Goal: Task Accomplishment & Management: Manage account settings

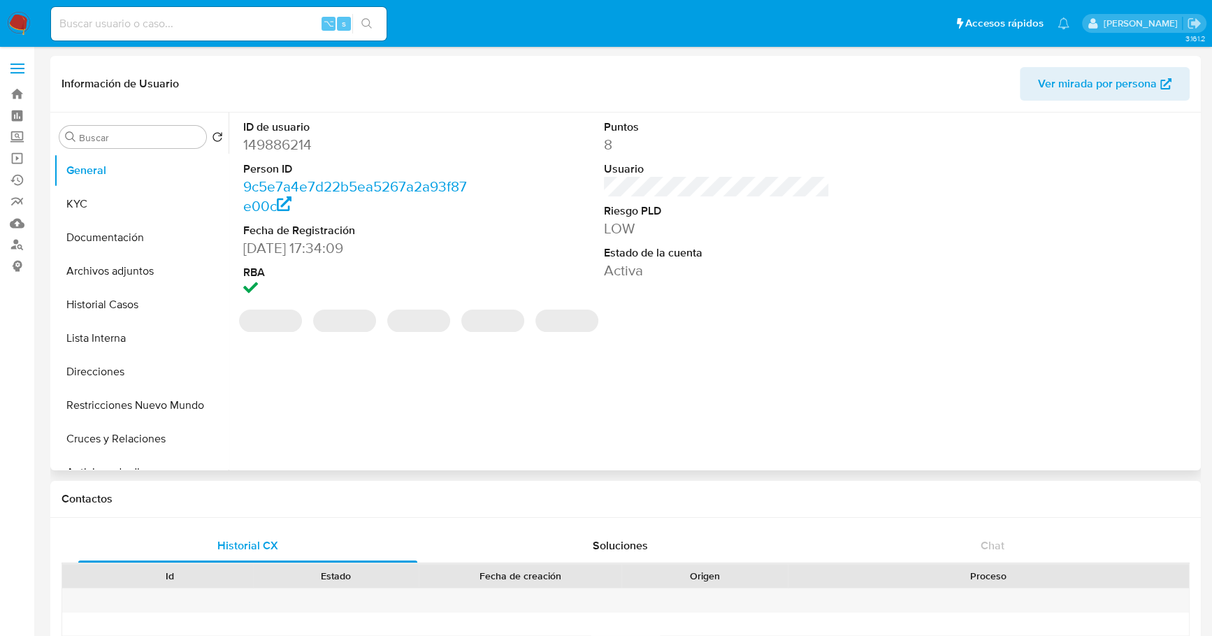
select select "10"
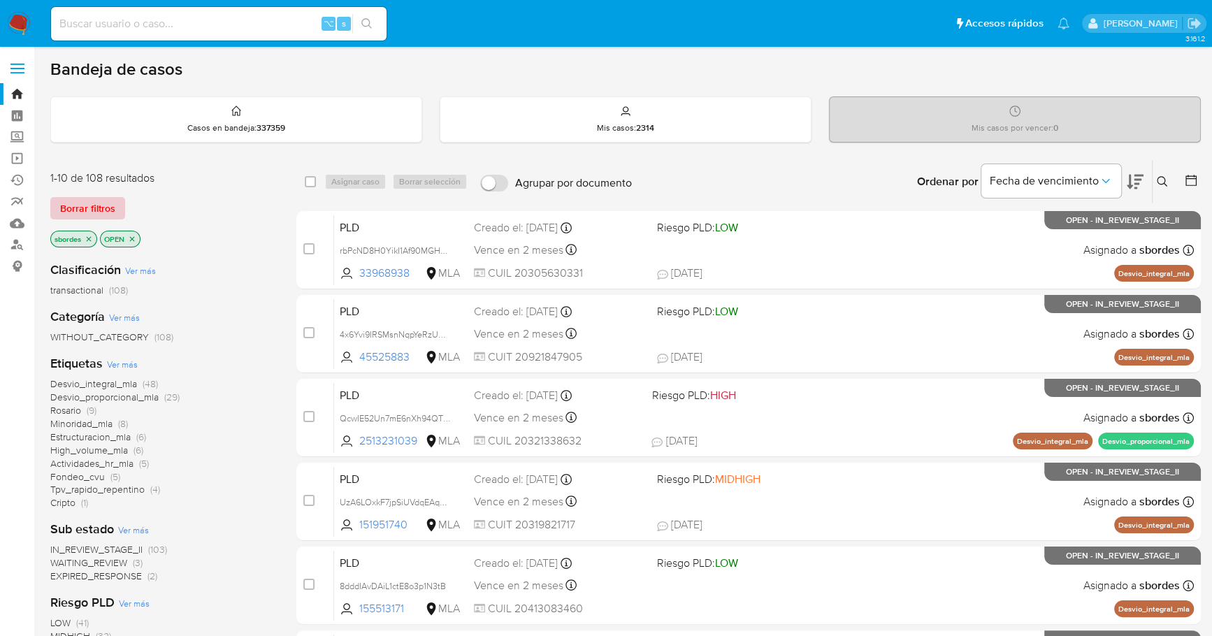
click at [103, 209] on span "Borrar filtros" at bounding box center [87, 209] width 55 height 20
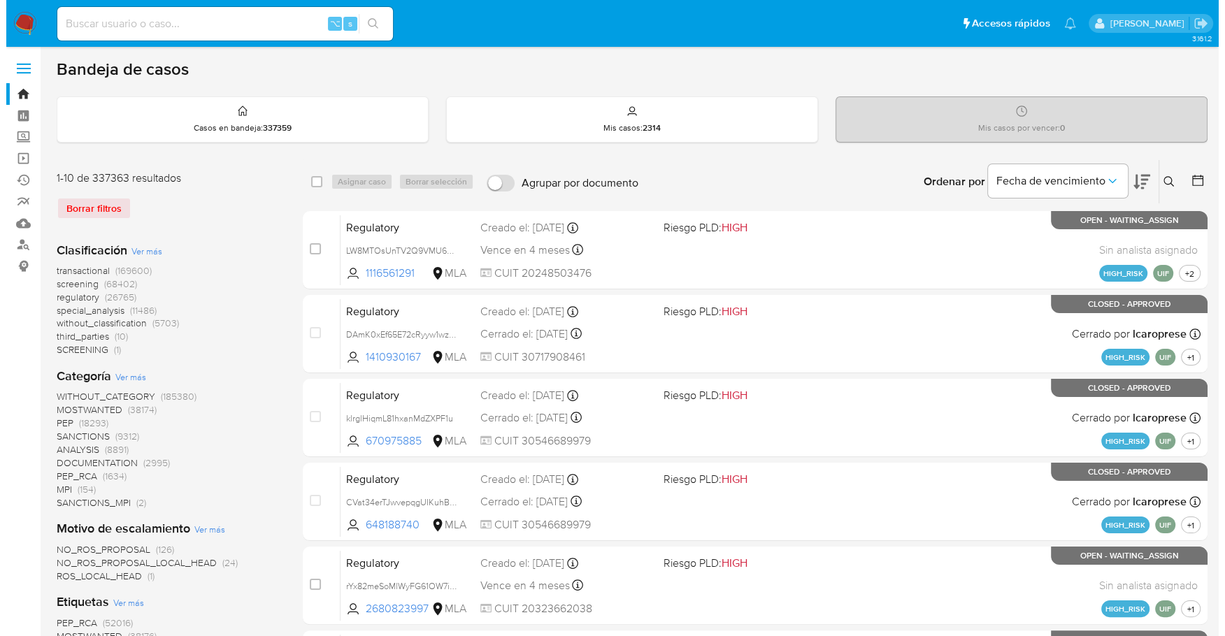
scroll to position [336, 0]
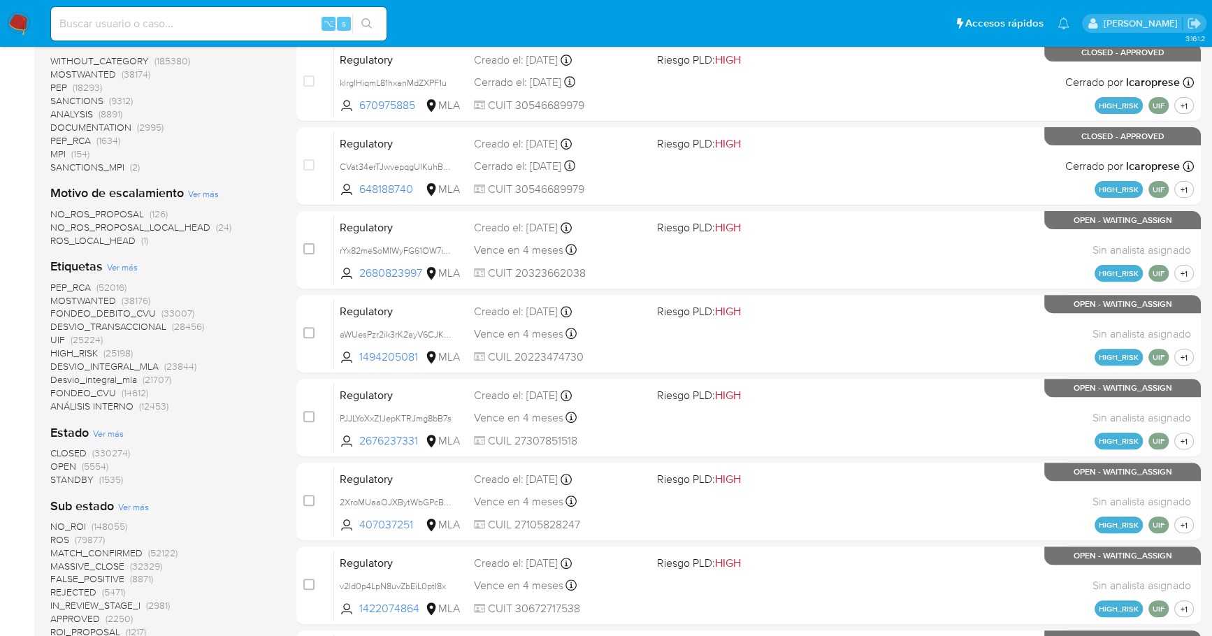
click at [123, 269] on span "Ver más" at bounding box center [122, 267] width 31 height 13
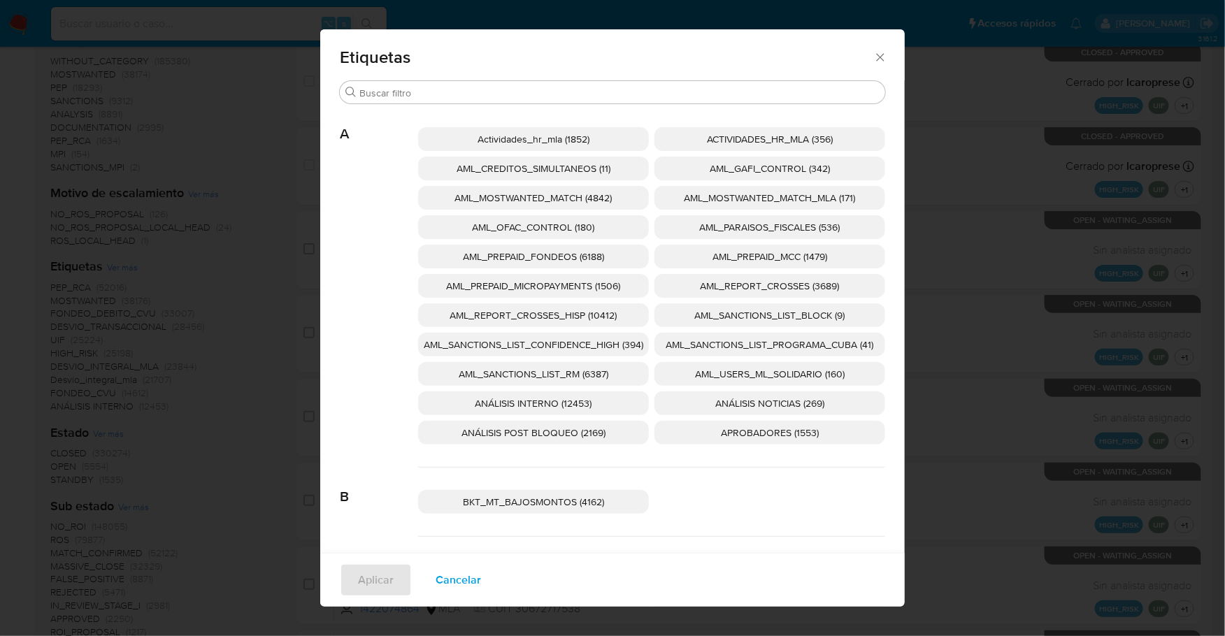
click at [615, 340] on span "AML_SANCTIONS_LIST_CONFIDENCE_HIGH (394)" at bounding box center [533, 345] width 219 height 14
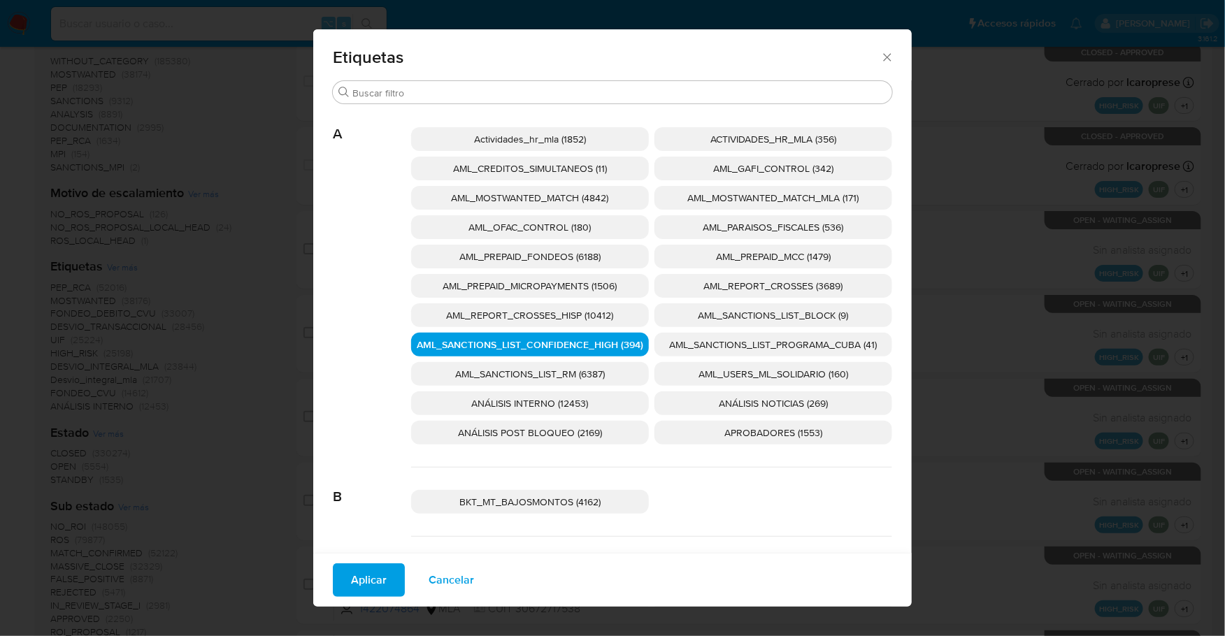
click at [737, 340] on span "AML_SANCTIONS_LIST_PROGRAMA_CUBA (41)" at bounding box center [774, 345] width 208 height 14
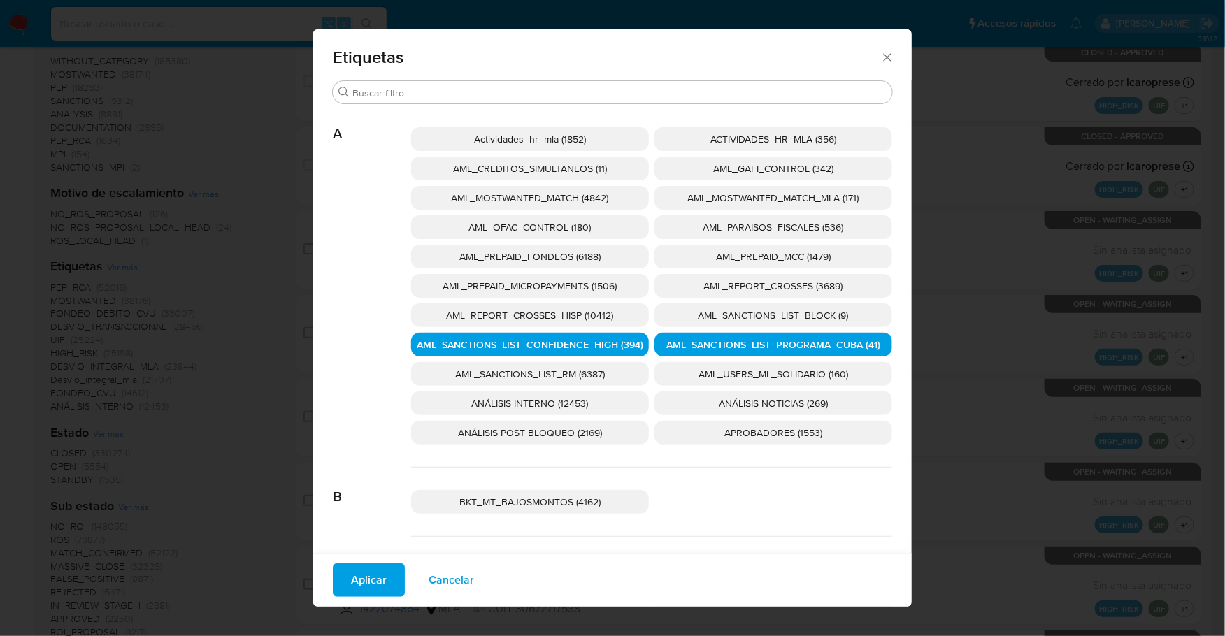
click at [568, 229] on span "AML_OFAC_CONTROL (180)" at bounding box center [530, 227] width 122 height 14
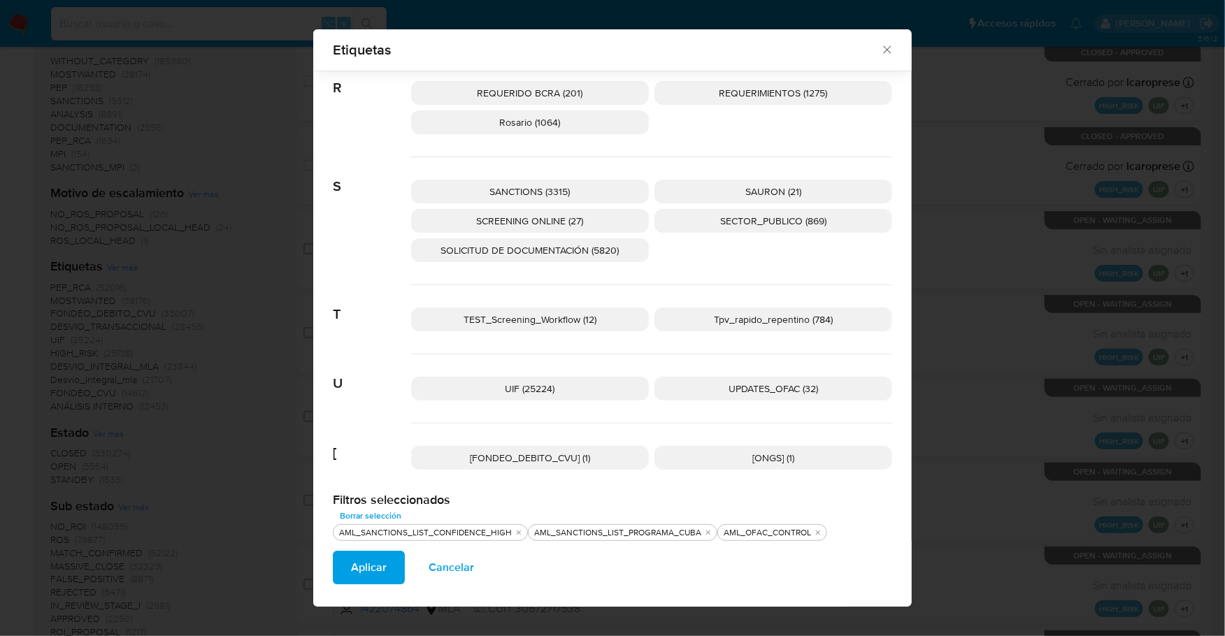
scroll to position [2164, 0]
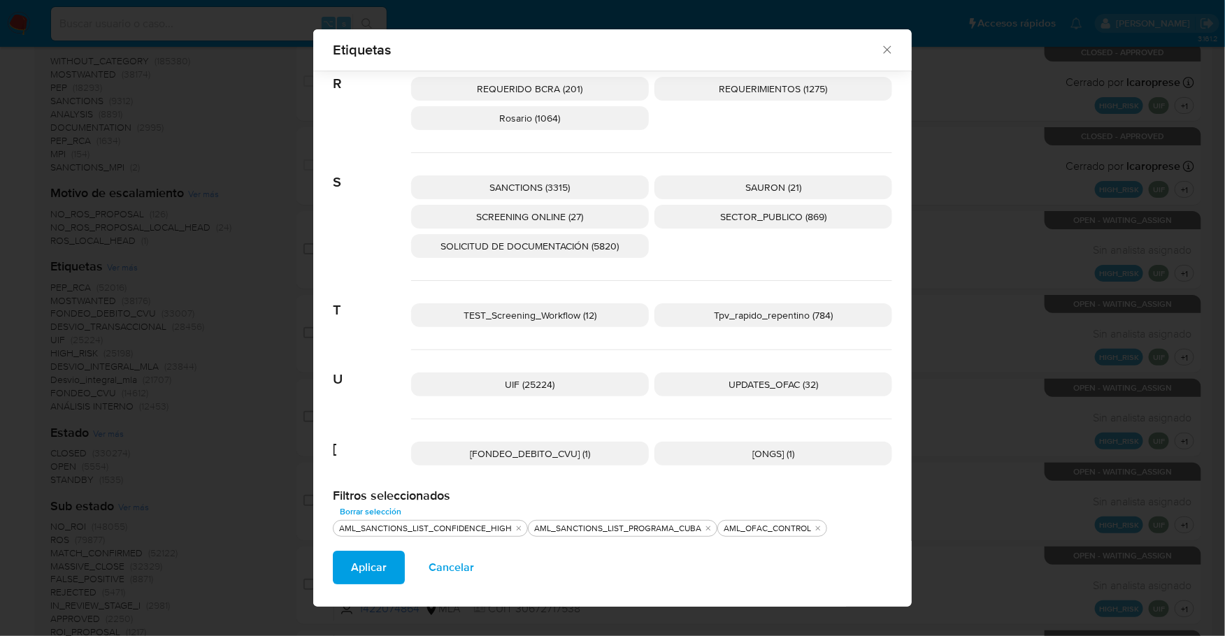
click at [500, 180] on span "SANCTIONS (3315)" at bounding box center [530, 187] width 80 height 14
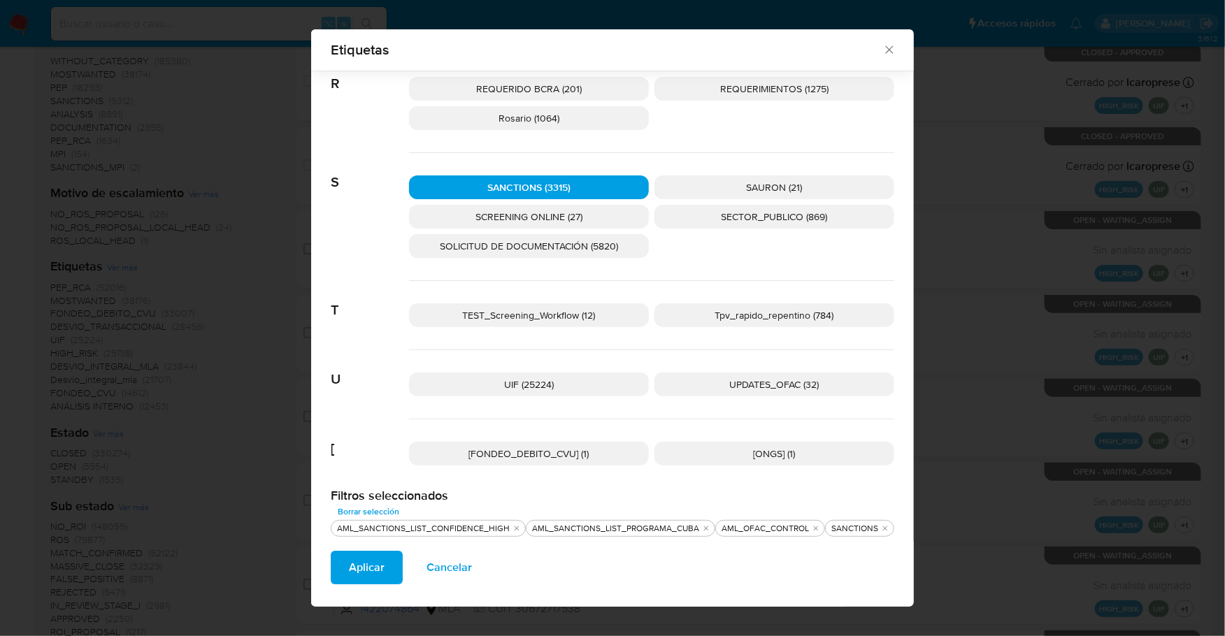
click at [507, 205] on p "SCREENING ONLINE (27)" at bounding box center [529, 217] width 240 height 24
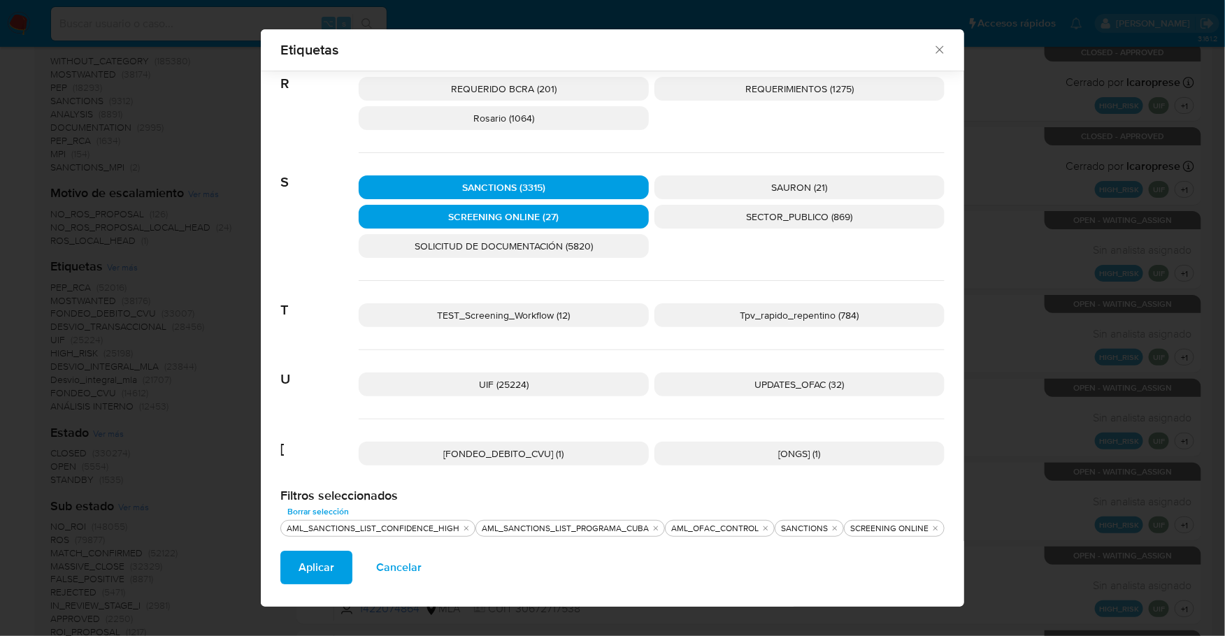
click at [832, 373] on p "UPDATES_OFAC (32)" at bounding box center [799, 385] width 290 height 24
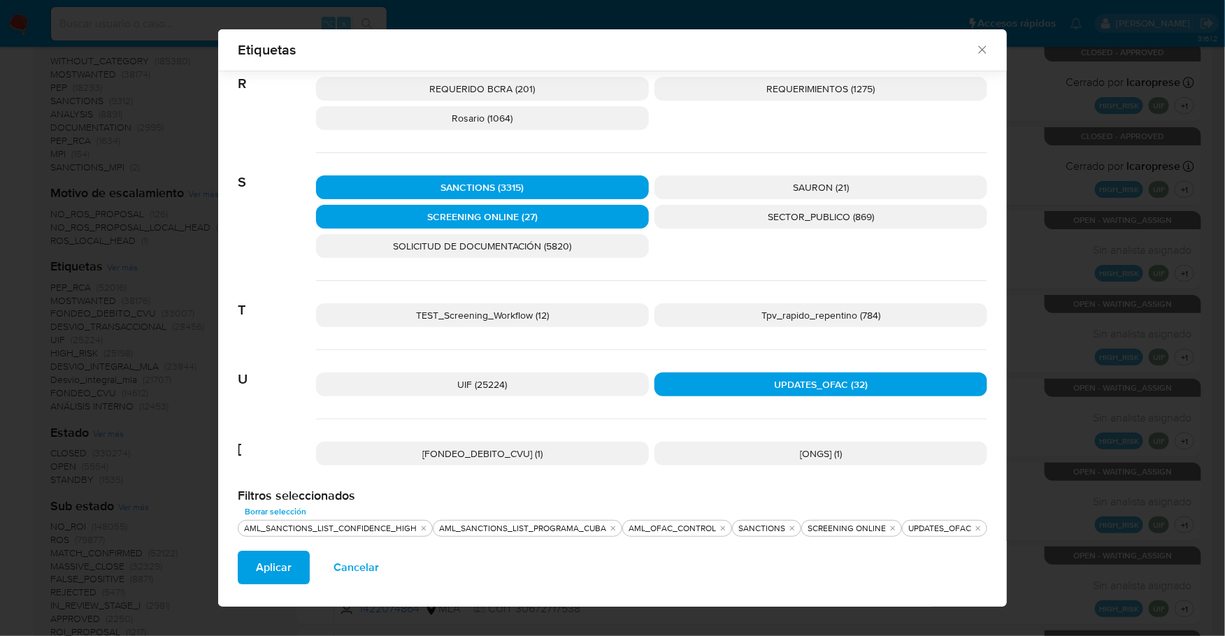
click at [301, 561] on button "Aplicar" at bounding box center [274, 568] width 72 height 34
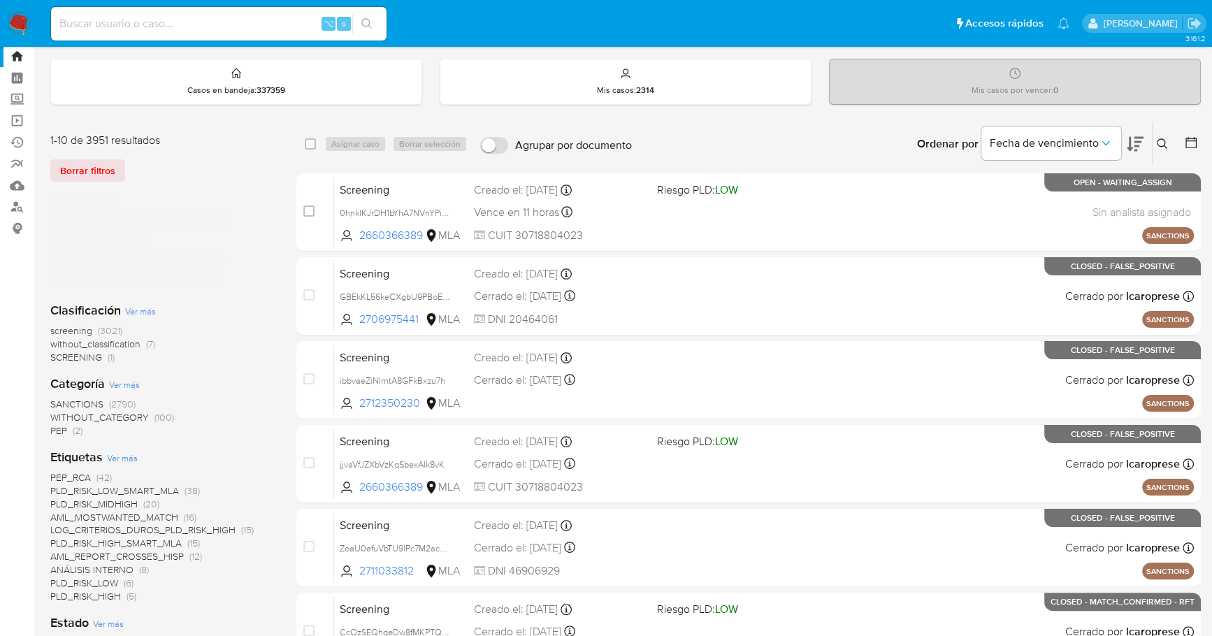
scroll to position [137, 0]
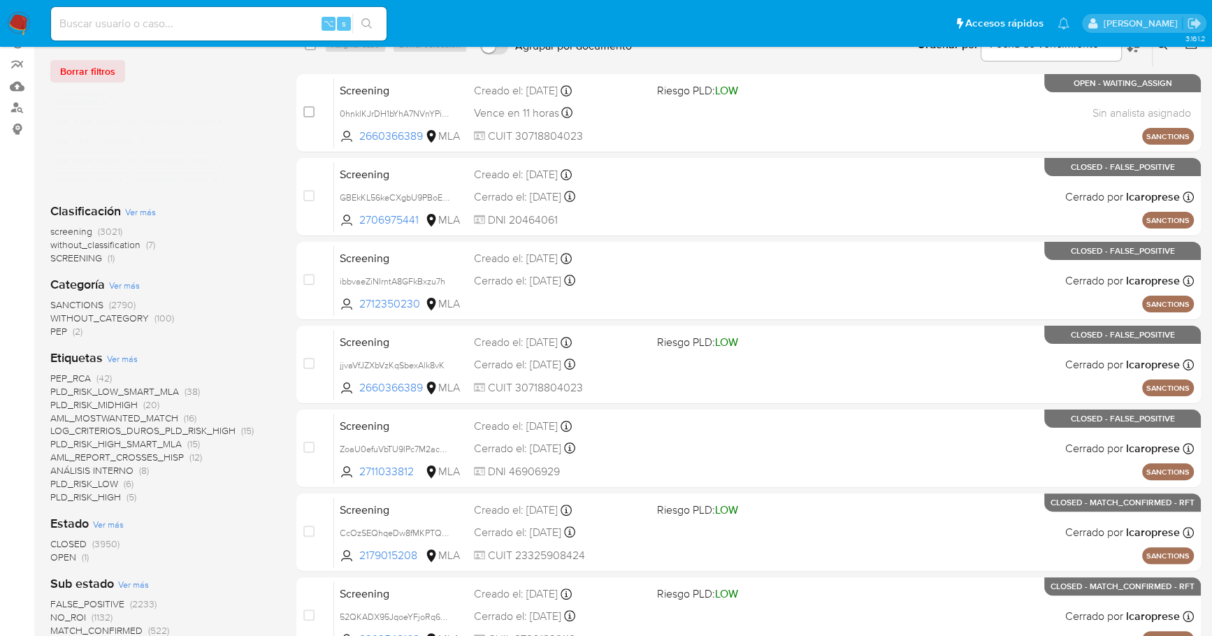
click at [80, 563] on div "Clasificación Ver más screening (3021) without_classification (7) SCREENING (1)…" at bounding box center [162, 621] width 224 height 858
click at [80, 561] on span "OPEN (1)" at bounding box center [69, 557] width 38 height 13
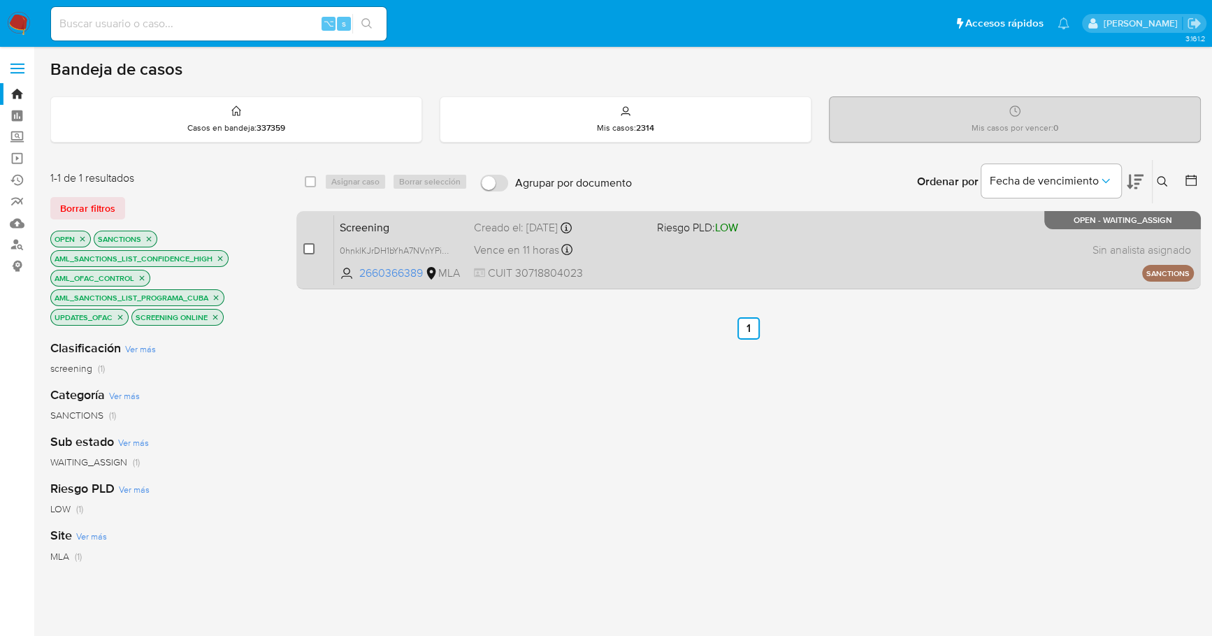
click at [311, 247] on input "checkbox" at bounding box center [308, 248] width 11 height 11
checkbox input "true"
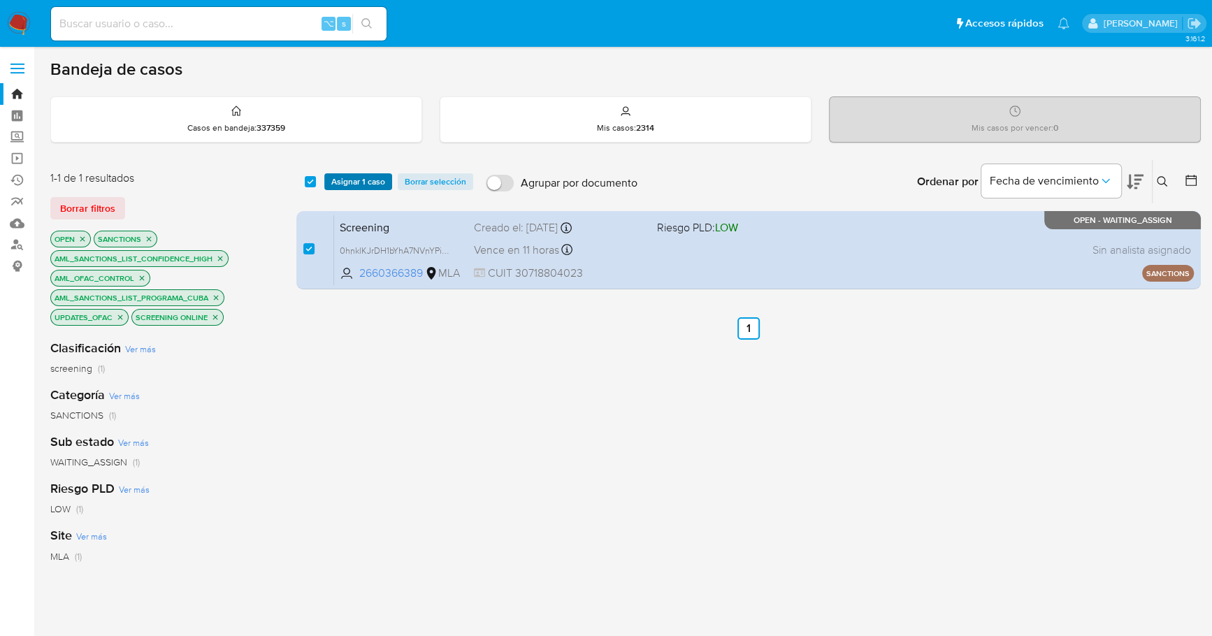
click at [341, 177] on span "Asignar 1 caso" at bounding box center [358, 182] width 54 height 14
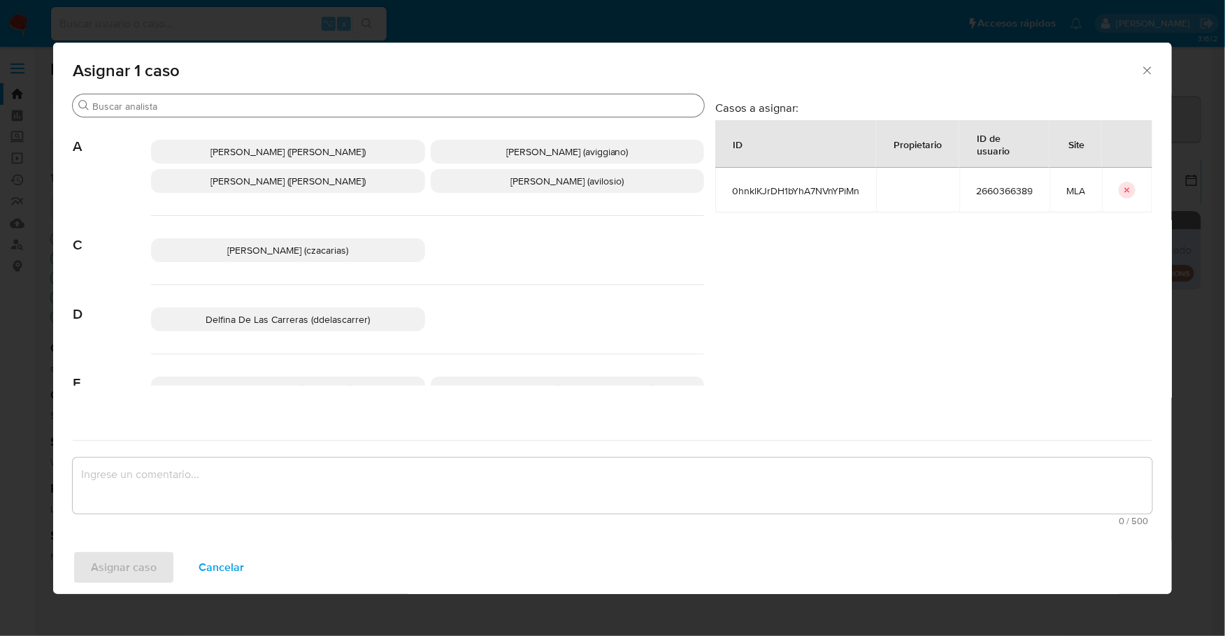
click at [180, 113] on div "Buscar" at bounding box center [388, 105] width 631 height 22
click at [180, 104] on input "Buscar" at bounding box center [395, 106] width 606 height 13
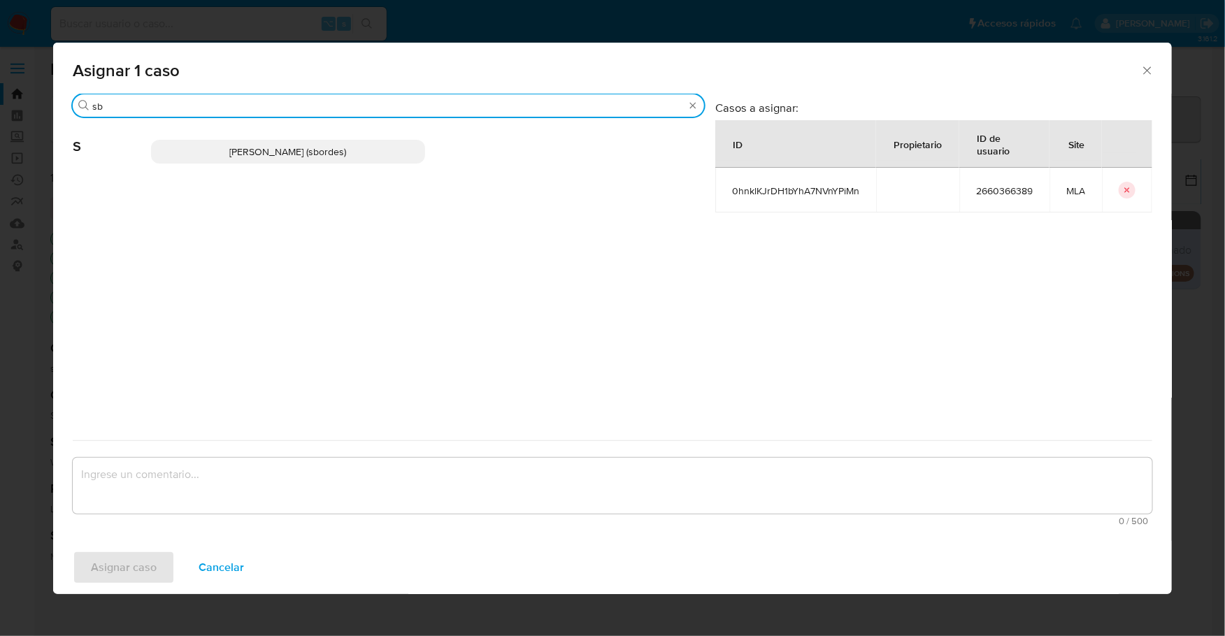
type input "sb"
click at [187, 147] on p "[PERSON_NAME] (sbordes)" at bounding box center [288, 152] width 274 height 24
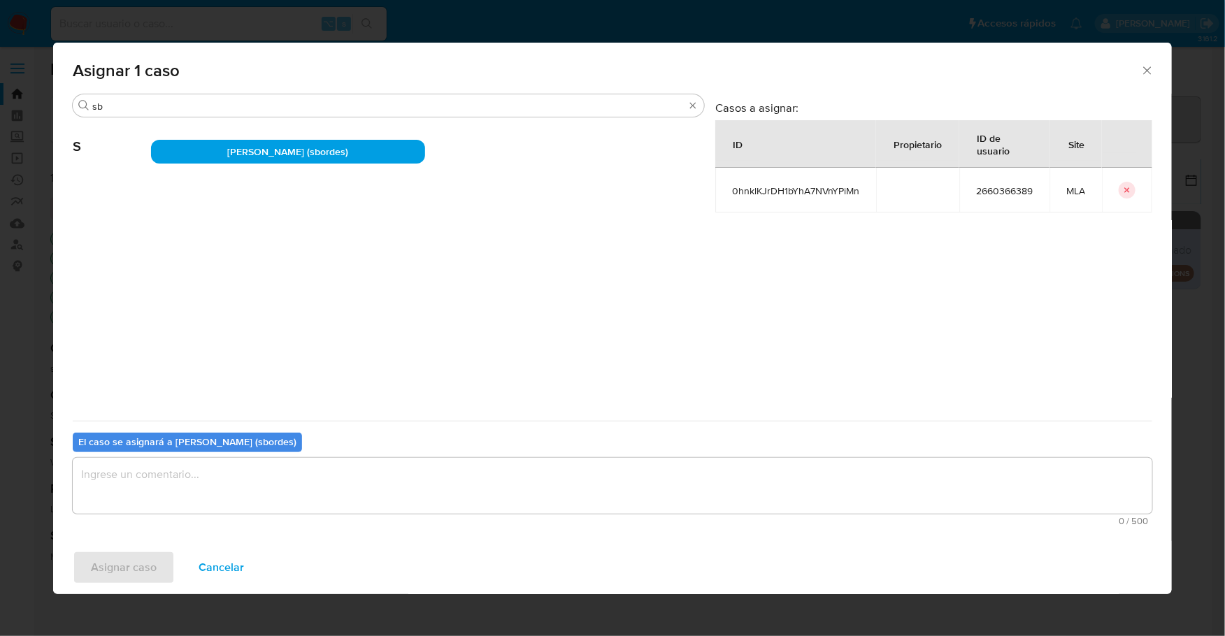
click at [258, 510] on textarea "assign-modal" at bounding box center [612, 486] width 1079 height 56
click at [154, 566] on span "Asignar caso" at bounding box center [124, 567] width 66 height 31
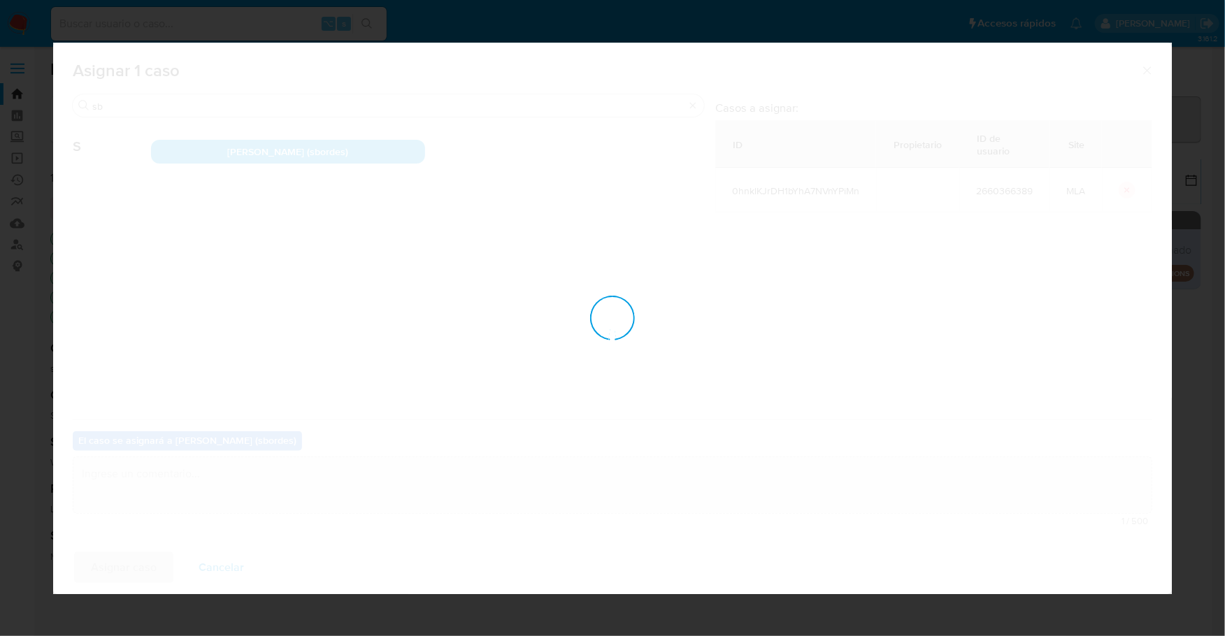
checkbox input "false"
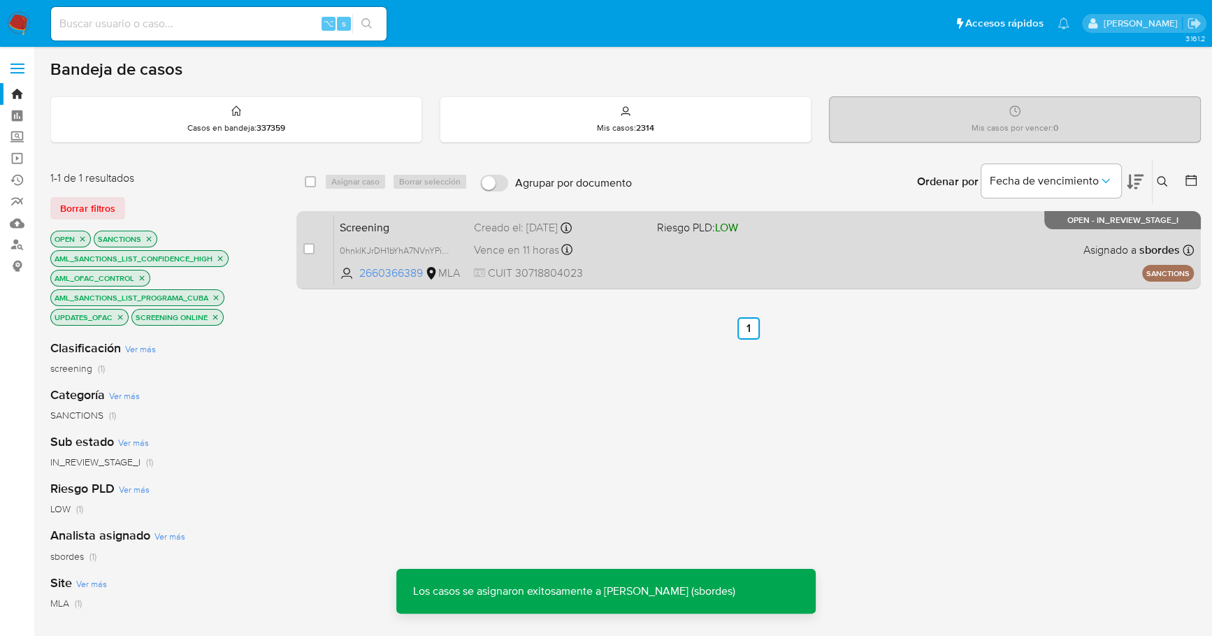
click at [707, 261] on div "Screening 0hnklKJrDH1bYhA7NVnYPiMn 2660366389 MLA Riesgo PLD: LOW Creado el: 24…" at bounding box center [764, 250] width 860 height 71
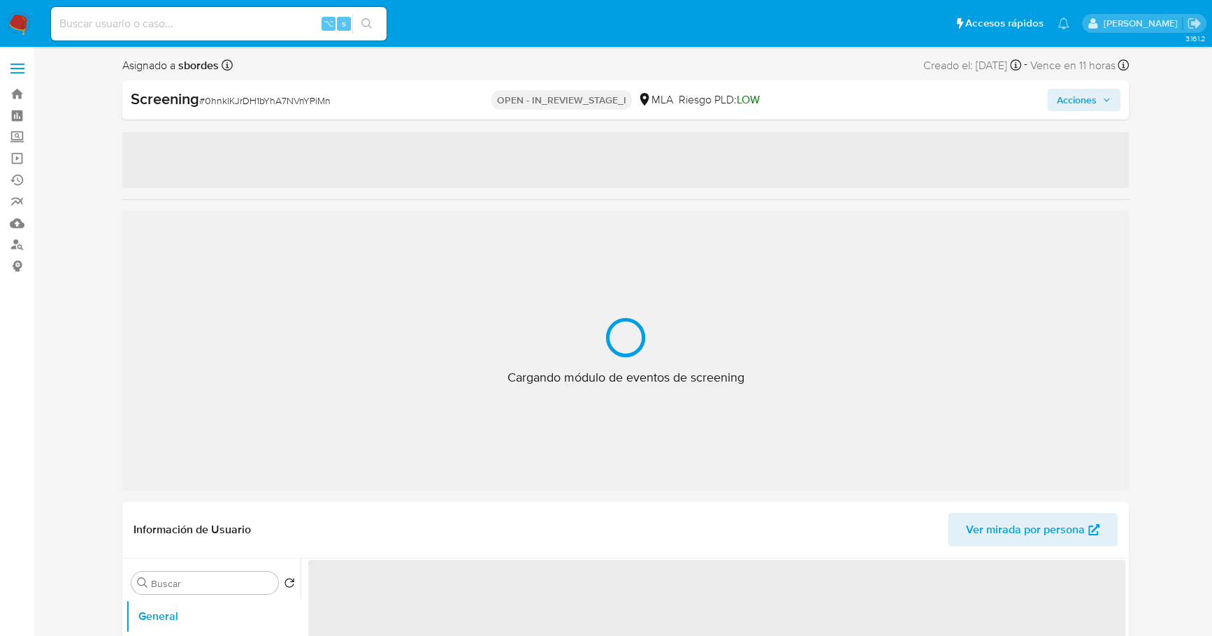
select select "10"
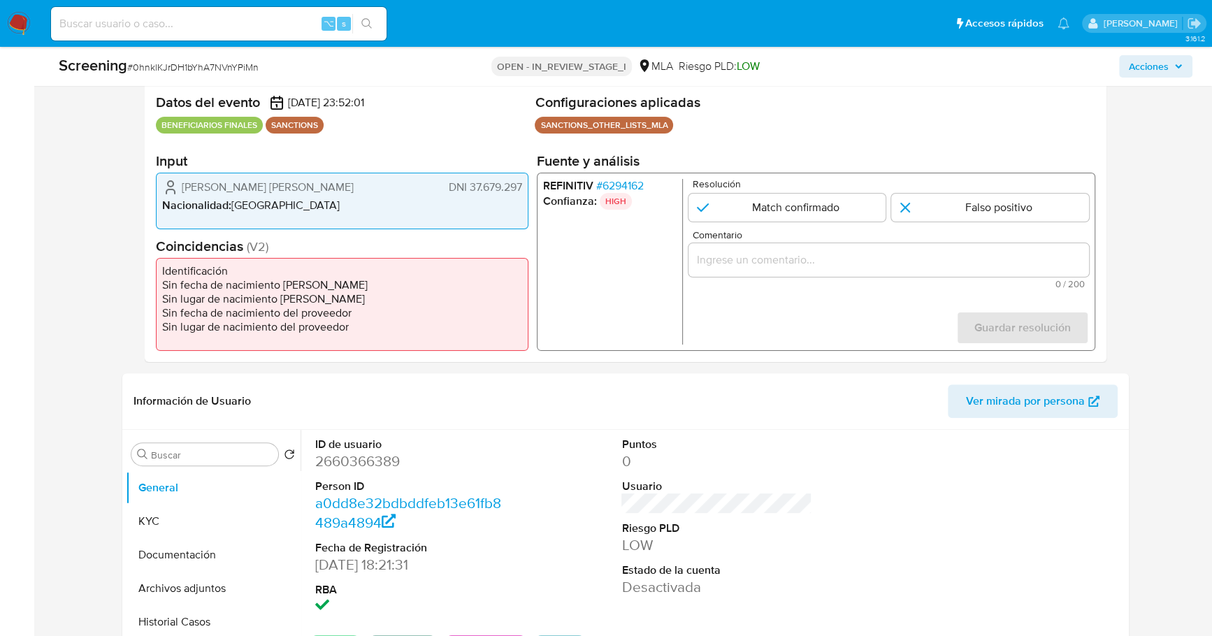
scroll to position [447, 0]
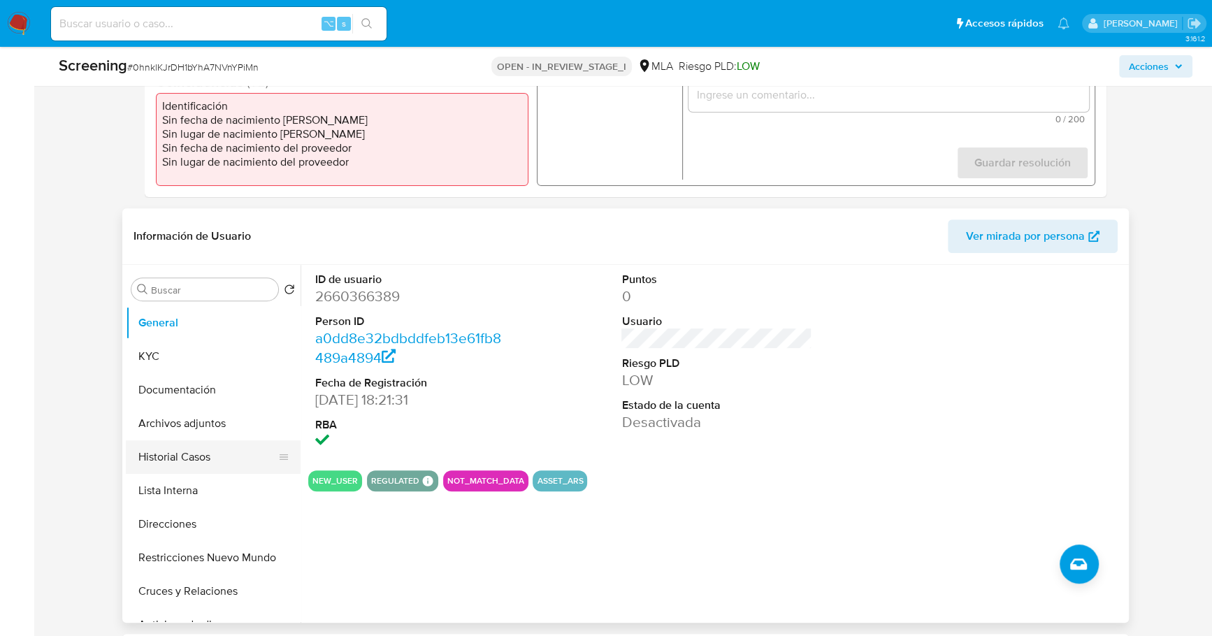
click at [178, 456] on button "Historial Casos" at bounding box center [208, 457] width 164 height 34
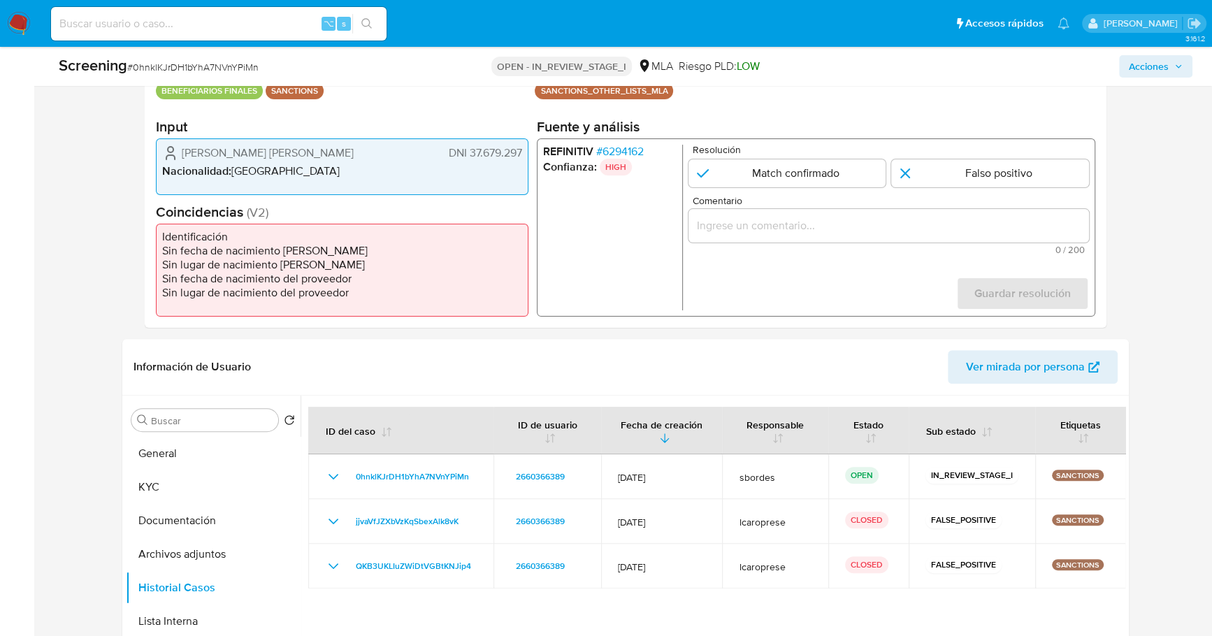
scroll to position [299, 0]
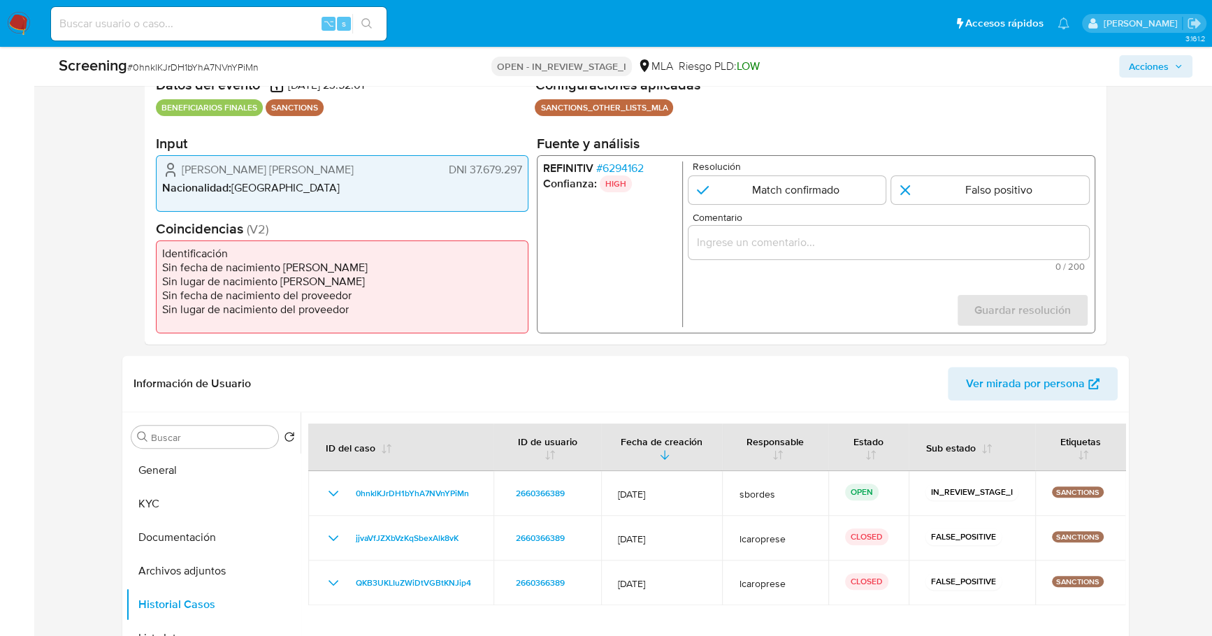
click at [832, 245] on input "Comentario" at bounding box center [889, 242] width 401 height 18
paste input "Se desestima ya que no coincide tipo de persona, nombre completo entre el Benef…"
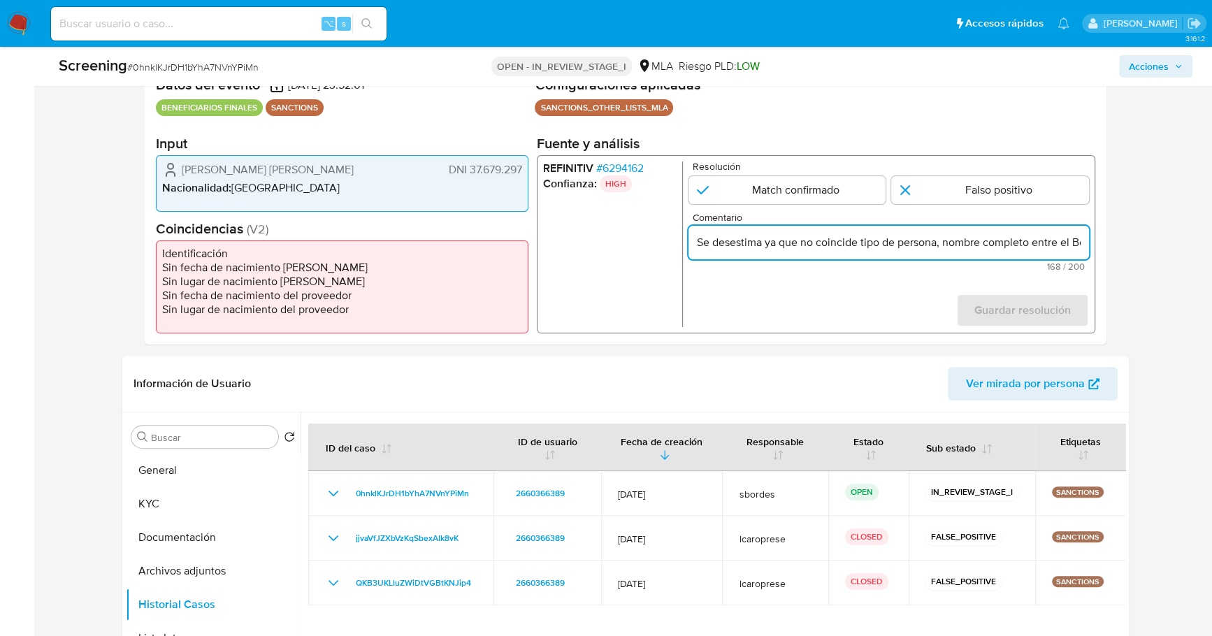
scroll to position [0, 451]
type input "Se desestima ya que no coincide tipo de persona, nombre completo entre el Benef…"
click at [978, 182] on input "1 de 1" at bounding box center [990, 190] width 198 height 28
radio input "true"
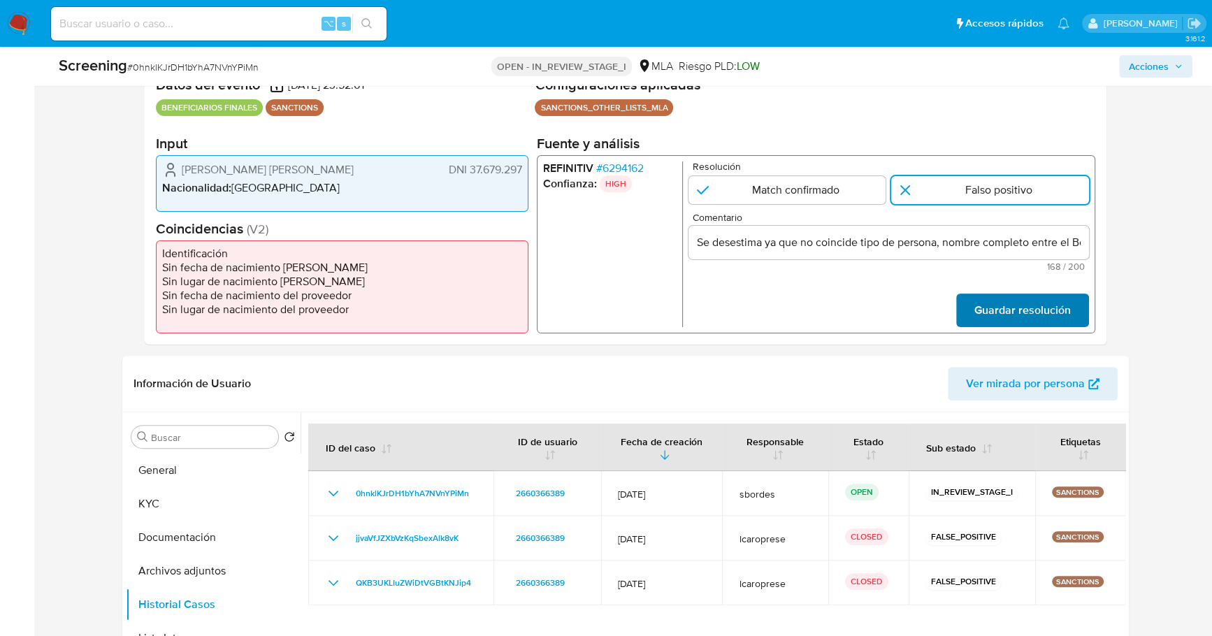
click at [1025, 295] on span "Guardar resolución" at bounding box center [1022, 310] width 96 height 31
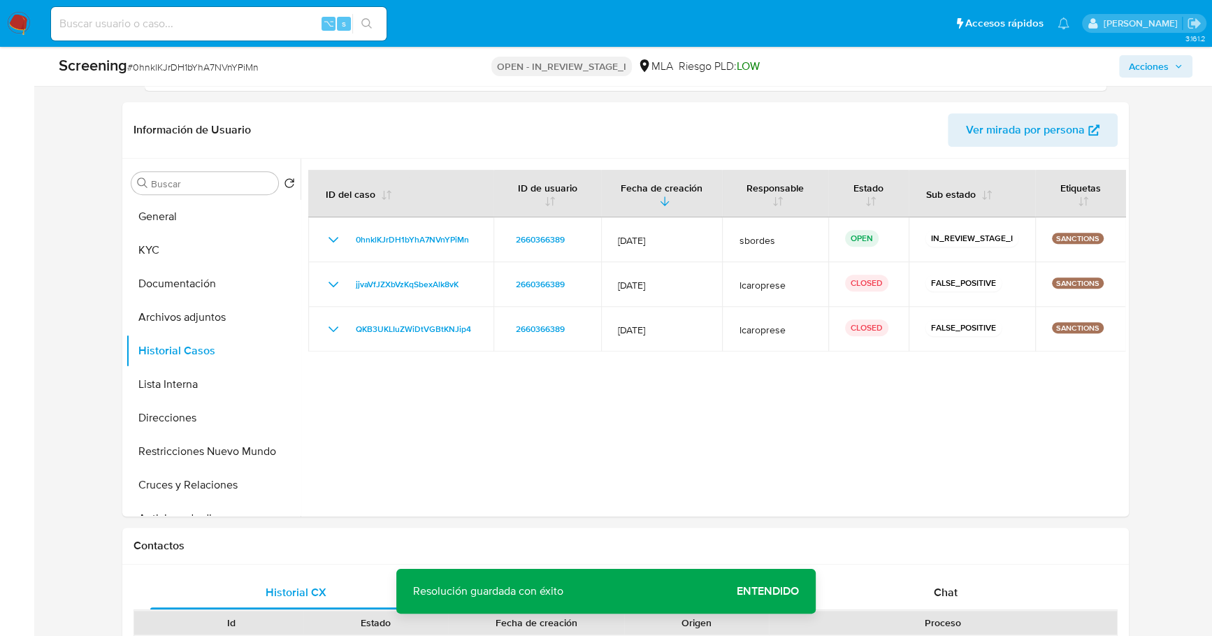
scroll to position [563, 0]
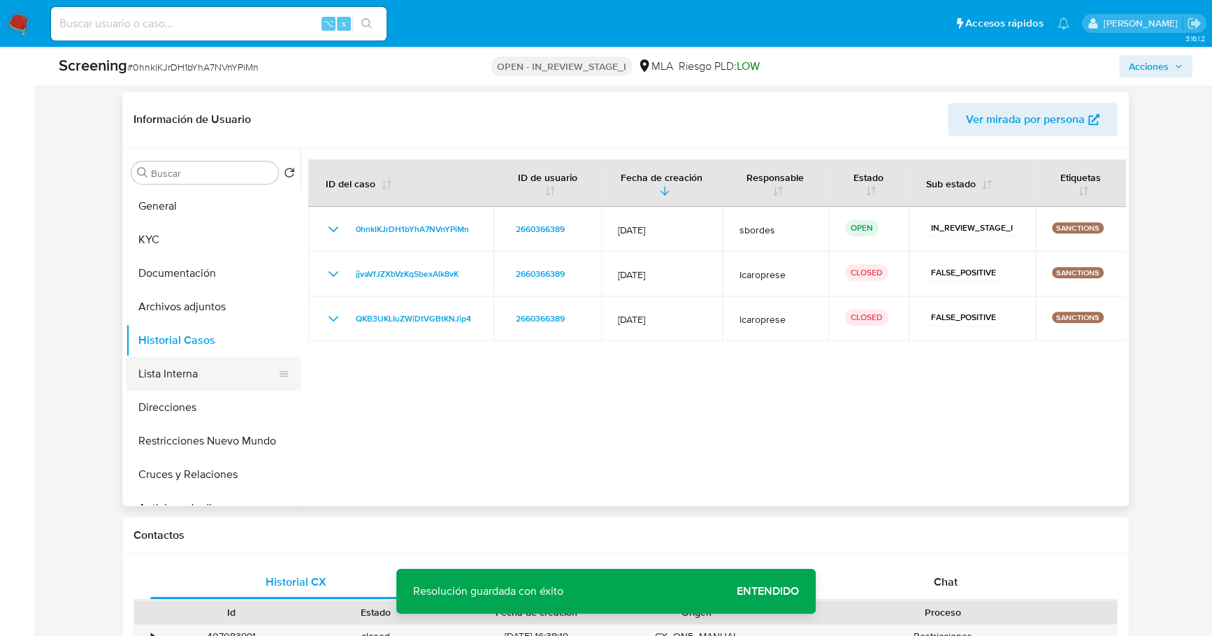
click at [159, 365] on button "Lista Interna" at bounding box center [208, 374] width 164 height 34
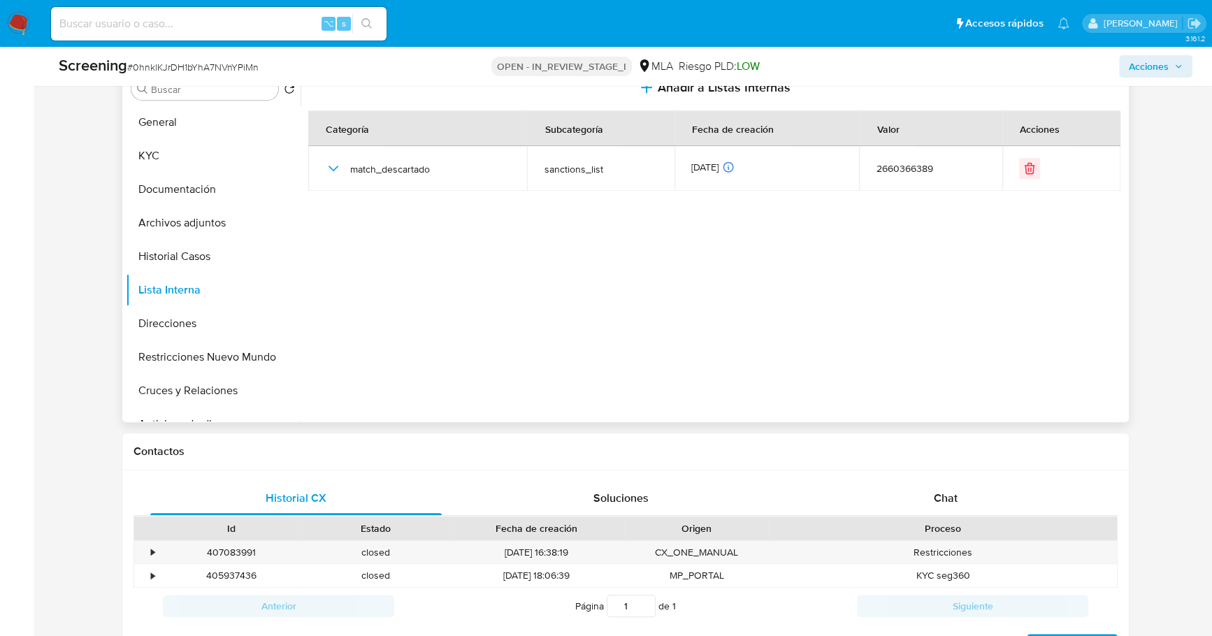
scroll to position [574, 0]
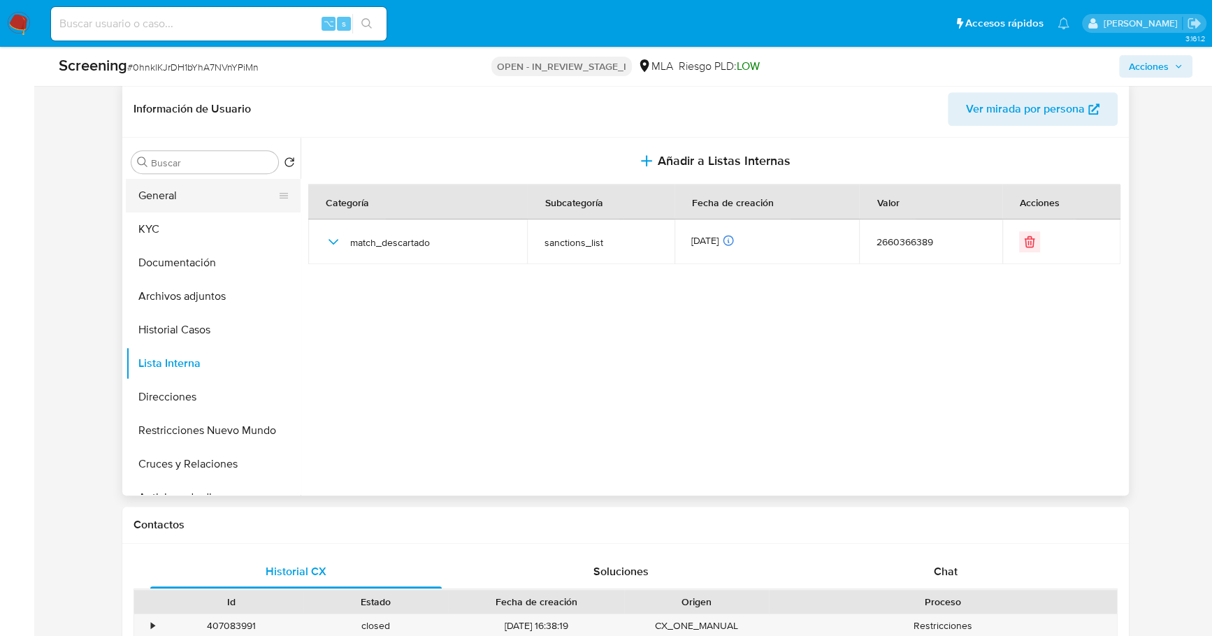
click at [177, 187] on button "General" at bounding box center [208, 196] width 164 height 34
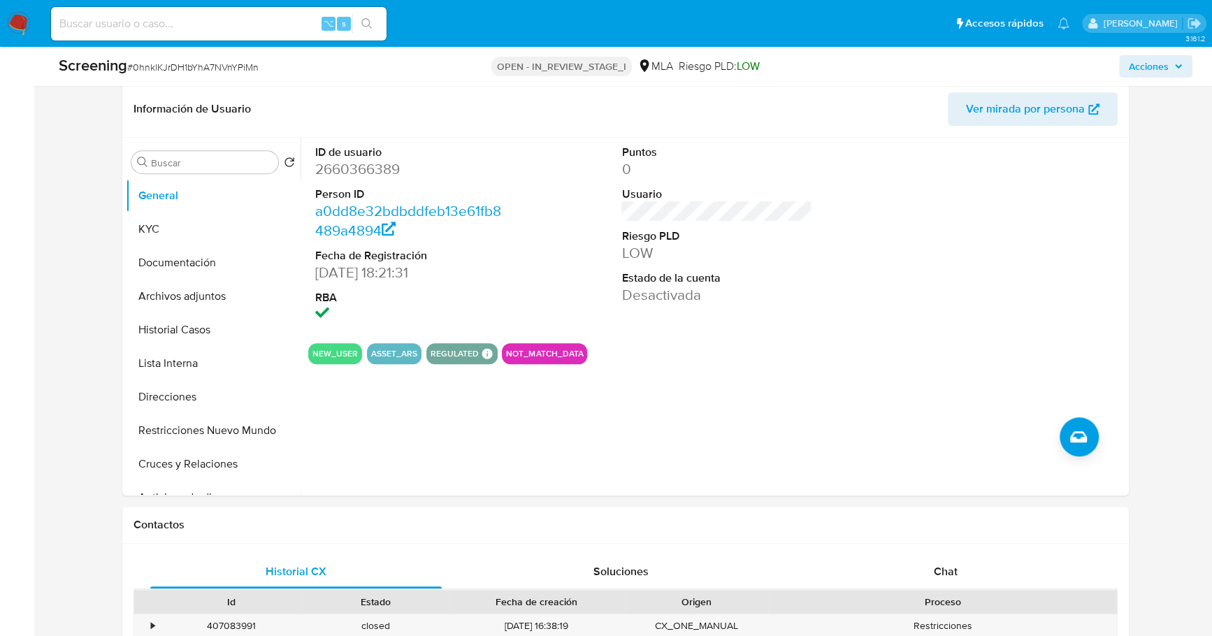
click at [192, 71] on span "# 0hnklKJrDH1bYhA7NVnYPiMn" at bounding box center [192, 67] width 131 height 14
click at [196, 69] on span "# 0hnklKJrDH1bYhA7NVnYPiMn" at bounding box center [192, 67] width 131 height 14
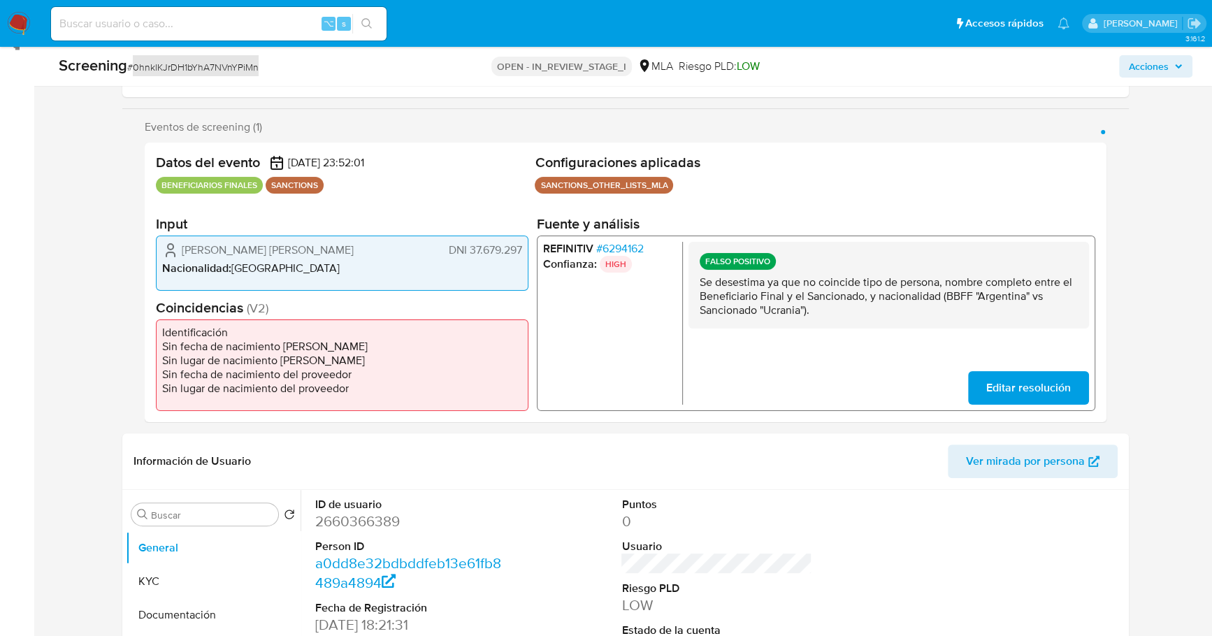
scroll to position [381, 0]
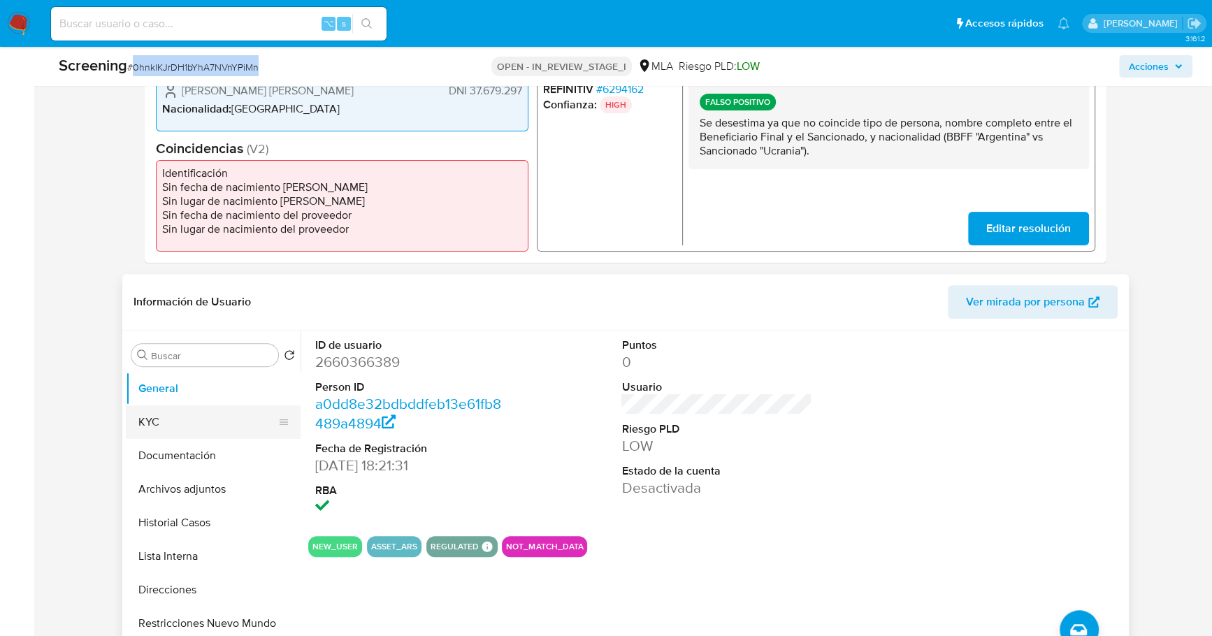
click at [144, 424] on button "KYC" at bounding box center [208, 422] width 164 height 34
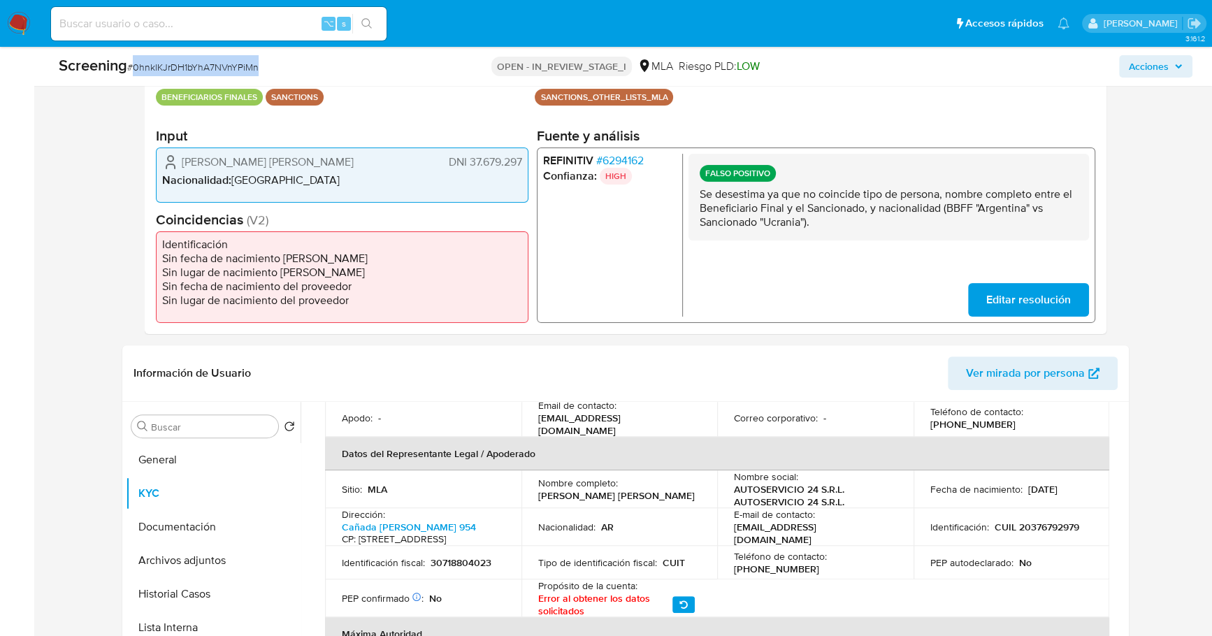
scroll to position [217, 0]
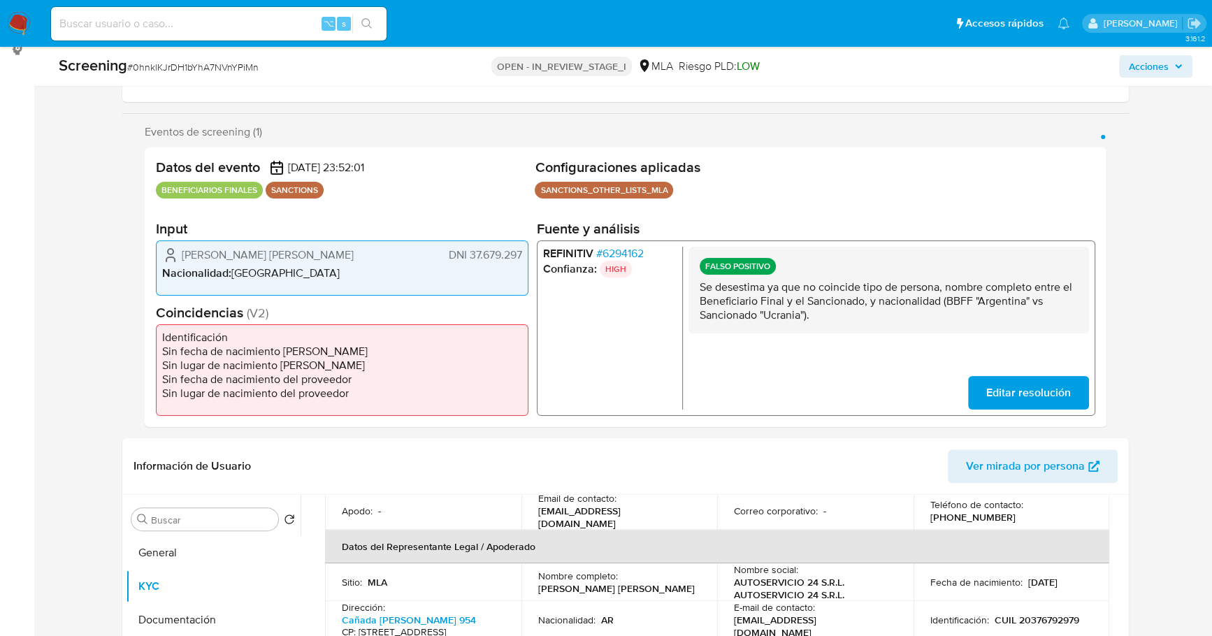
click at [628, 250] on span "# 6294162" at bounding box center [620, 253] width 48 height 14
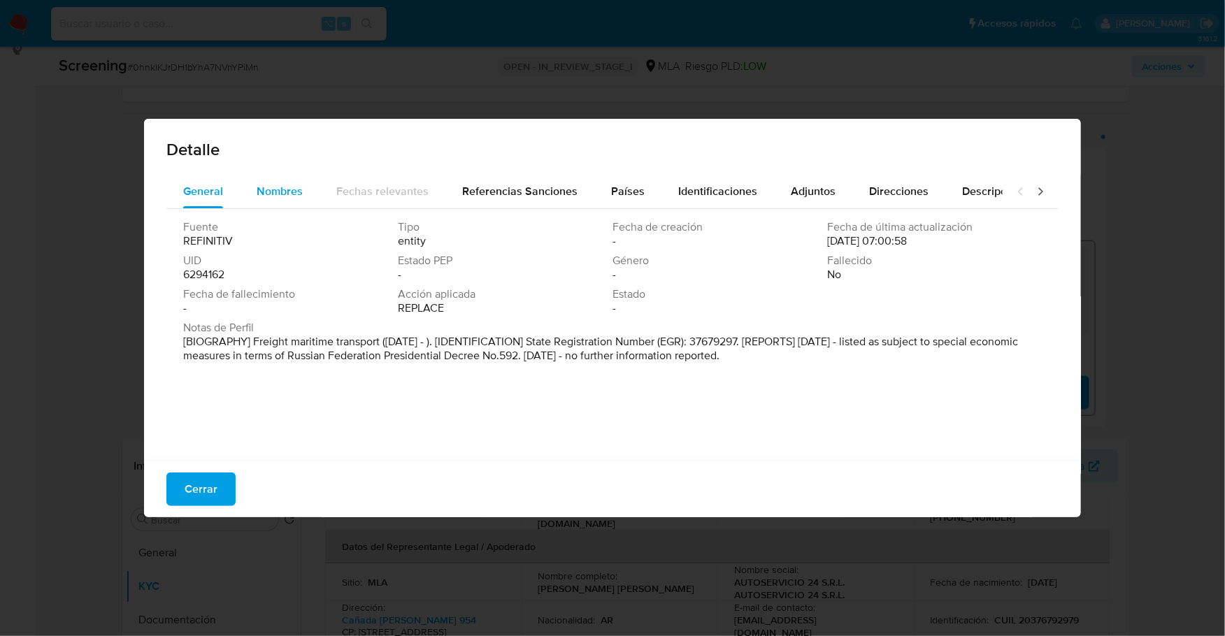
click at [270, 189] on span "Nombres" at bounding box center [280, 191] width 46 height 16
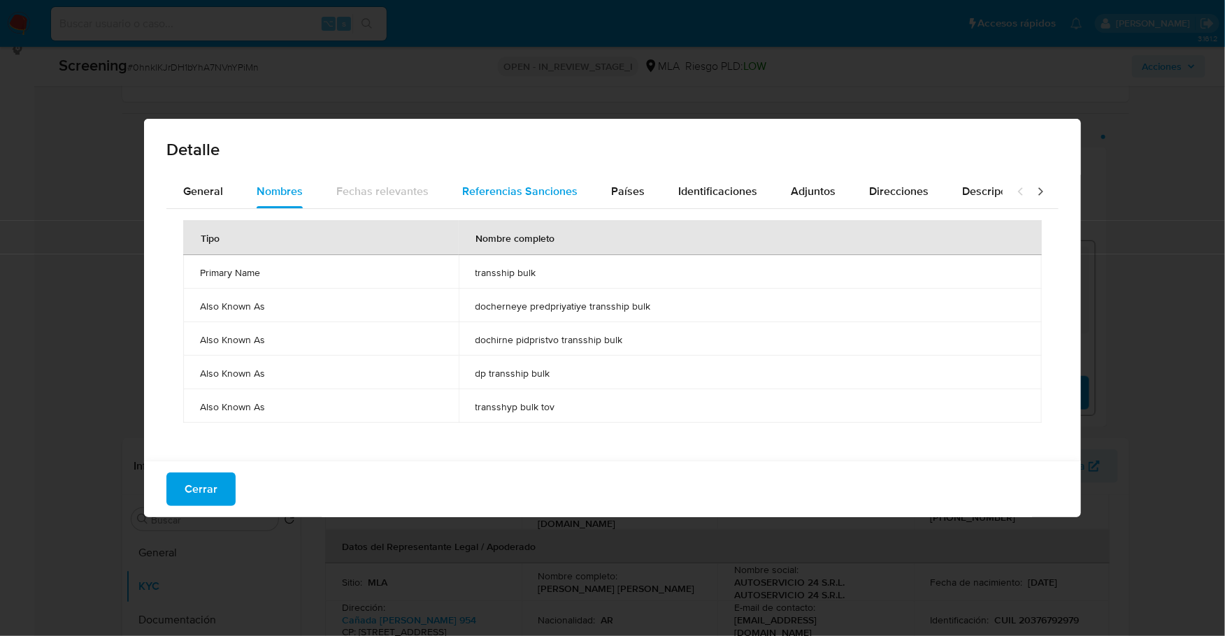
click at [524, 200] on div "Referencias Sanciones" at bounding box center [519, 192] width 115 height 34
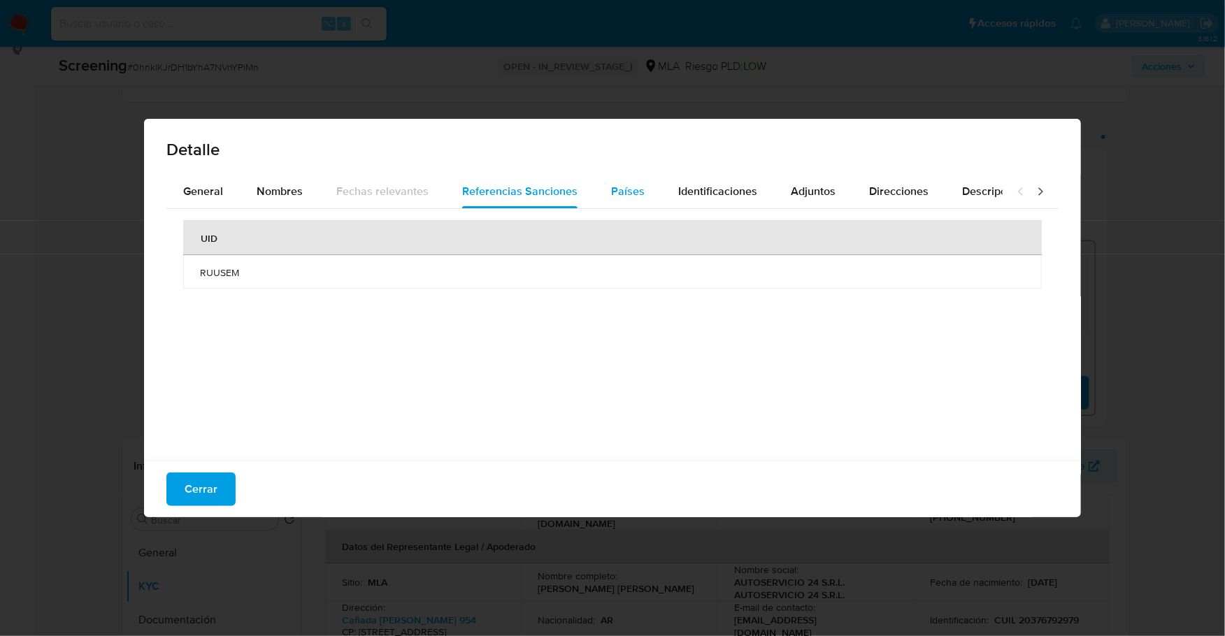
click at [599, 193] on button "Países" at bounding box center [627, 192] width 67 height 34
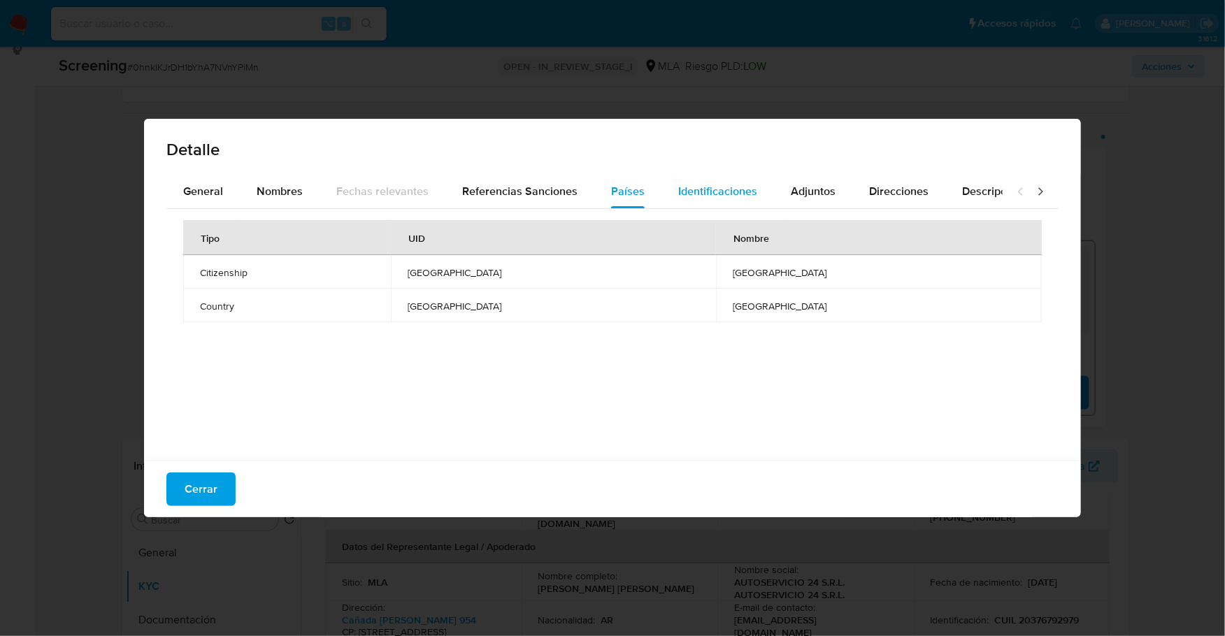
click at [668, 192] on button "Identificaciones" at bounding box center [717, 192] width 113 height 34
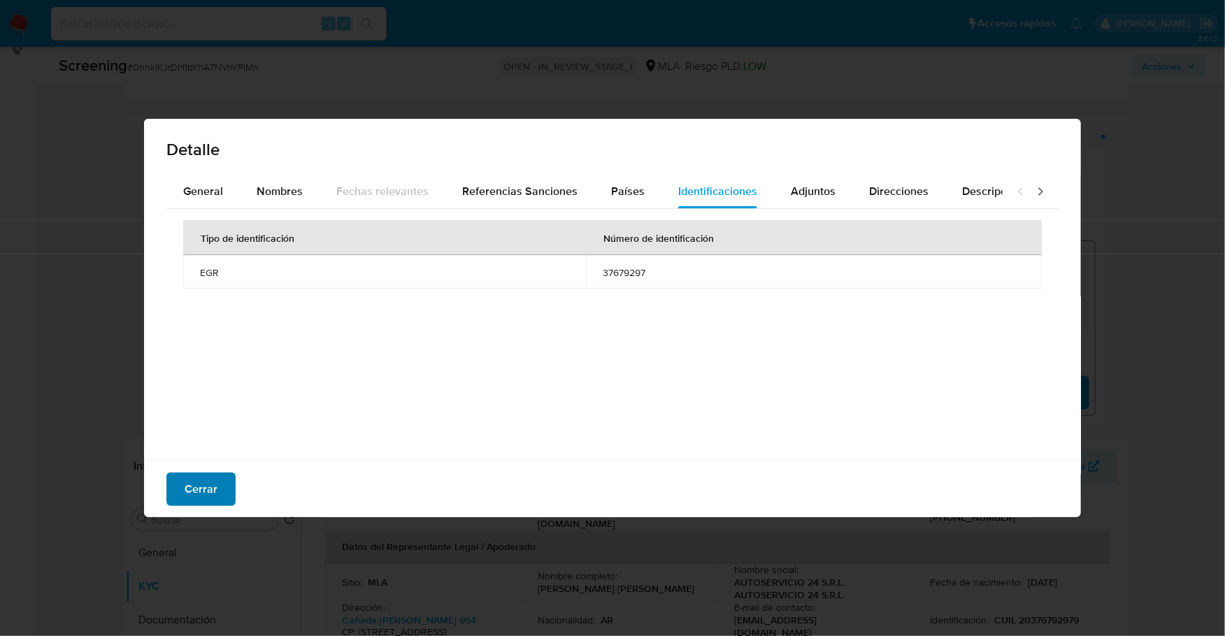
click at [215, 486] on span "Cerrar" at bounding box center [201, 489] width 33 height 31
click at [215, 486] on div "Cerrar" at bounding box center [612, 489] width 937 height 57
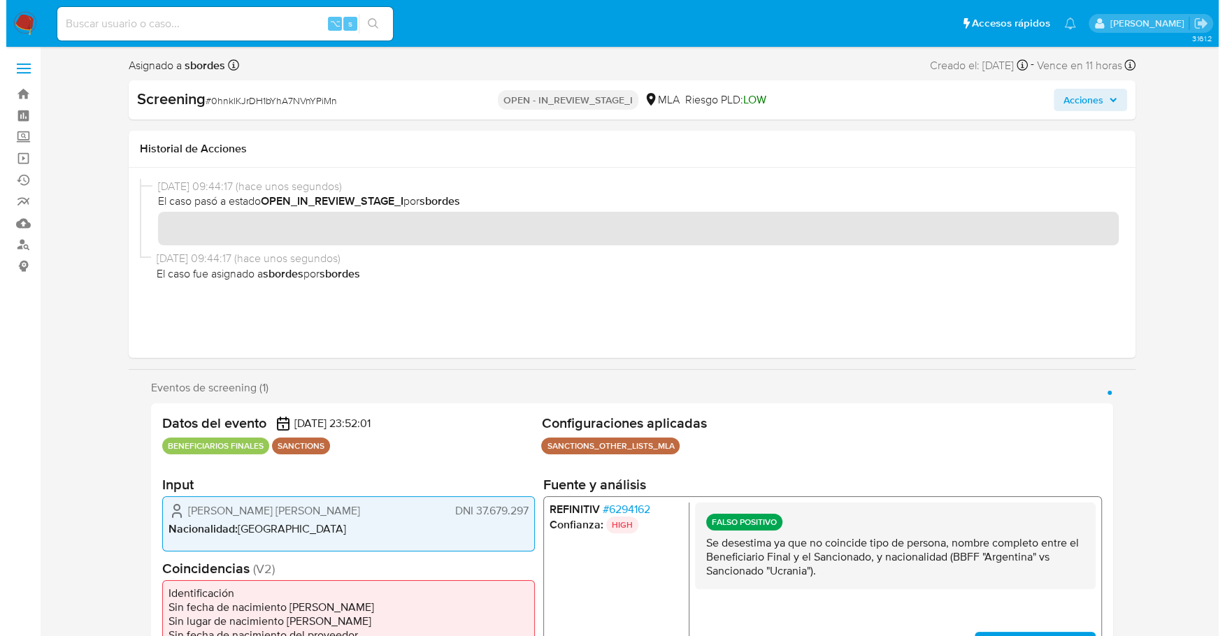
scroll to position [0, 0]
click at [1095, 81] on div "Screening # 0hnklKJrDH1bYhA7NVnYPiMn OPEN - IN_REVIEW_STAGE_I MLA Riesgo PLD: L…" at bounding box center [625, 99] width 1007 height 39
click at [1100, 95] on span "Acciones" at bounding box center [1084, 100] width 54 height 20
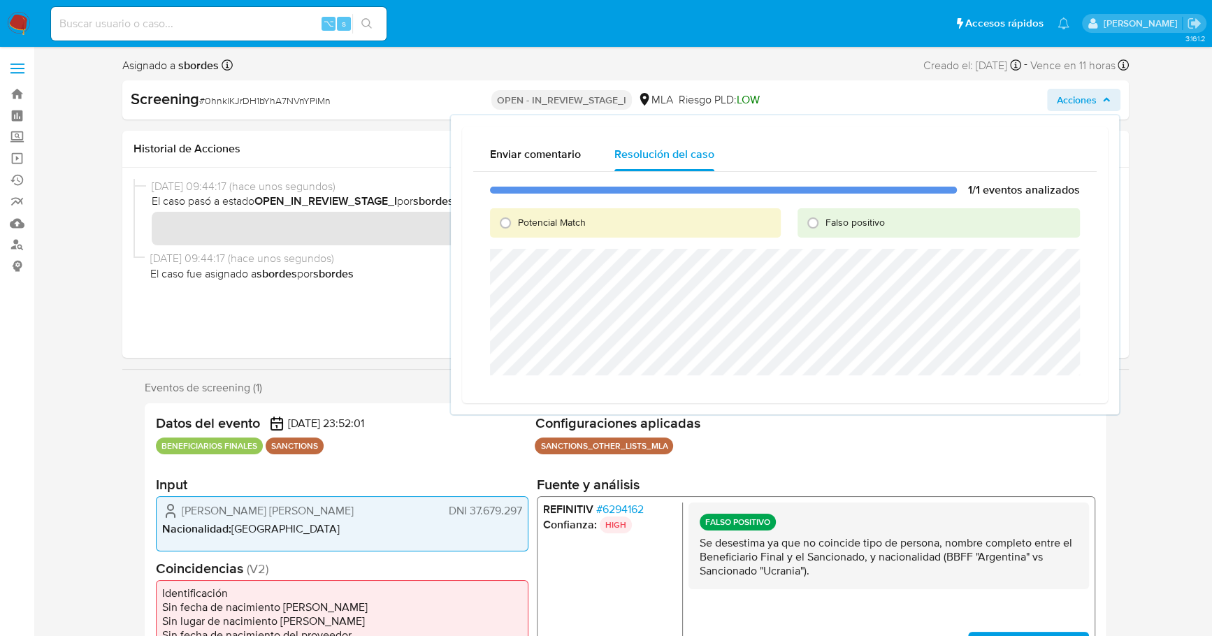
click at [846, 217] on span "Falso positivo" at bounding box center [855, 222] width 59 height 14
click at [824, 217] on input "Falso positivo" at bounding box center [813, 223] width 22 height 22
radio input "true"
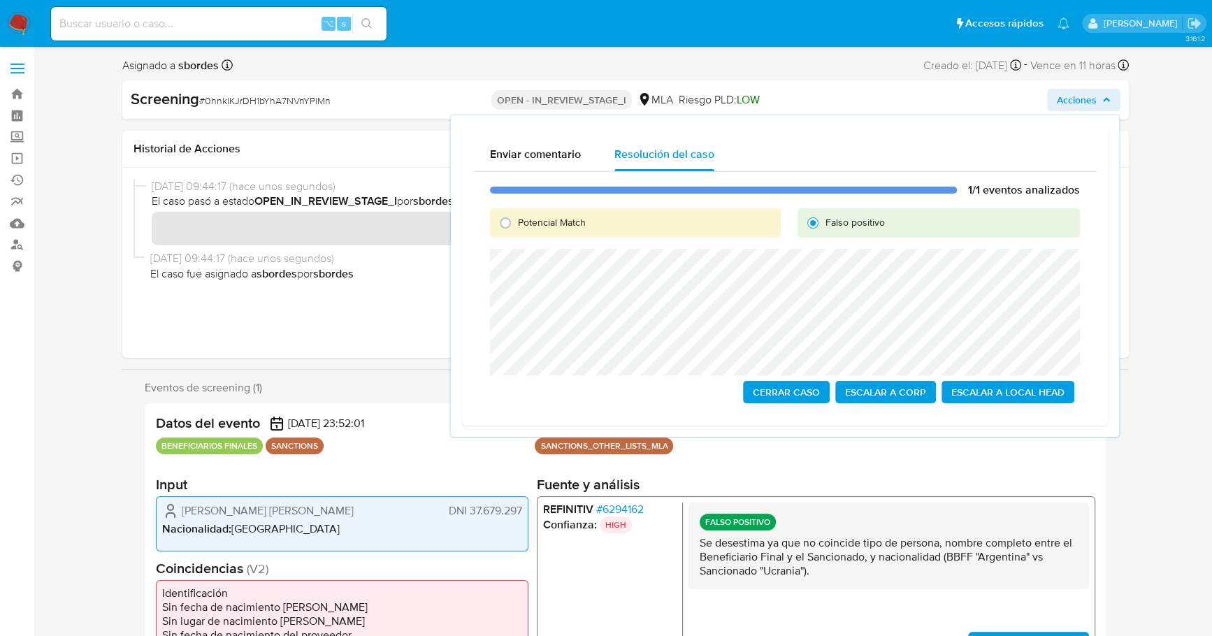
click at [1005, 397] on span "Escalar a Local Head" at bounding box center [1007, 392] width 113 height 20
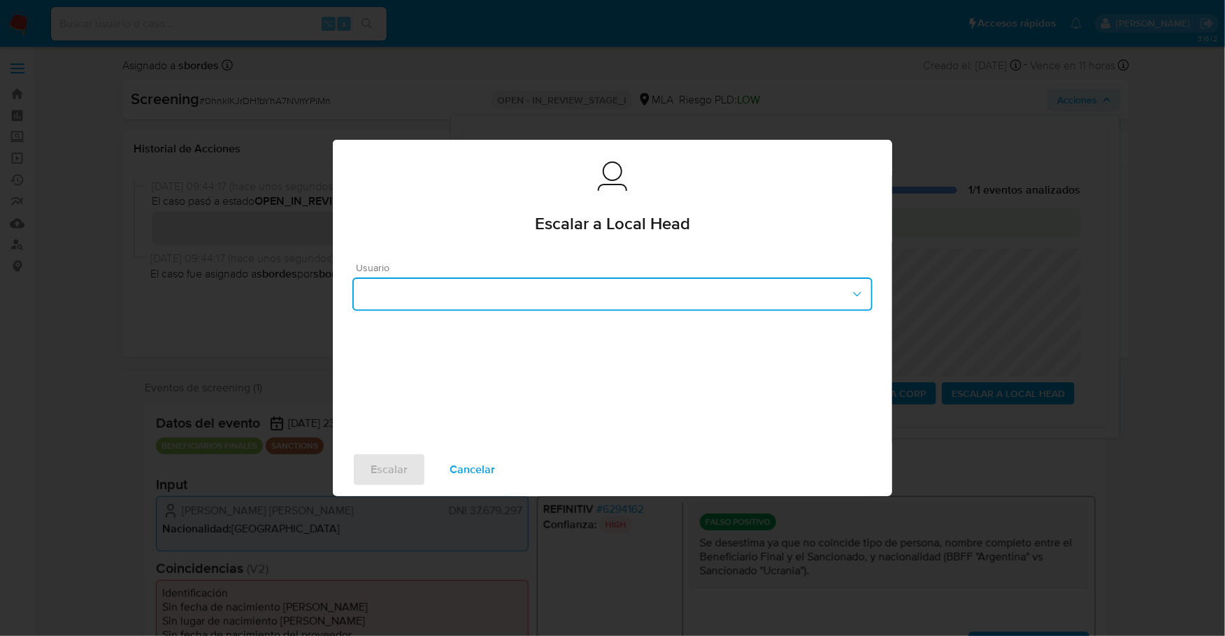
click at [619, 303] on button "button" at bounding box center [612, 295] width 520 height 34
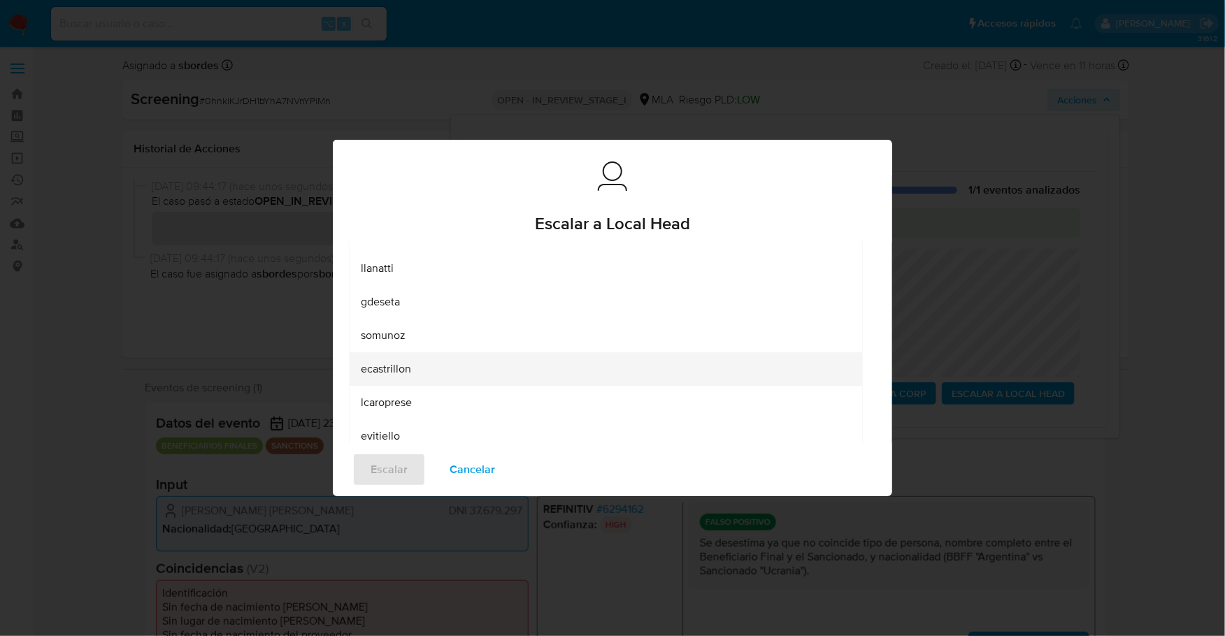
click at [410, 384] on div "ecastrillon" at bounding box center [606, 369] width 490 height 34
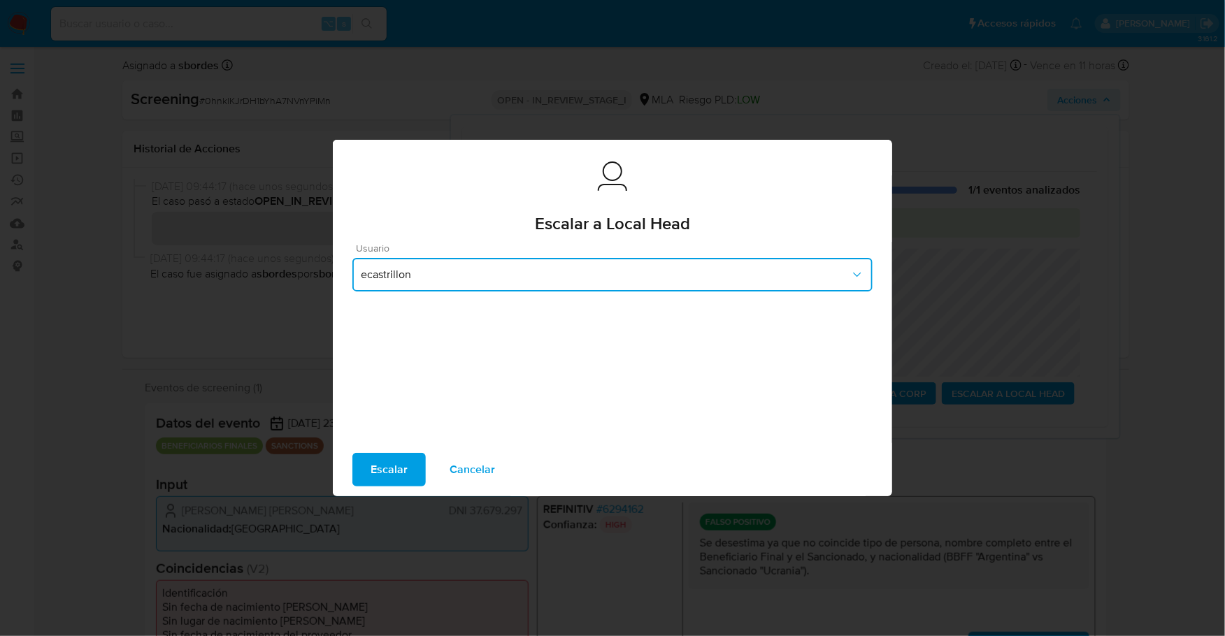
click at [428, 286] on button "ecastrillon" at bounding box center [612, 275] width 520 height 34
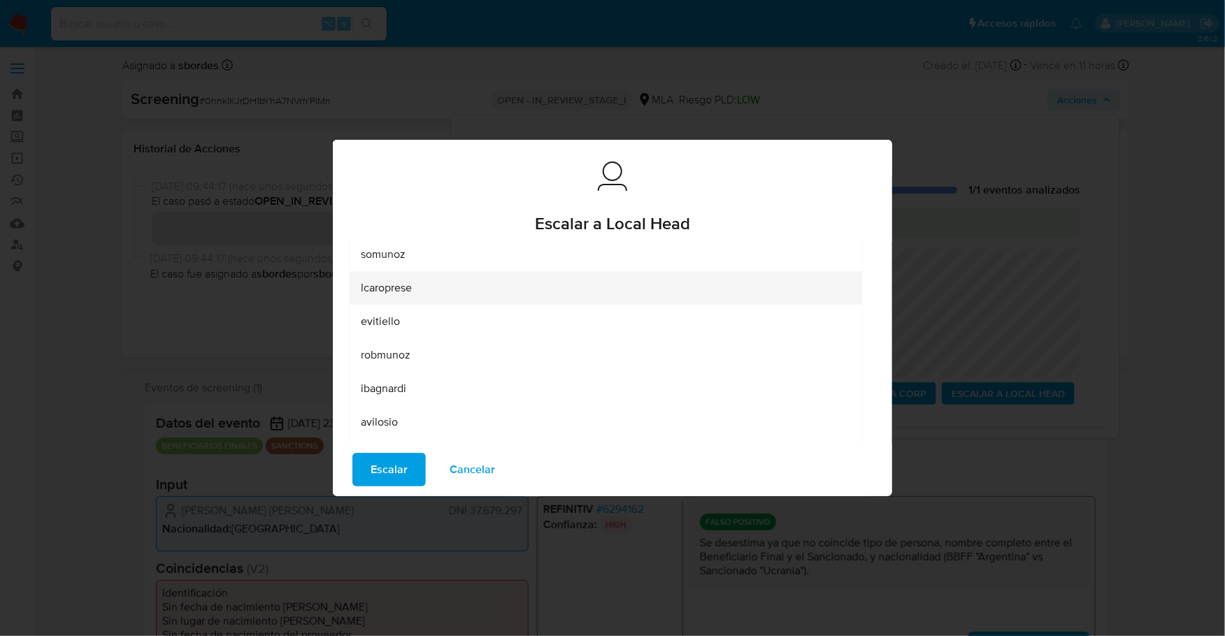
click at [400, 298] on div "lcaroprese" at bounding box center [606, 288] width 490 height 34
click at [393, 469] on span "Escalar" at bounding box center [388, 469] width 37 height 31
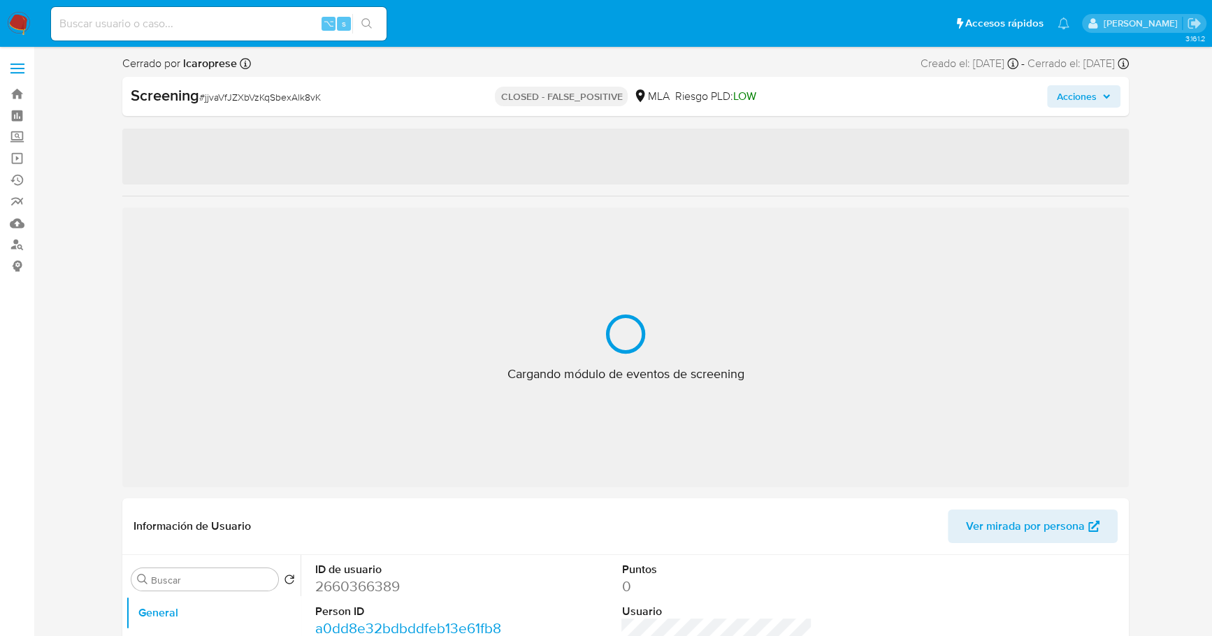
select select "10"
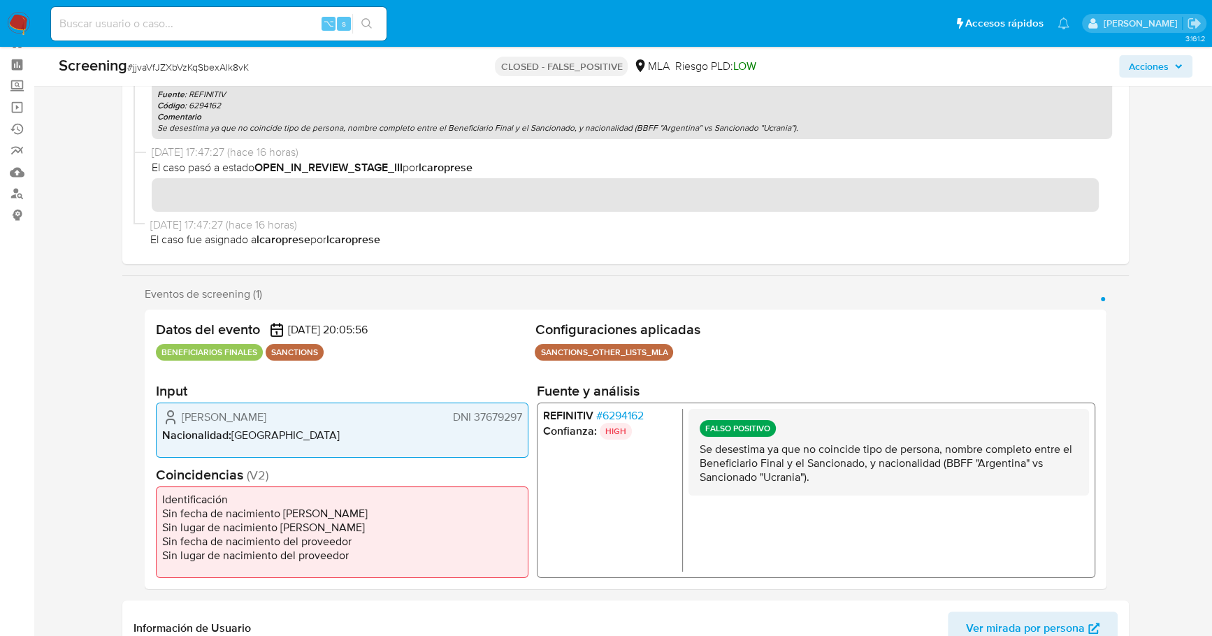
scroll to position [306, 0]
drag, startPoint x: 788, startPoint y: 126, endPoint x: 154, endPoint y: 129, distance: 634.7
click at [154, 129] on div "Entrada : bec53e373ce4d77a7b94baffde0a9beb8621c077d24645aacf554f68ae3c34ea Fuen…" at bounding box center [632, 105] width 960 height 68
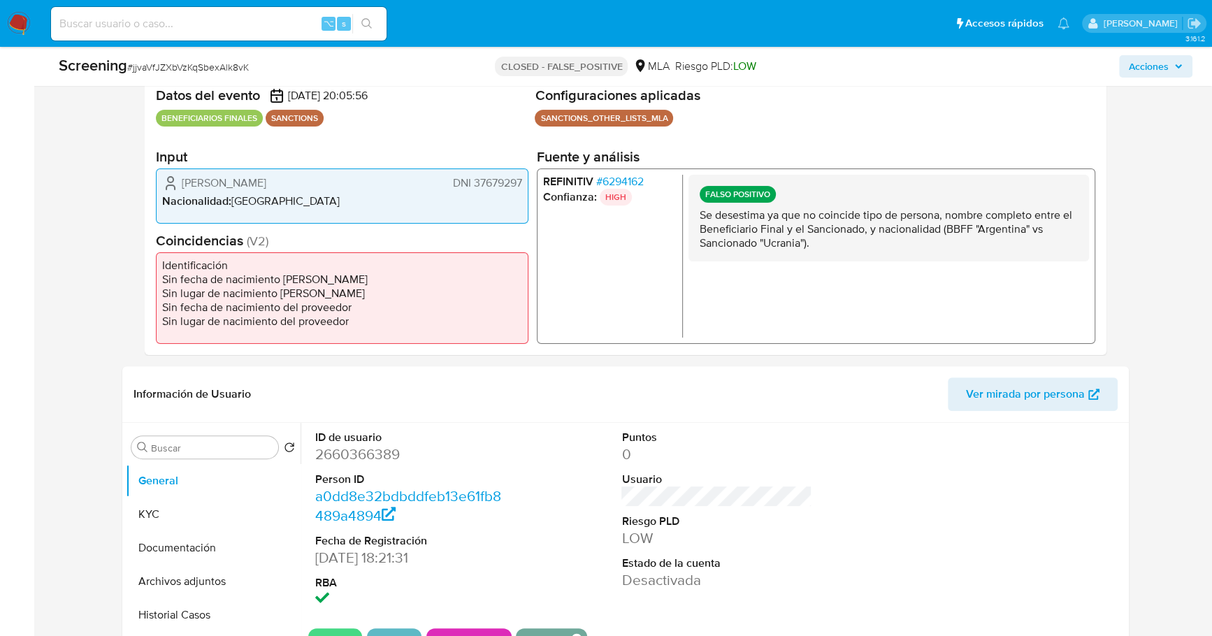
scroll to position [524, 0]
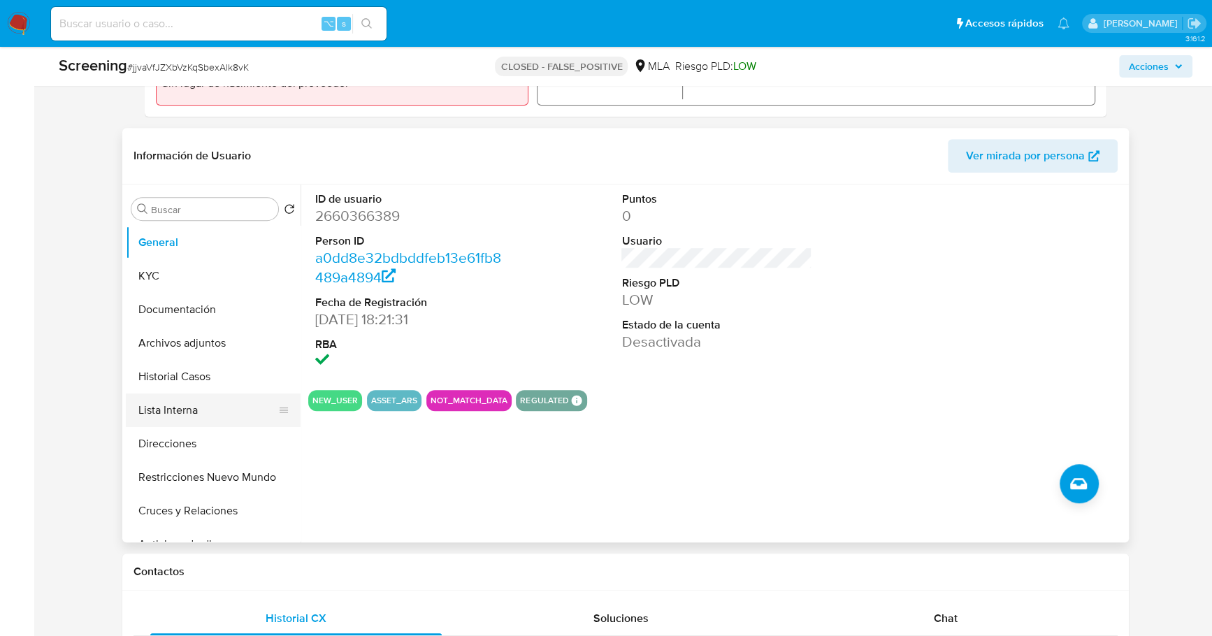
click at [171, 403] on button "Lista Interna" at bounding box center [208, 411] width 164 height 34
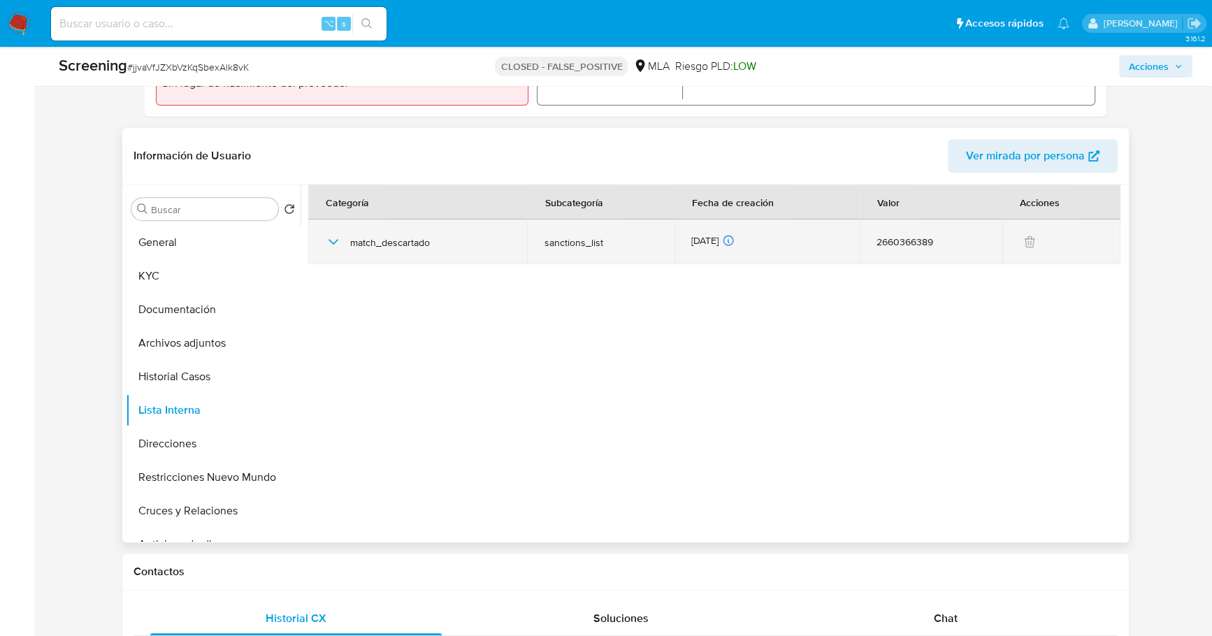
click at [328, 243] on icon "button" at bounding box center [333, 241] width 17 height 17
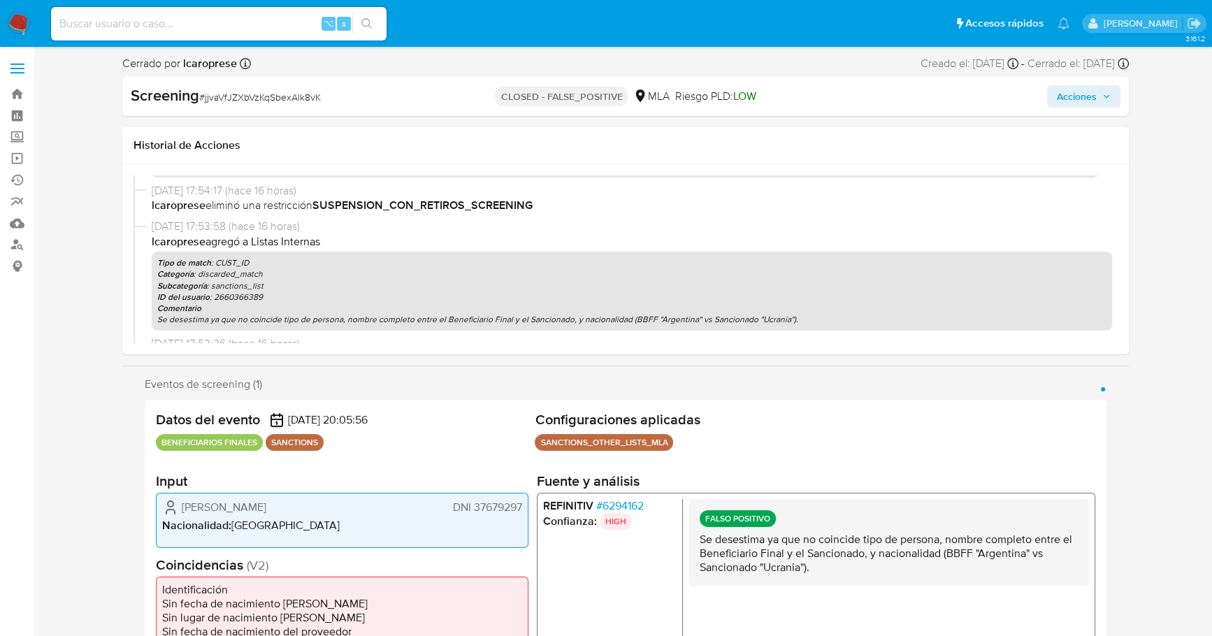
scroll to position [0, 0]
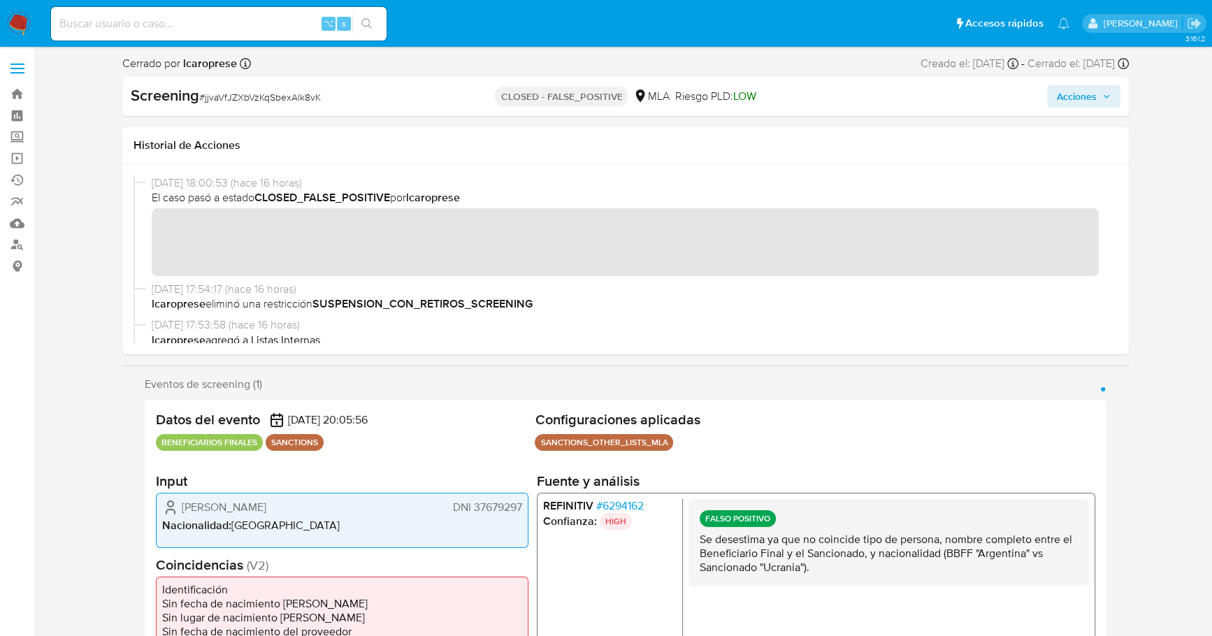
click at [22, 23] on img at bounding box center [19, 24] width 24 height 24
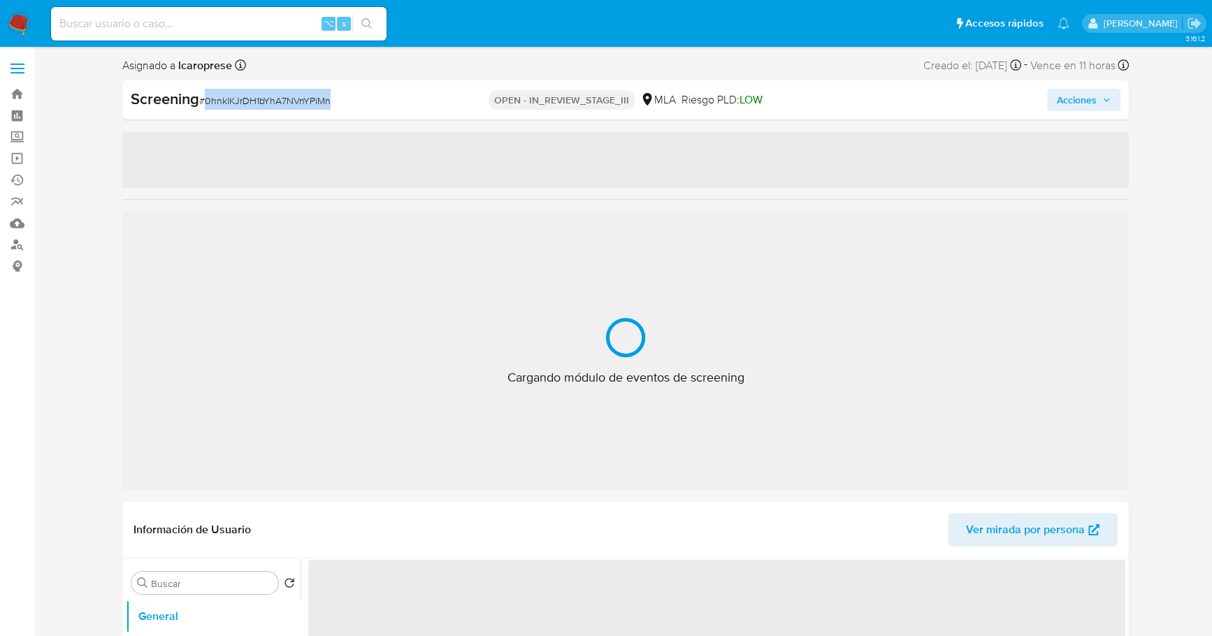
select select "10"
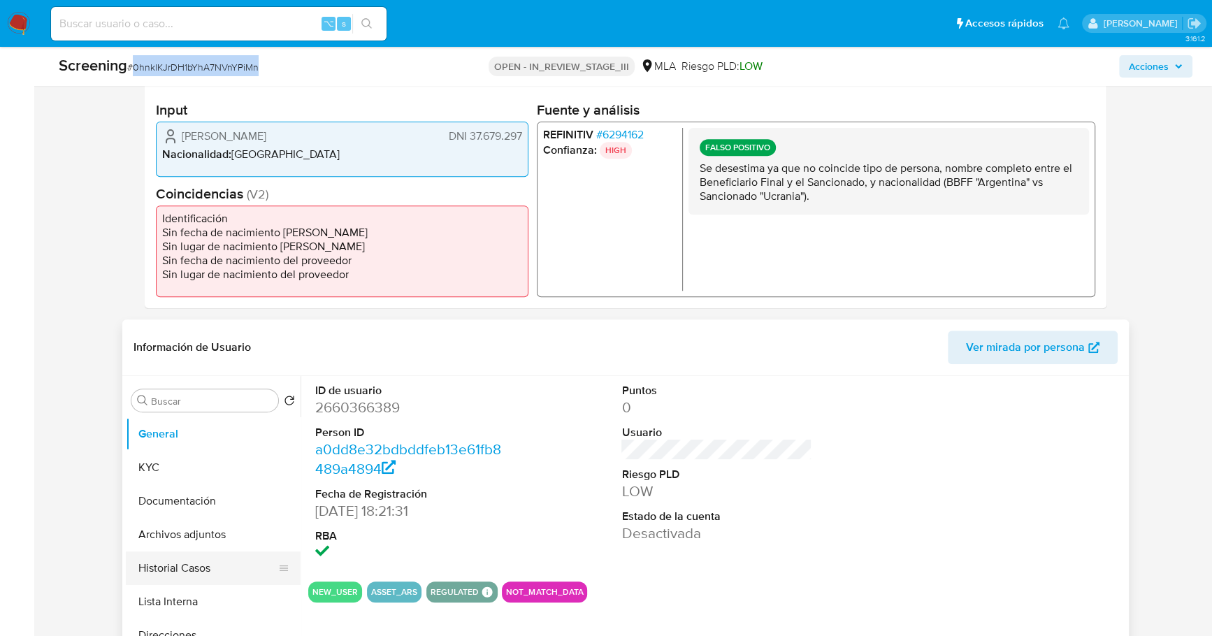
click at [178, 554] on button "Historial Casos" at bounding box center [208, 569] width 164 height 34
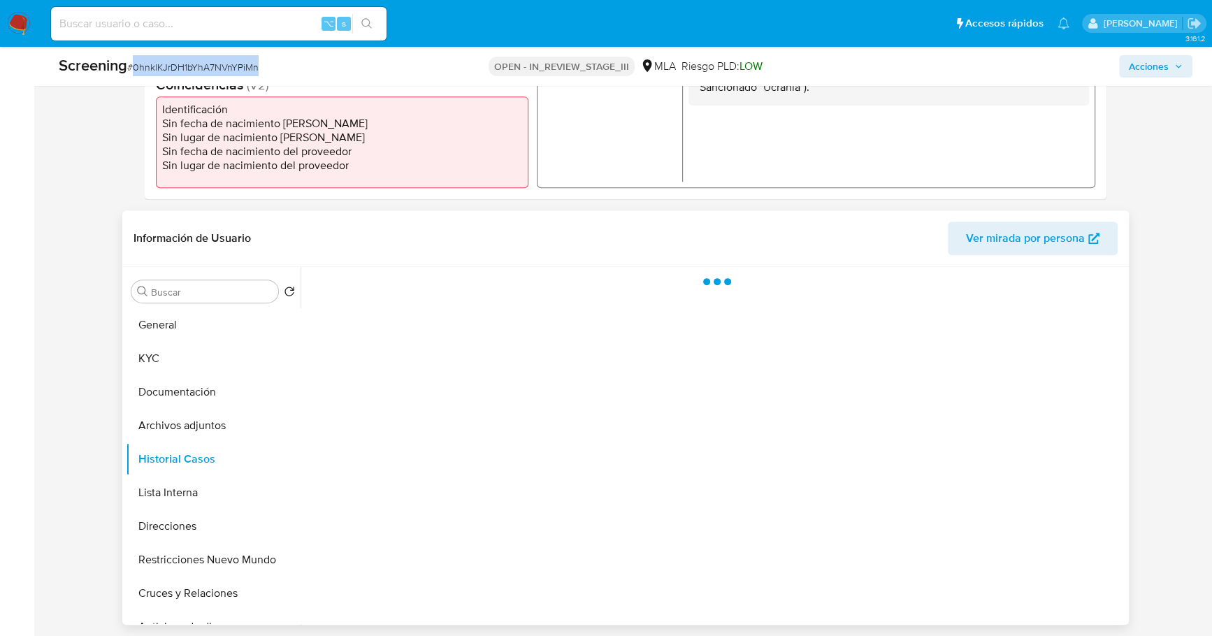
scroll to position [458, 0]
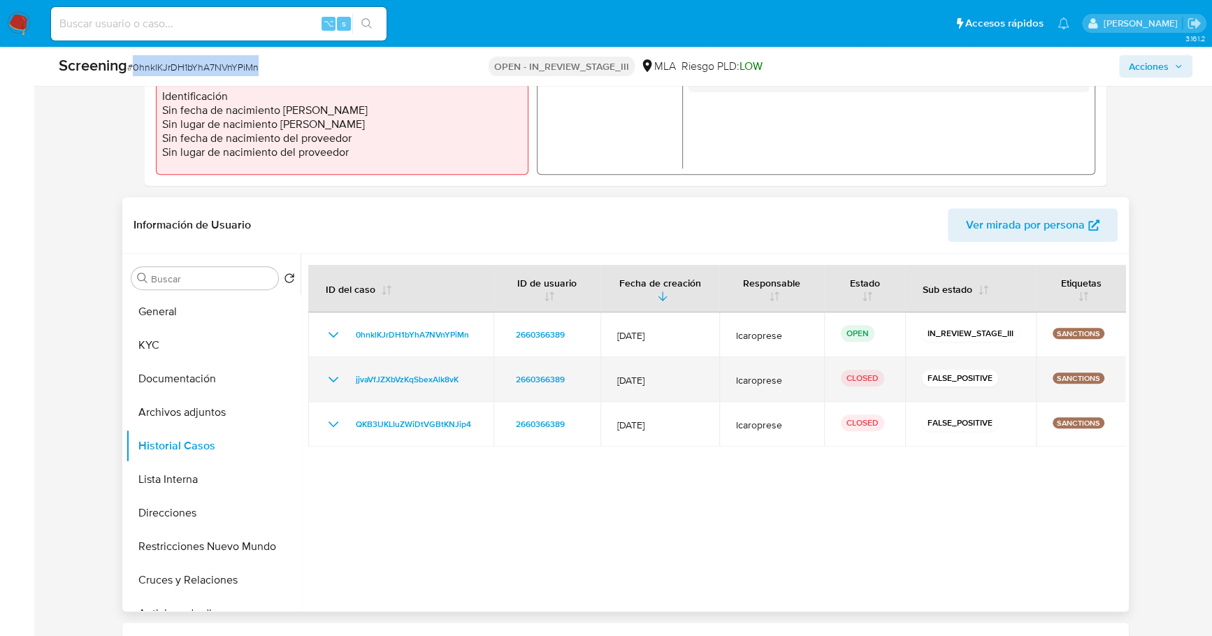
click at [333, 375] on icon "Mostrar/Ocultar" at bounding box center [333, 379] width 17 height 17
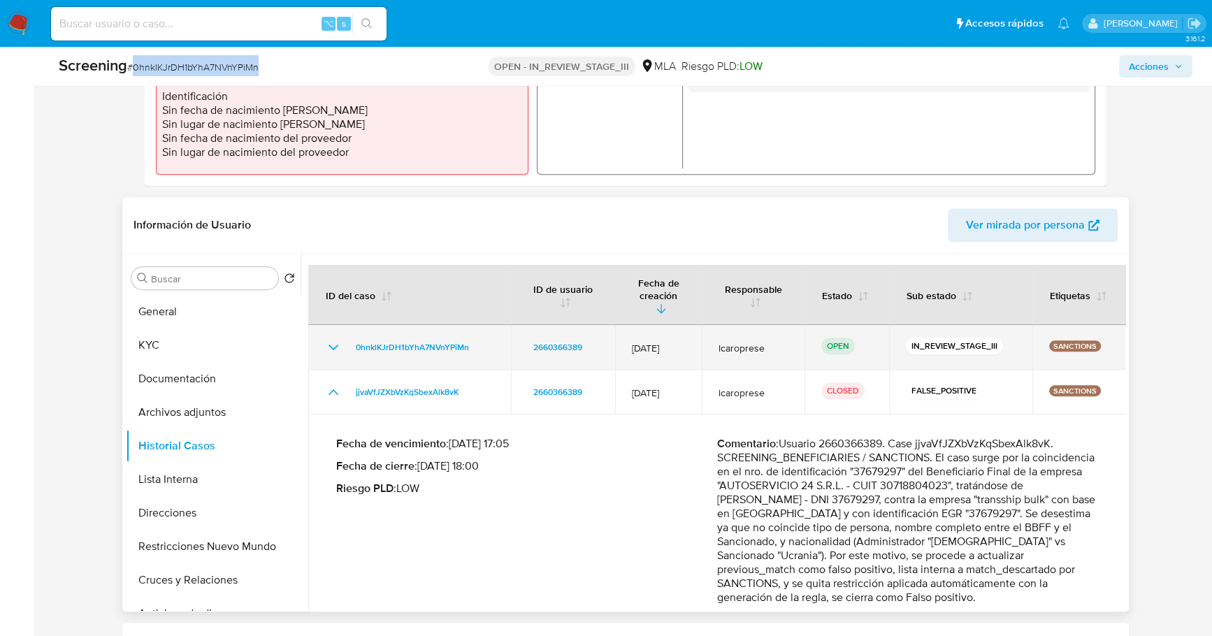
click at [331, 339] on icon "Mostrar/Ocultar" at bounding box center [333, 347] width 17 height 17
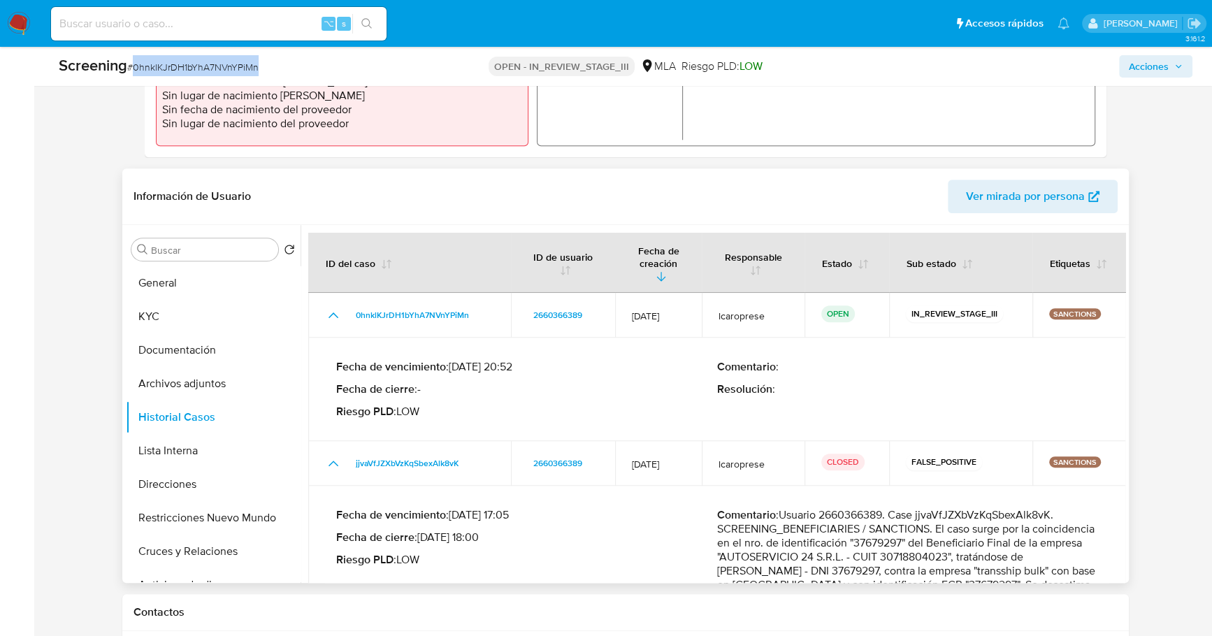
scroll to position [487, 0]
click at [181, 315] on button "KYC" at bounding box center [208, 317] width 164 height 34
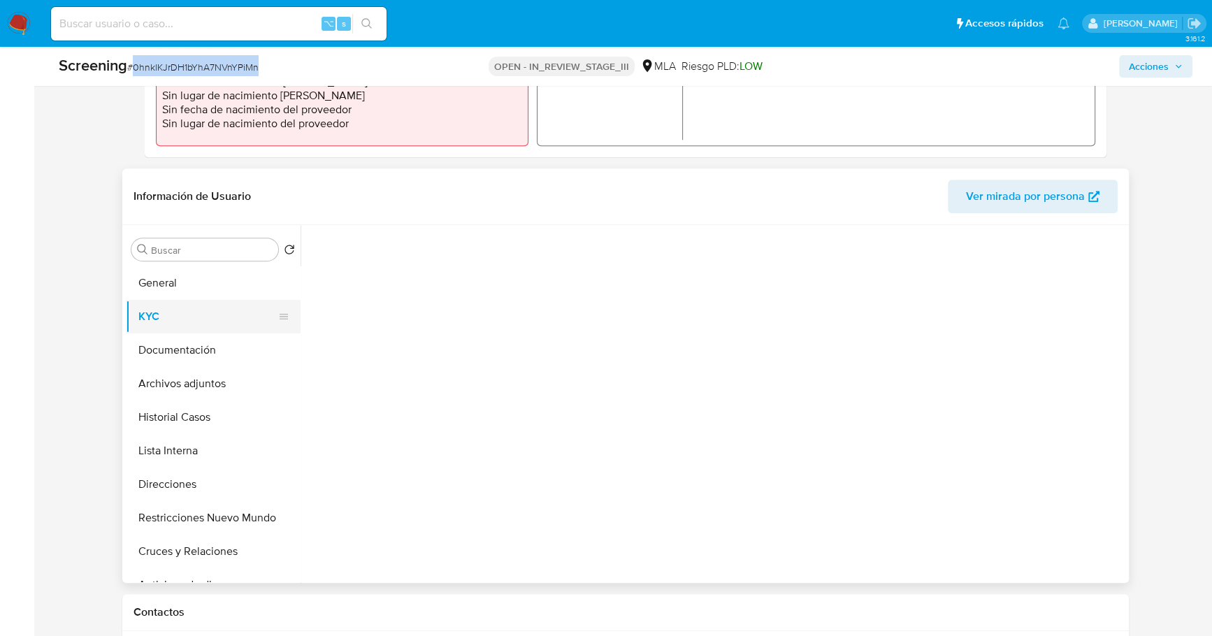
scroll to position [0, 0]
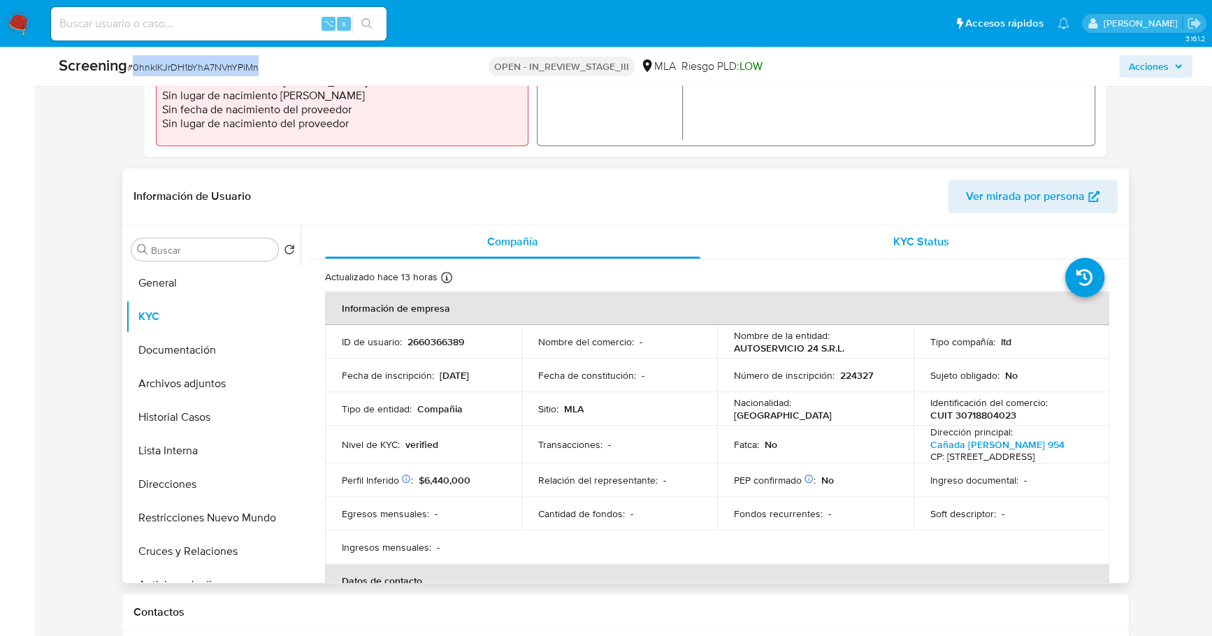
click at [893, 244] on span "KYC Status" at bounding box center [921, 241] width 56 height 16
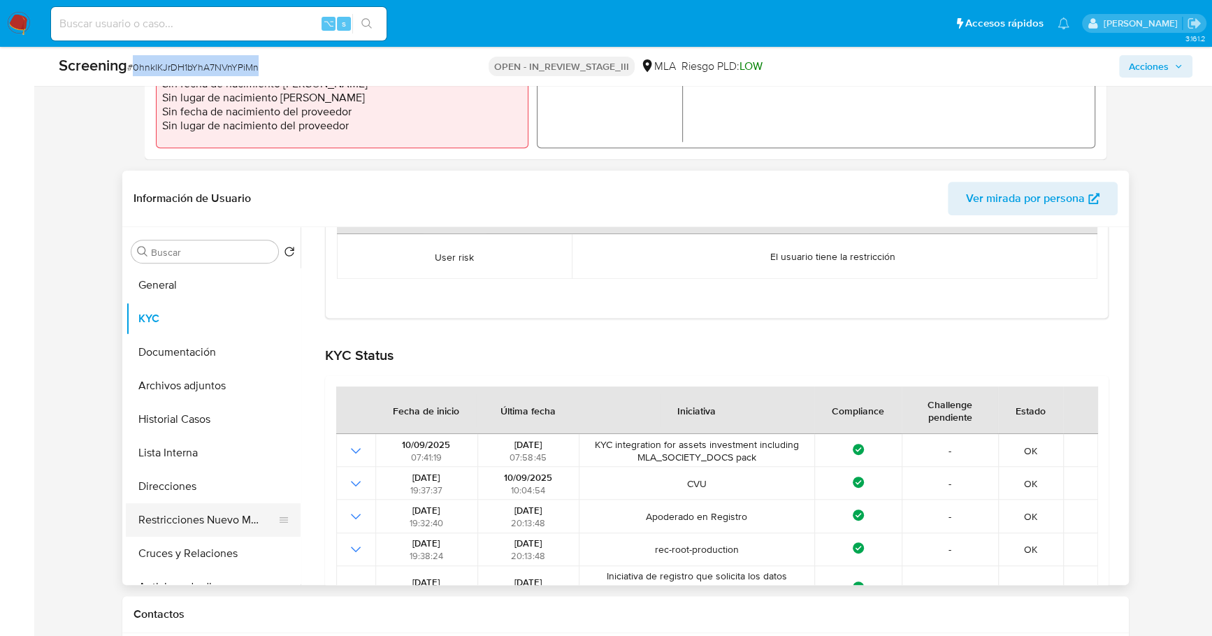
scroll to position [483, 0]
click at [194, 521] on button "Restricciones Nuevo Mundo" at bounding box center [208, 522] width 164 height 34
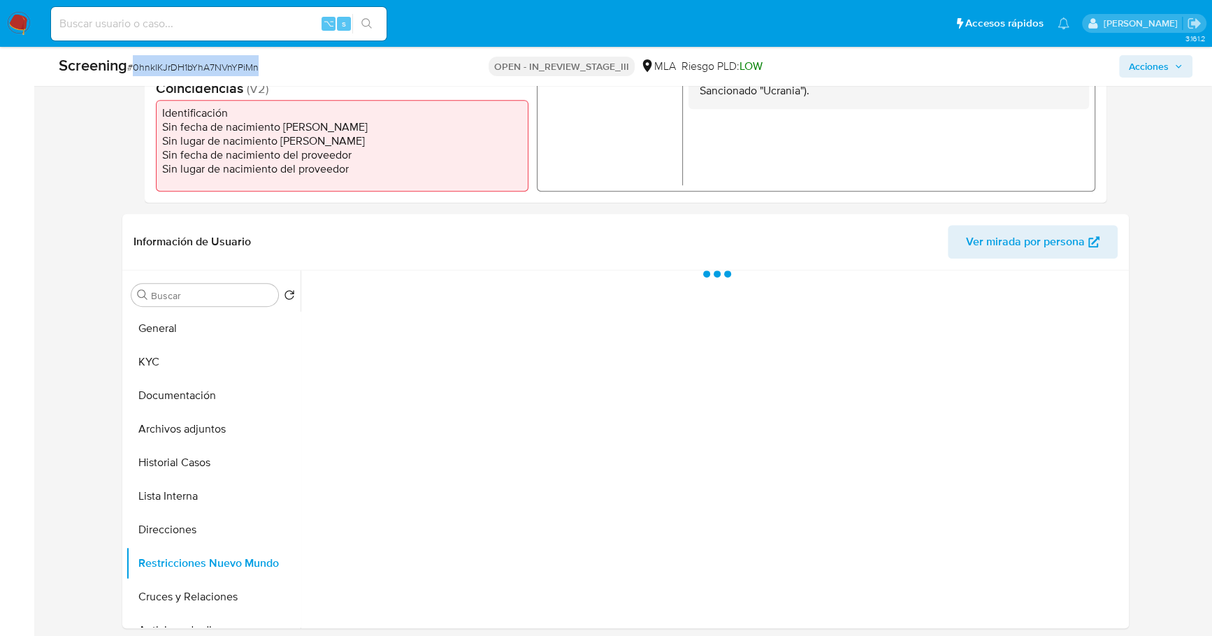
scroll to position [440, 0]
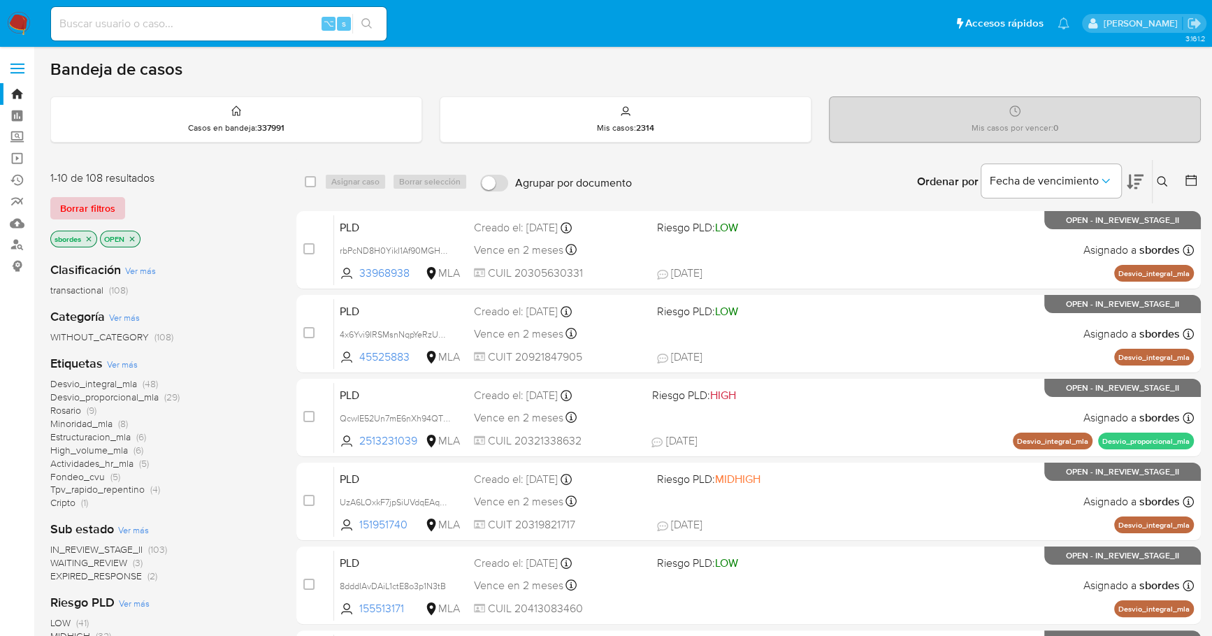
click at [92, 202] on span "Borrar filtros" at bounding box center [87, 209] width 55 height 20
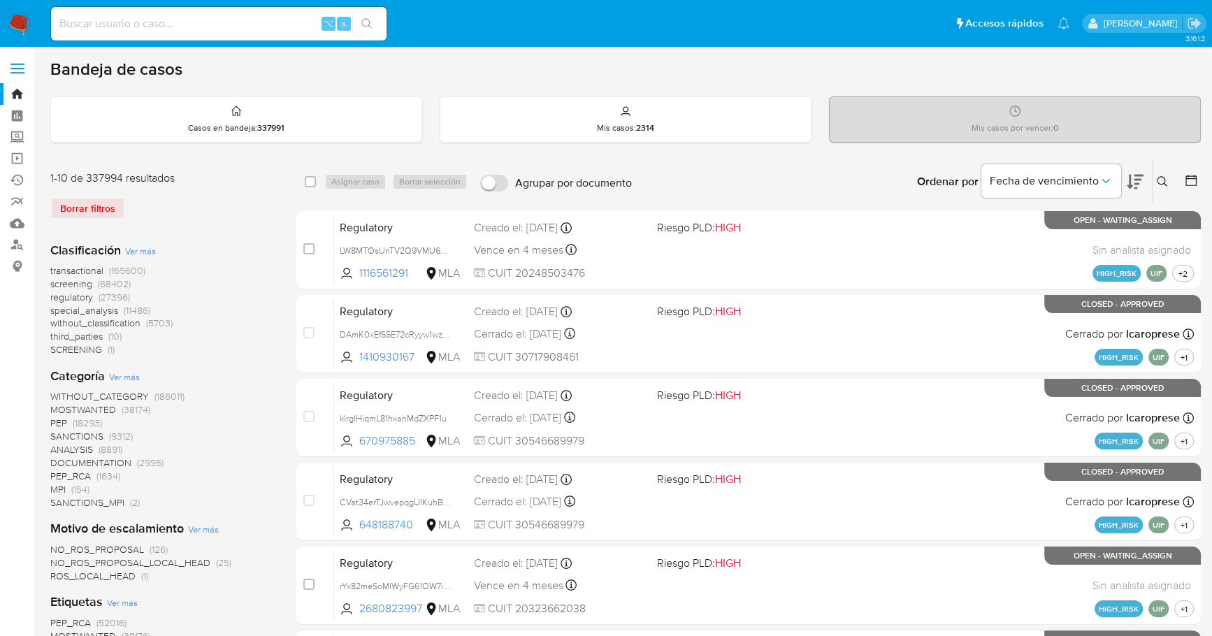
click at [1161, 184] on icon at bounding box center [1162, 181] width 11 height 11
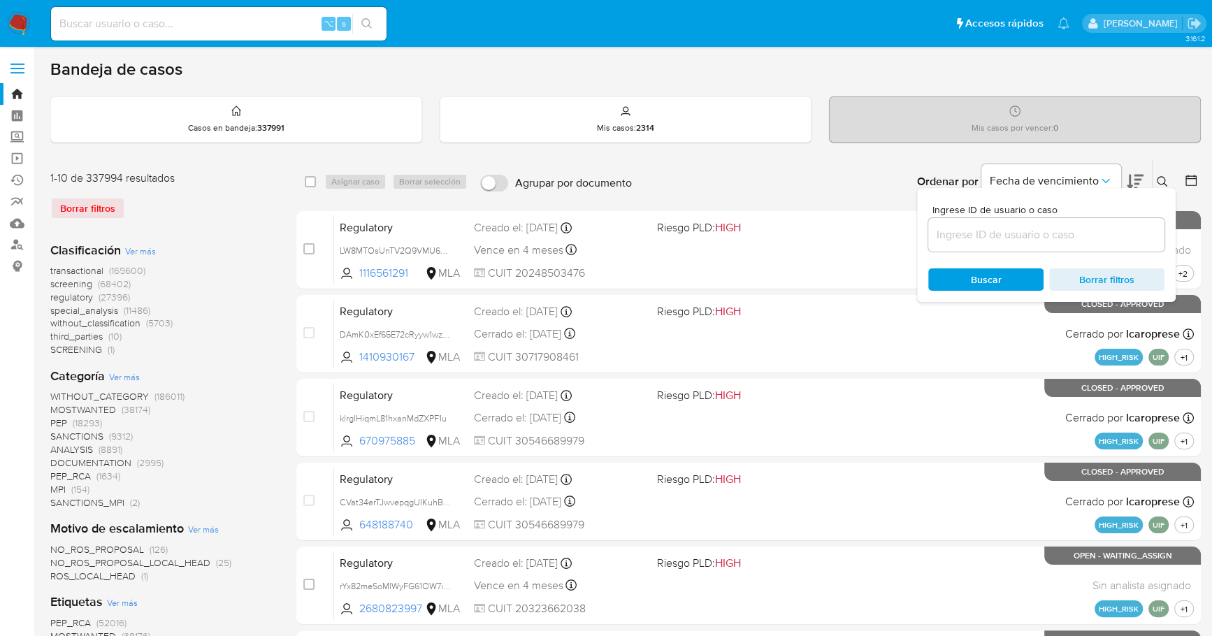
click at [1070, 223] on div at bounding box center [1046, 235] width 236 height 34
click at [1070, 230] on input at bounding box center [1046, 235] width 236 height 18
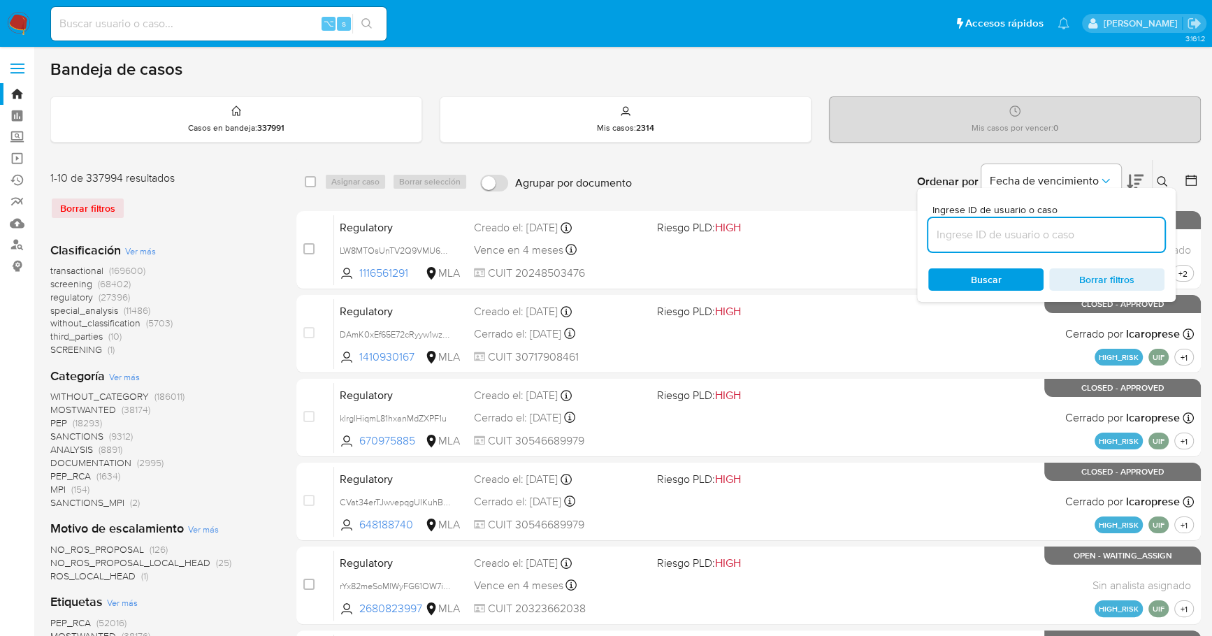
paste input "0hnklKJrDH1bYhA7NVnYPiMn"
type input "0hnklKJrDH1bYhA7NVnYPiMn"
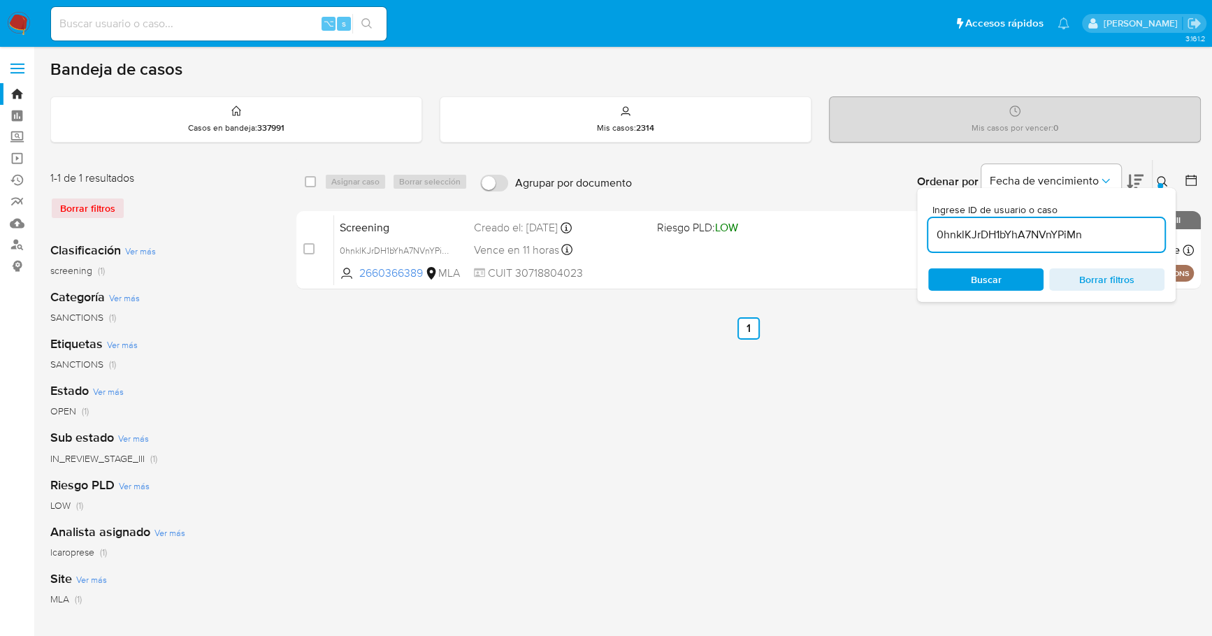
click at [1165, 174] on button at bounding box center [1164, 181] width 23 height 17
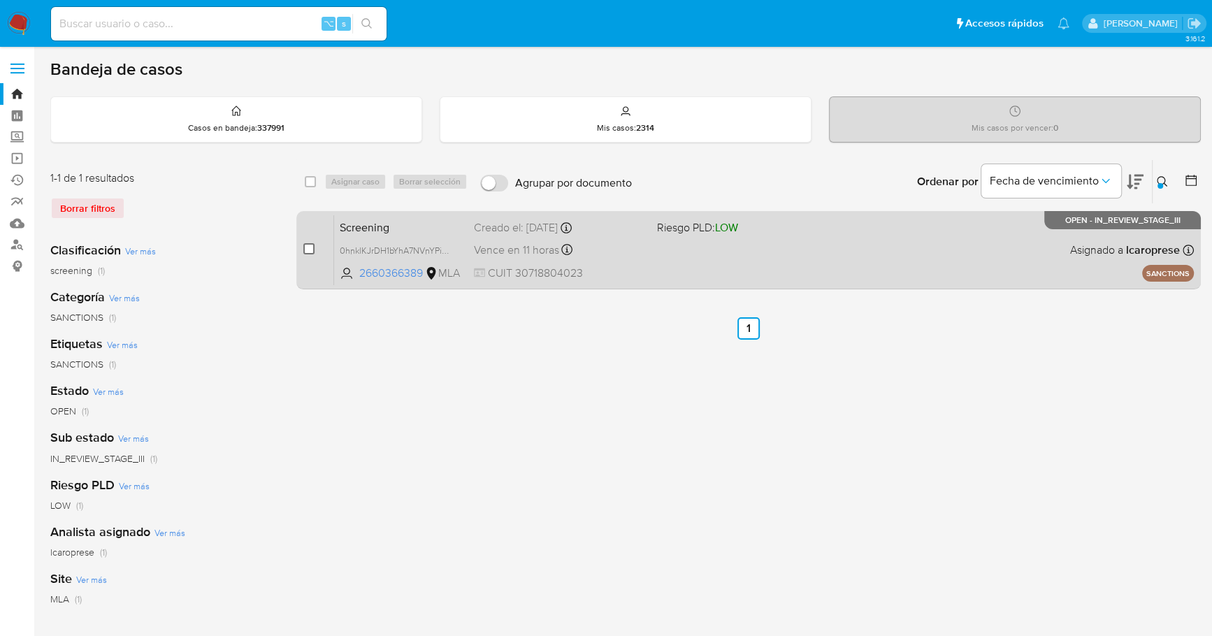
click at [312, 248] on input "checkbox" at bounding box center [308, 248] width 11 height 11
checkbox input "true"
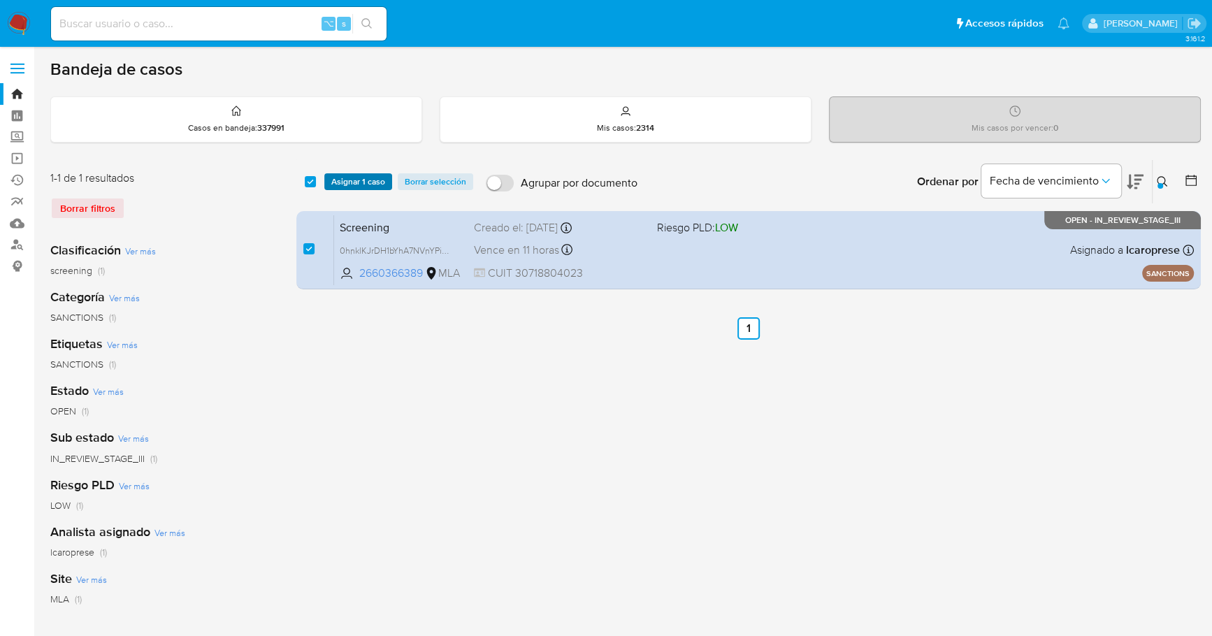
click at [341, 175] on span "Asignar 1 caso" at bounding box center [358, 182] width 54 height 14
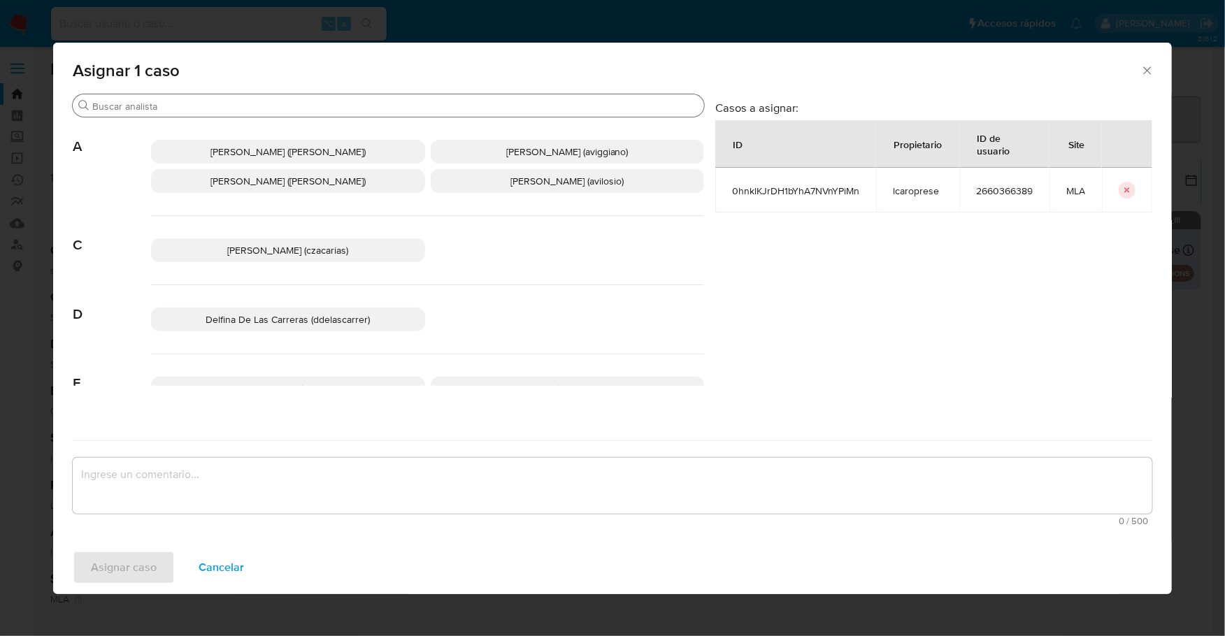
click at [233, 106] on input "Buscar" at bounding box center [395, 106] width 606 height 13
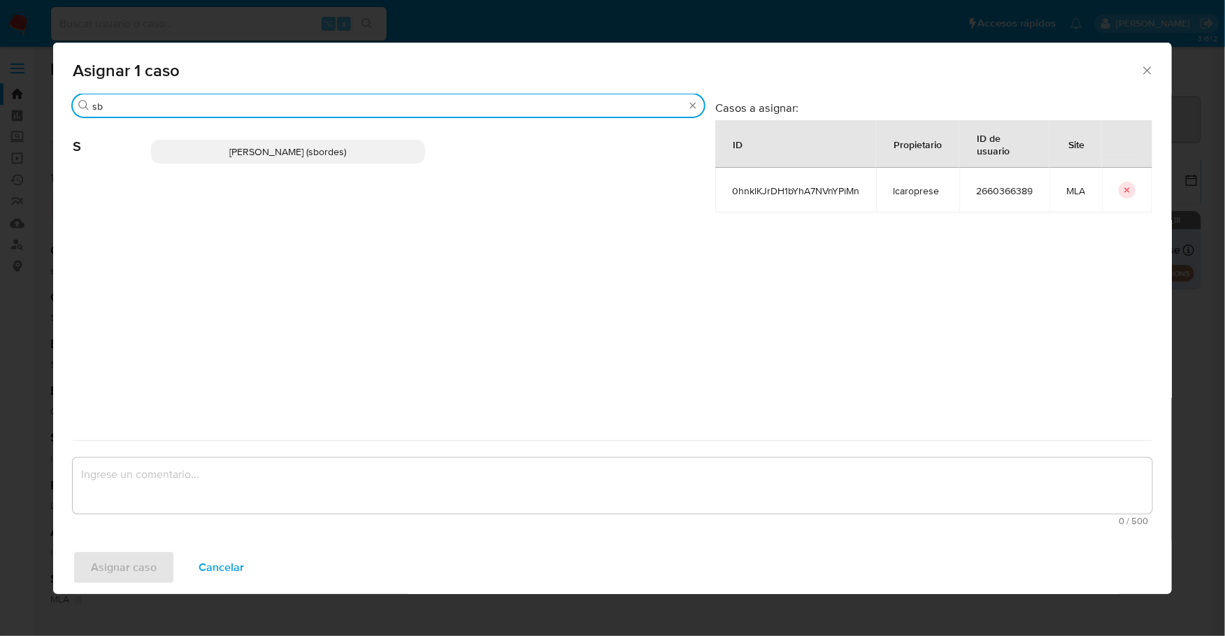
type input "sb"
click at [257, 157] on span "Stefania Bordes (sbordes)" at bounding box center [287, 152] width 117 height 14
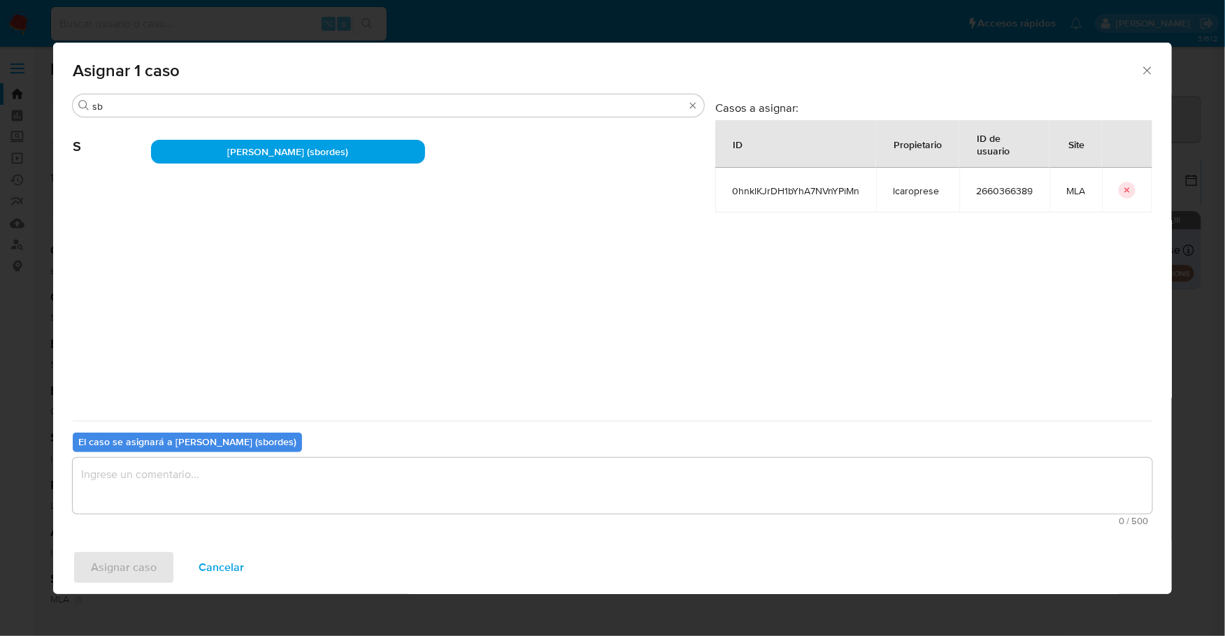
click at [224, 498] on textarea "assign-modal" at bounding box center [612, 486] width 1079 height 56
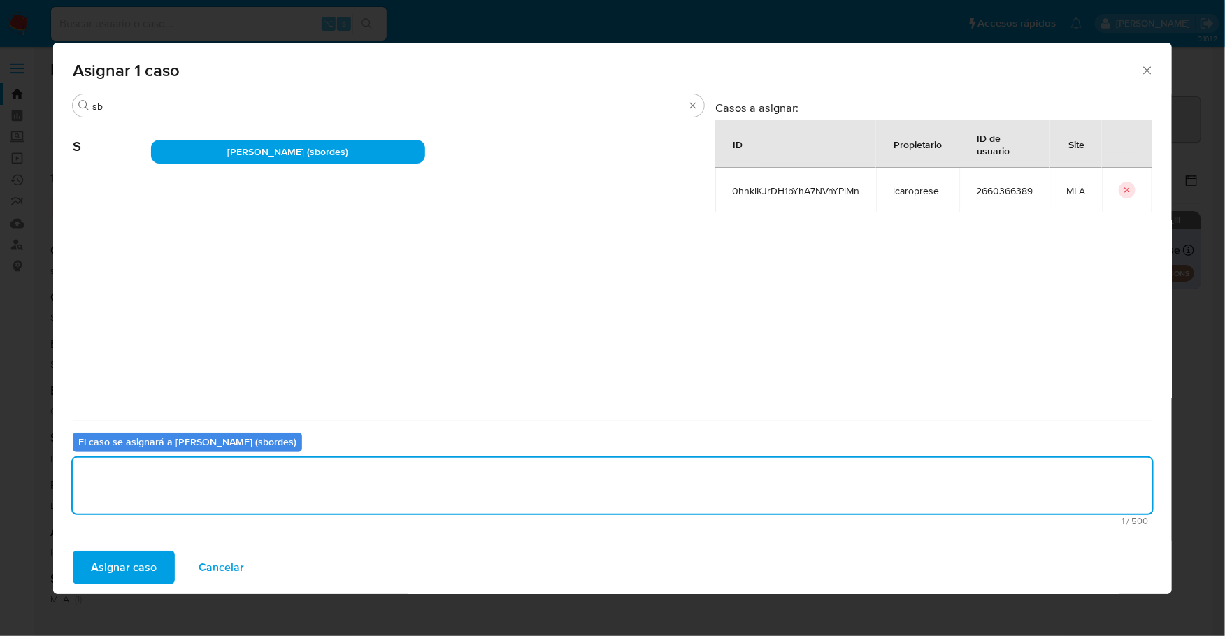
click at [127, 570] on span "Asignar caso" at bounding box center [124, 567] width 66 height 31
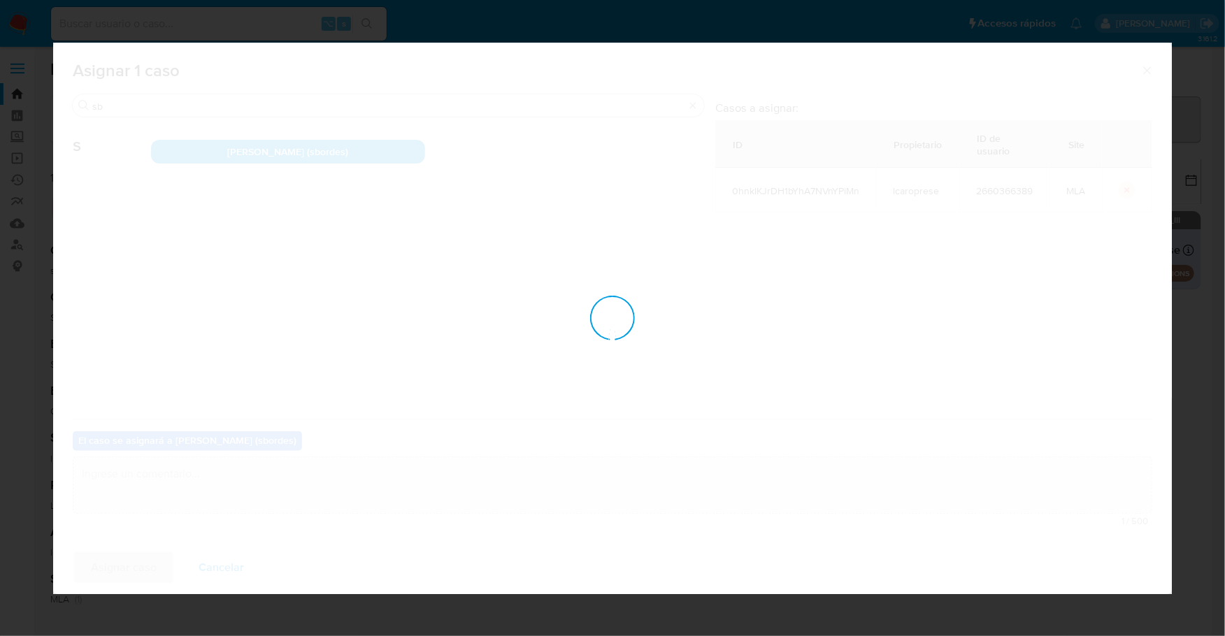
checkbox input "false"
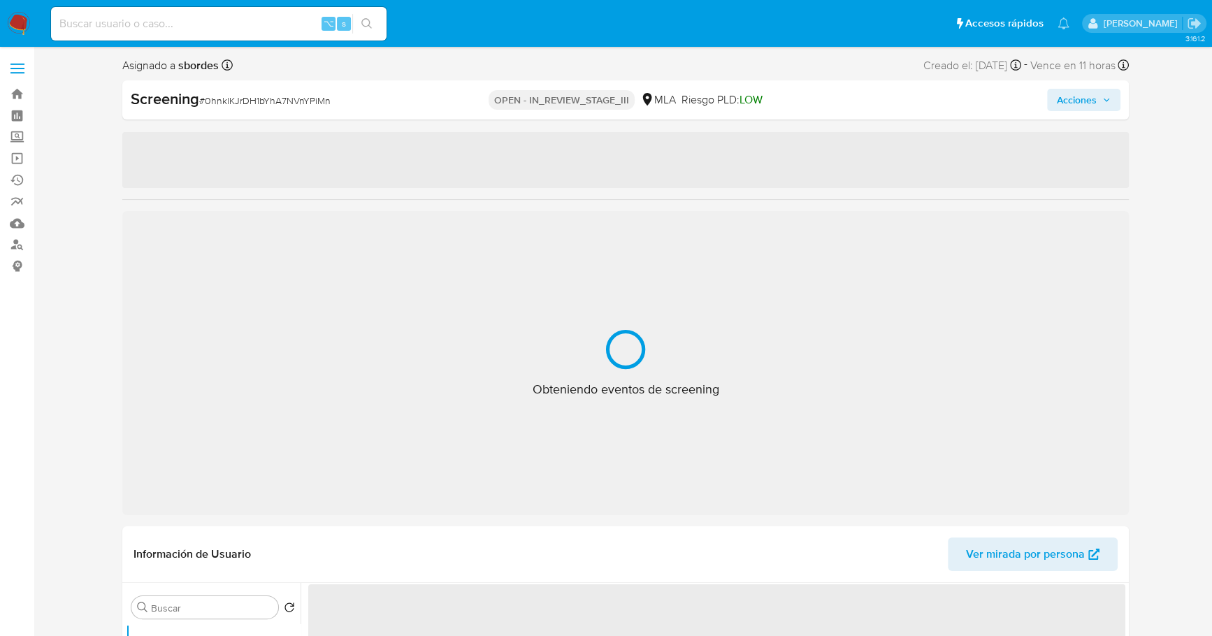
select select "10"
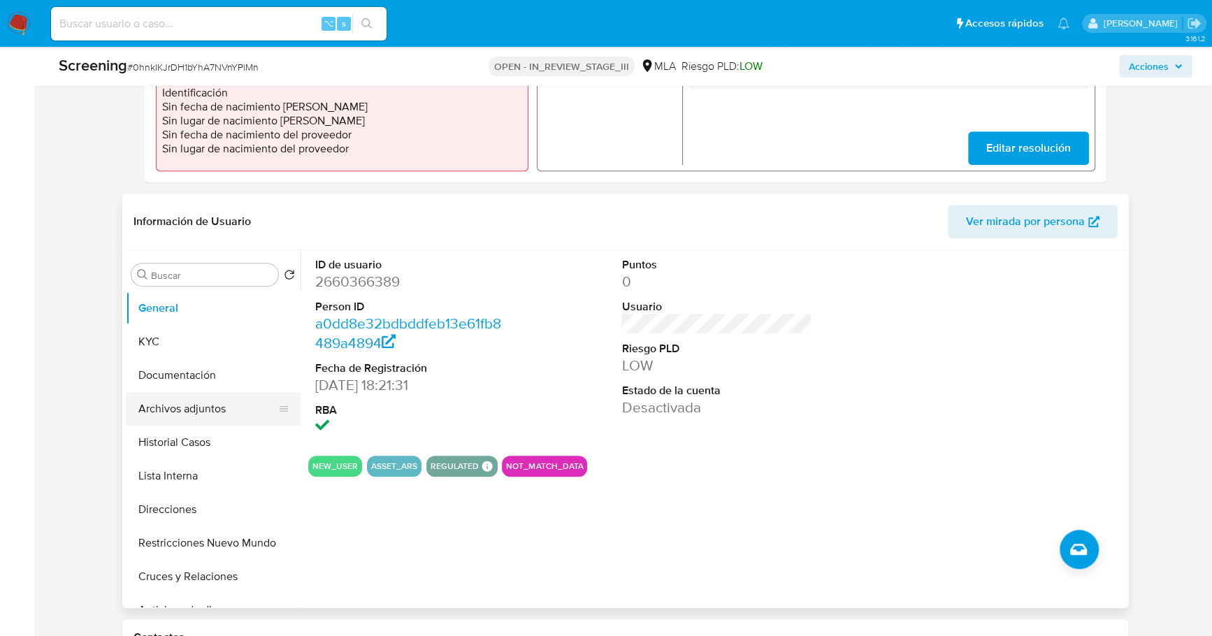
scroll to position [497, 0]
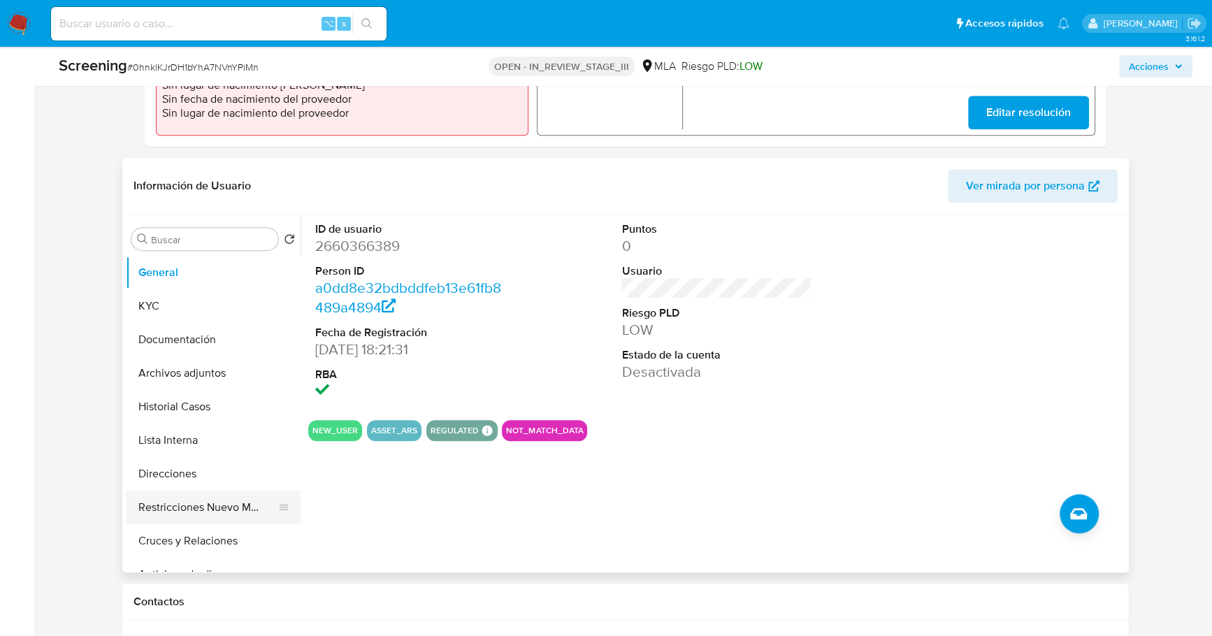
click at [203, 491] on button "Restricciones Nuevo Mundo" at bounding box center [208, 508] width 164 height 34
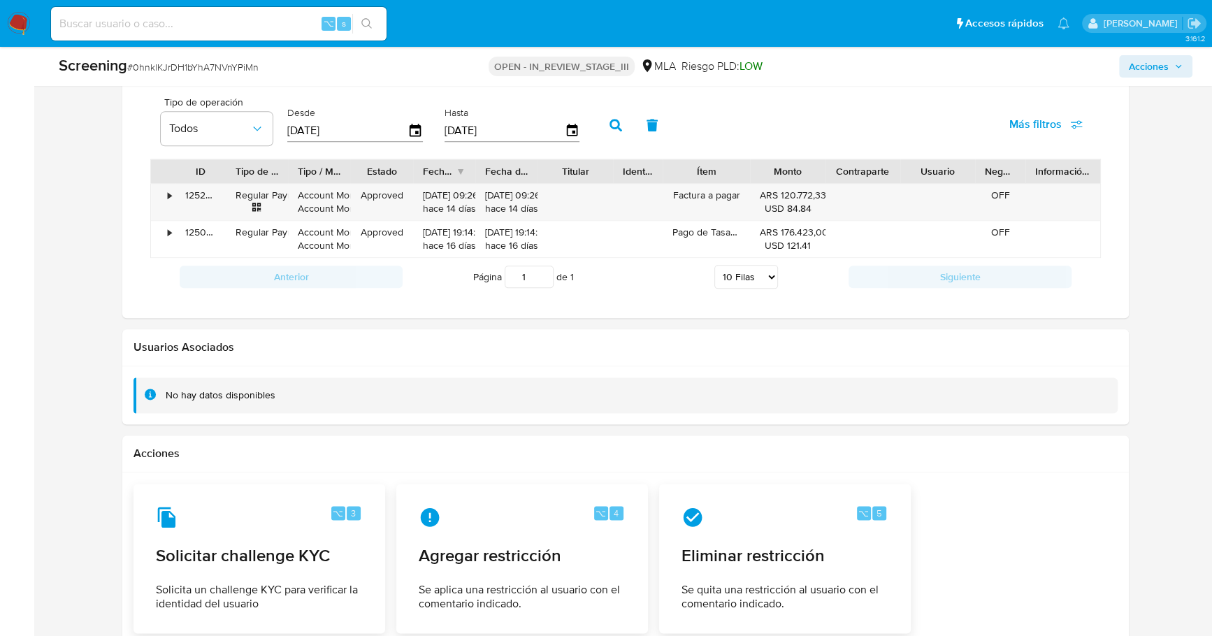
scroll to position [1701, 0]
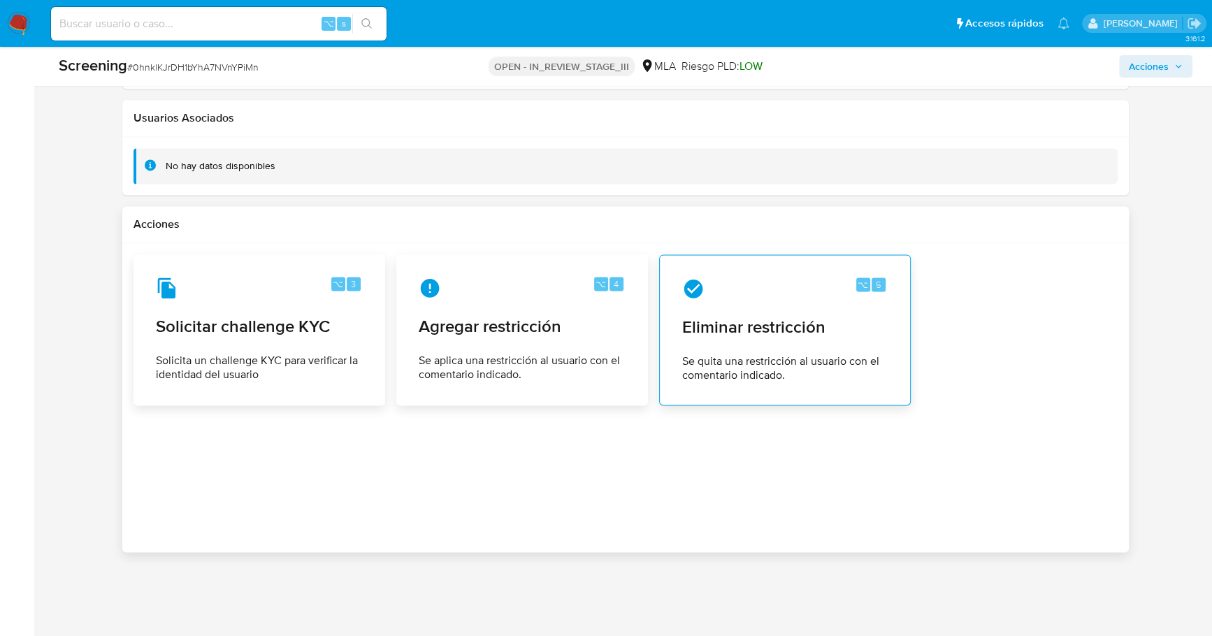
click at [761, 322] on span "Eliminar restricción" at bounding box center [785, 327] width 206 height 21
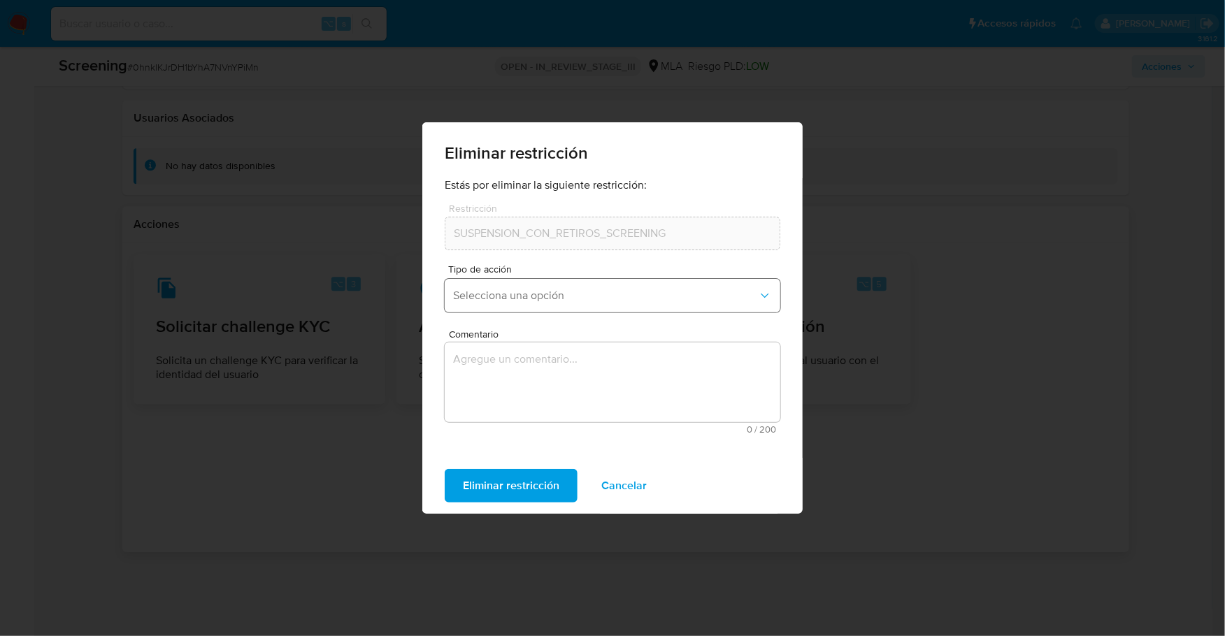
click at [525, 298] on span "Selecciona una opción" at bounding box center [605, 296] width 305 height 14
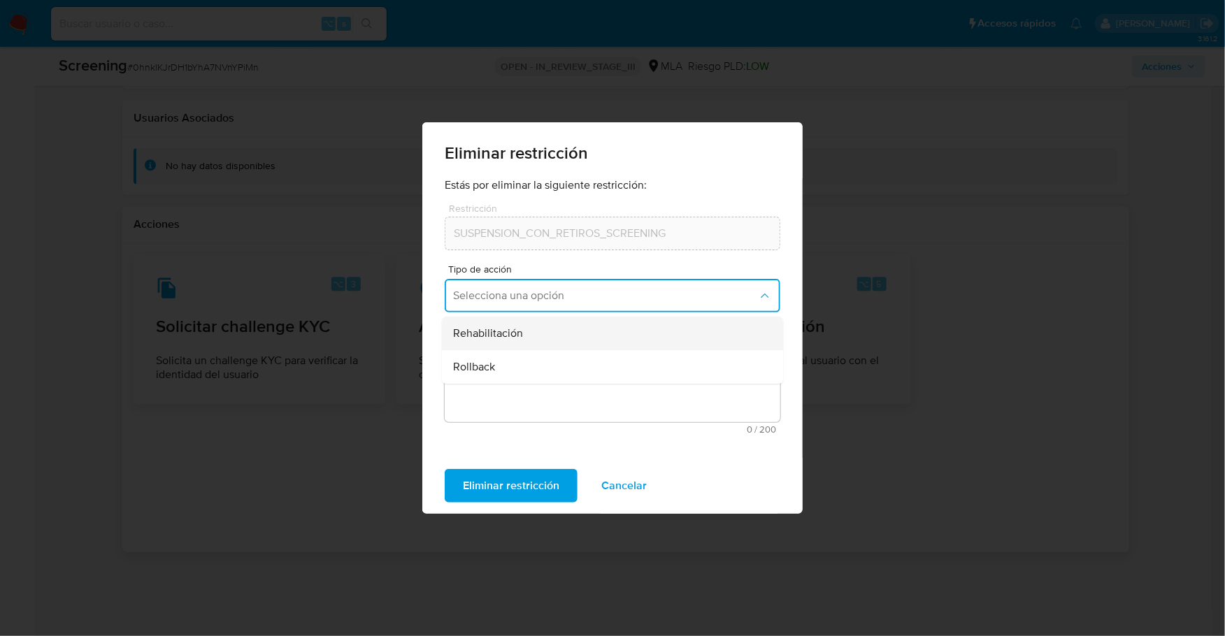
click at [538, 329] on div "Rehabilitación" at bounding box center [608, 334] width 310 height 34
click at [590, 375] on textarea "Comentario" at bounding box center [613, 383] width 336 height 80
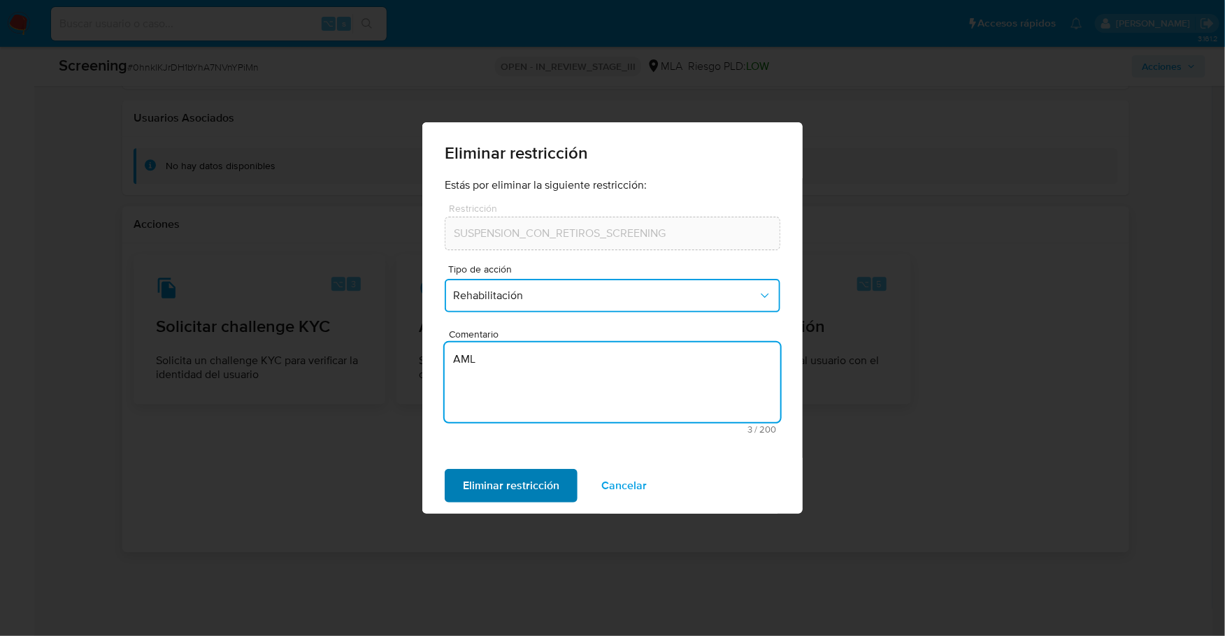
type textarea "AML"
click at [542, 484] on span "Eliminar restricción" at bounding box center [511, 485] width 96 height 31
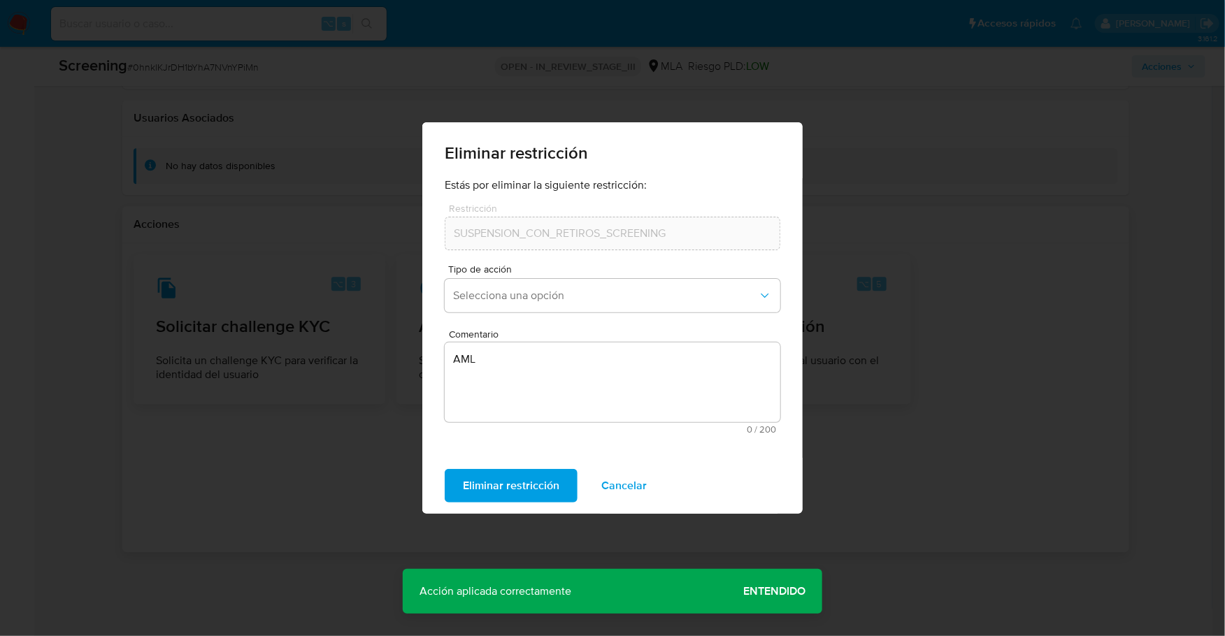
click at [788, 591] on span "Entendido" at bounding box center [774, 591] width 62 height 0
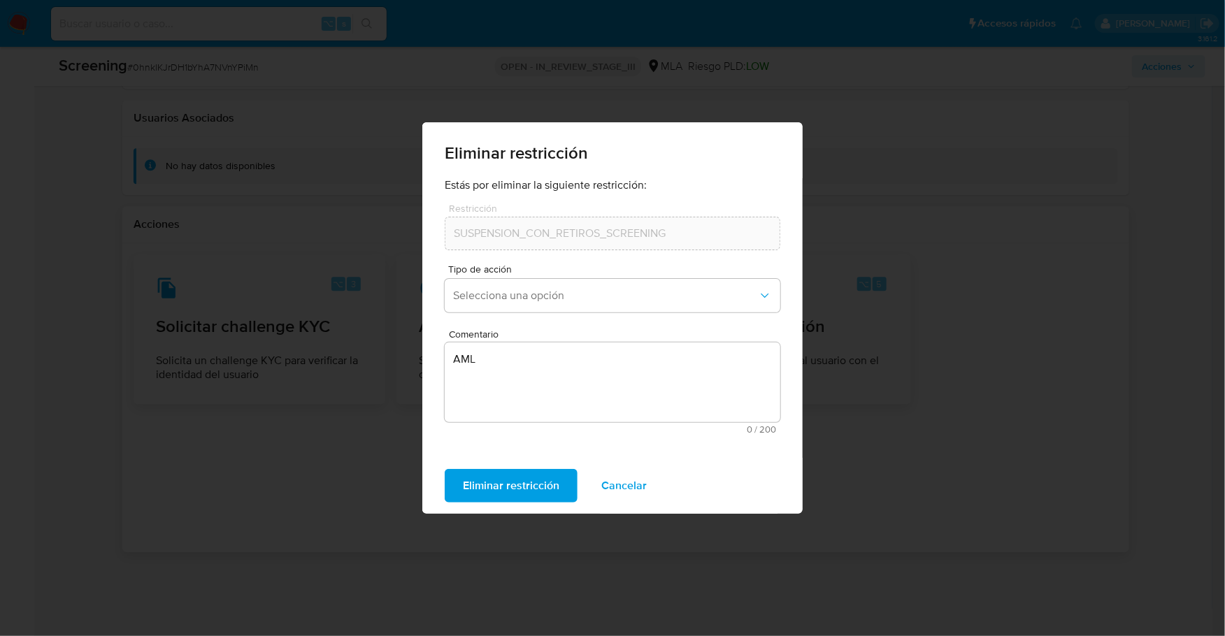
click at [901, 507] on div "Eliminar restricción Estás por eliminar la siguiente restricción: Restricción S…" at bounding box center [612, 318] width 1225 height 636
click at [634, 482] on span "Cancelar" at bounding box center [623, 485] width 45 height 31
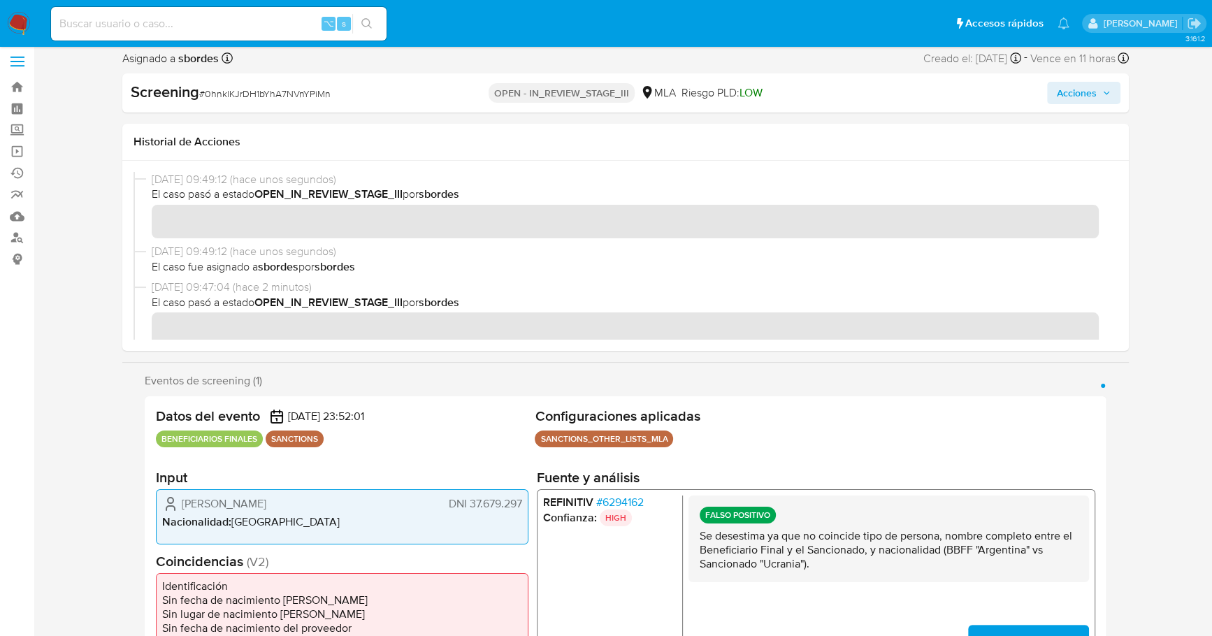
scroll to position [0, 0]
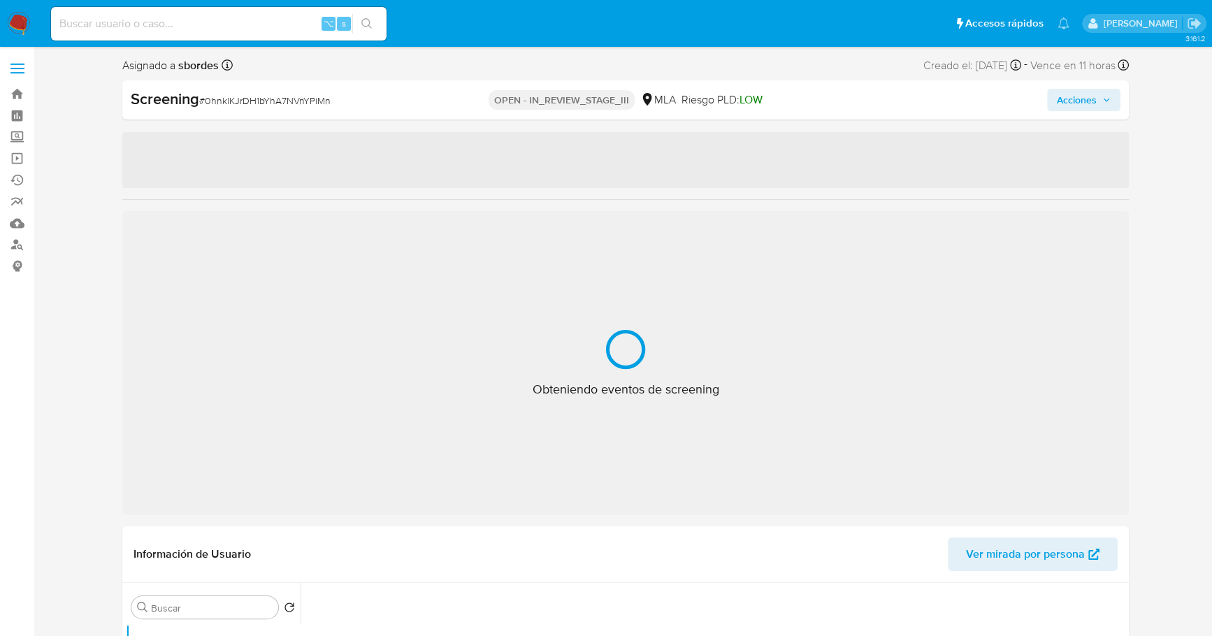
select select "10"
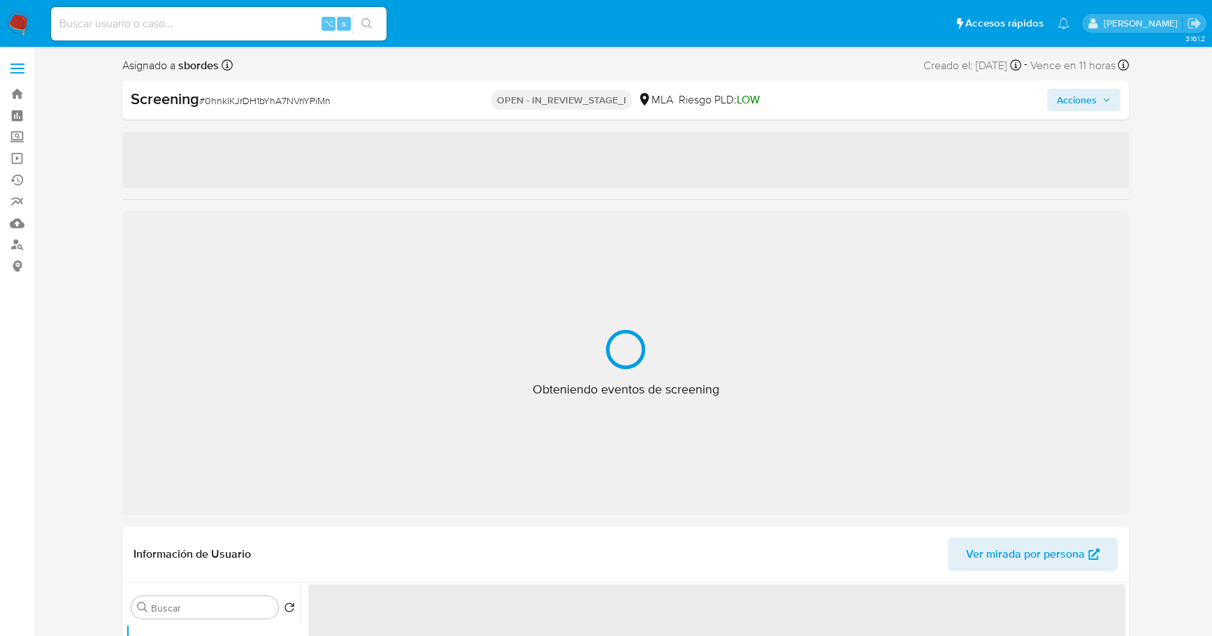
select select "10"
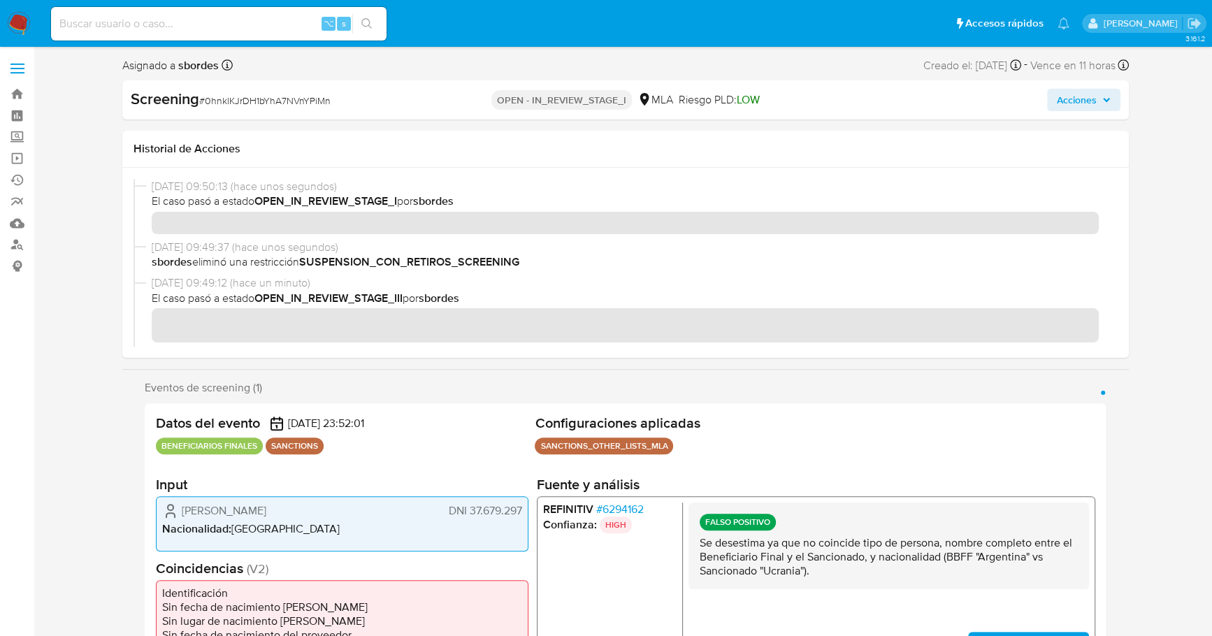
click at [1101, 96] on span "Acciones" at bounding box center [1084, 100] width 54 height 20
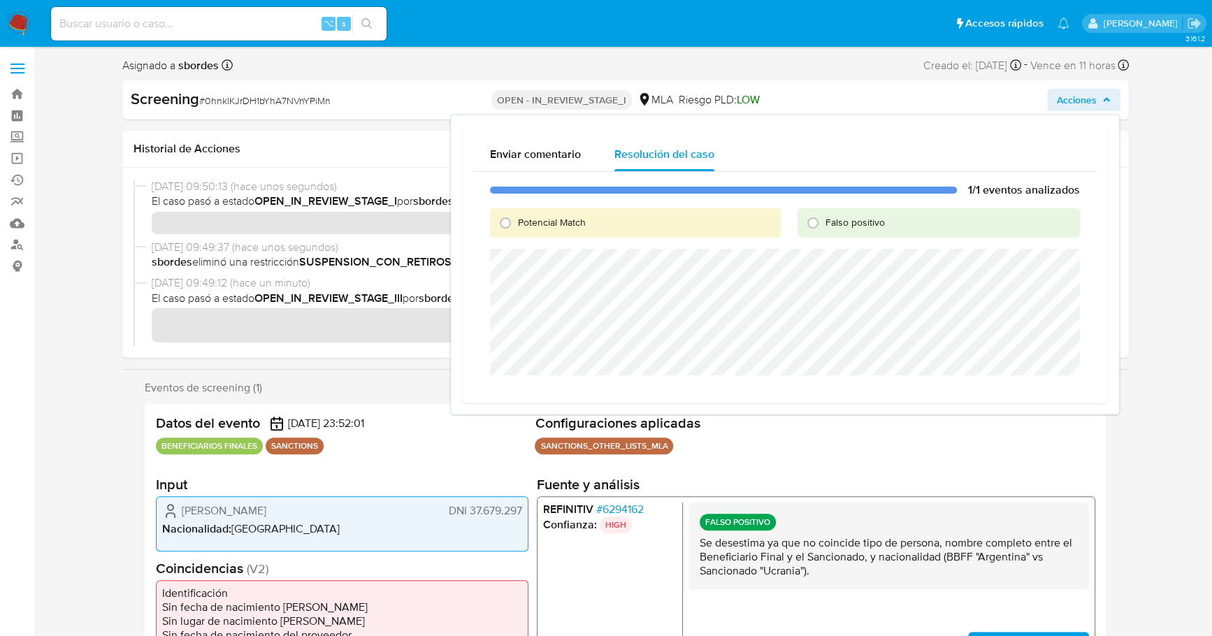
click at [846, 222] on span "Falso positivo" at bounding box center [855, 222] width 59 height 14
click at [824, 222] on input "Falso positivo" at bounding box center [813, 223] width 22 height 22
radio input "true"
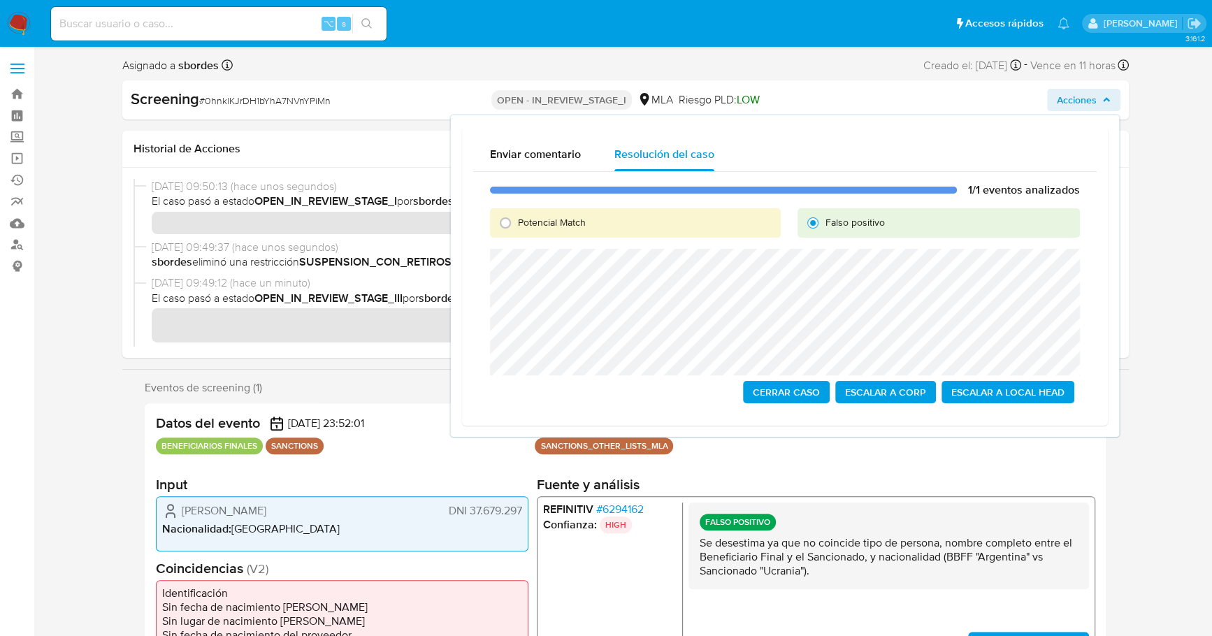
click at [1025, 400] on span "Escalar a Local Head" at bounding box center [1007, 392] width 113 height 20
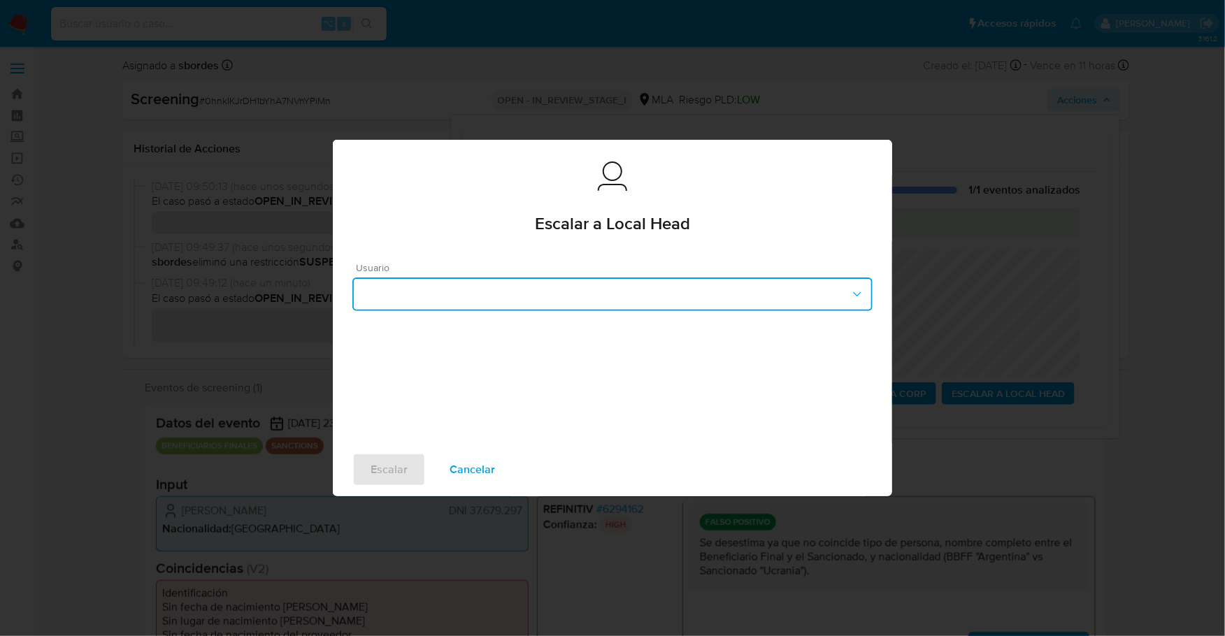
click at [521, 289] on button "button" at bounding box center [612, 295] width 520 height 34
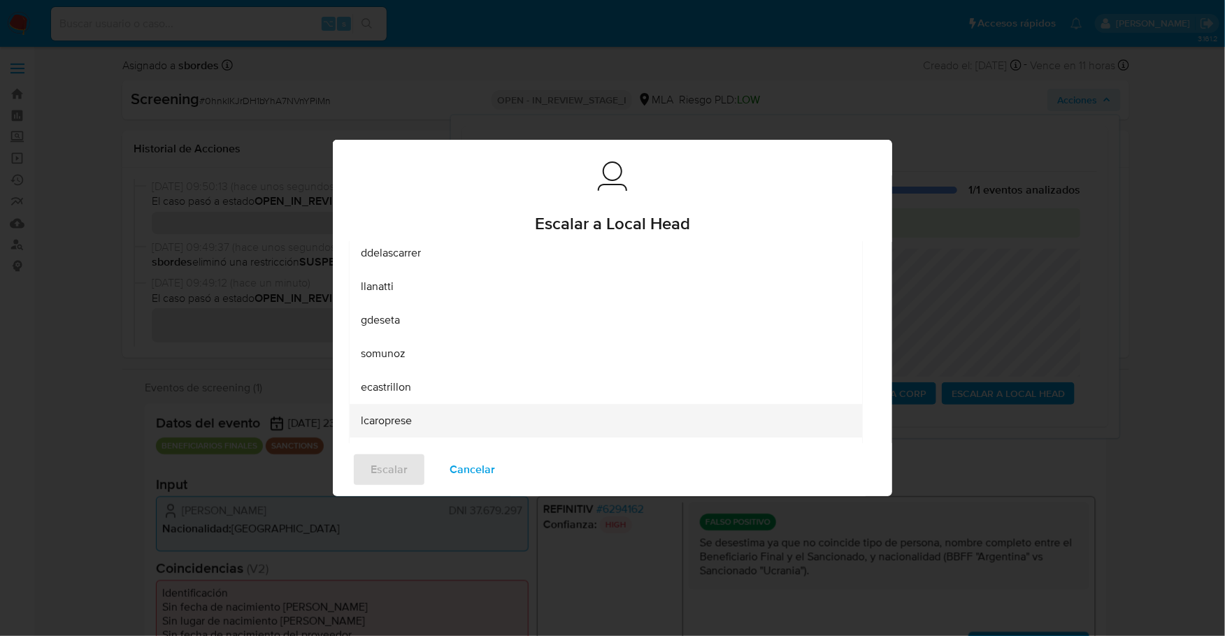
click at [391, 415] on span "lcaroprese" at bounding box center [386, 421] width 51 height 14
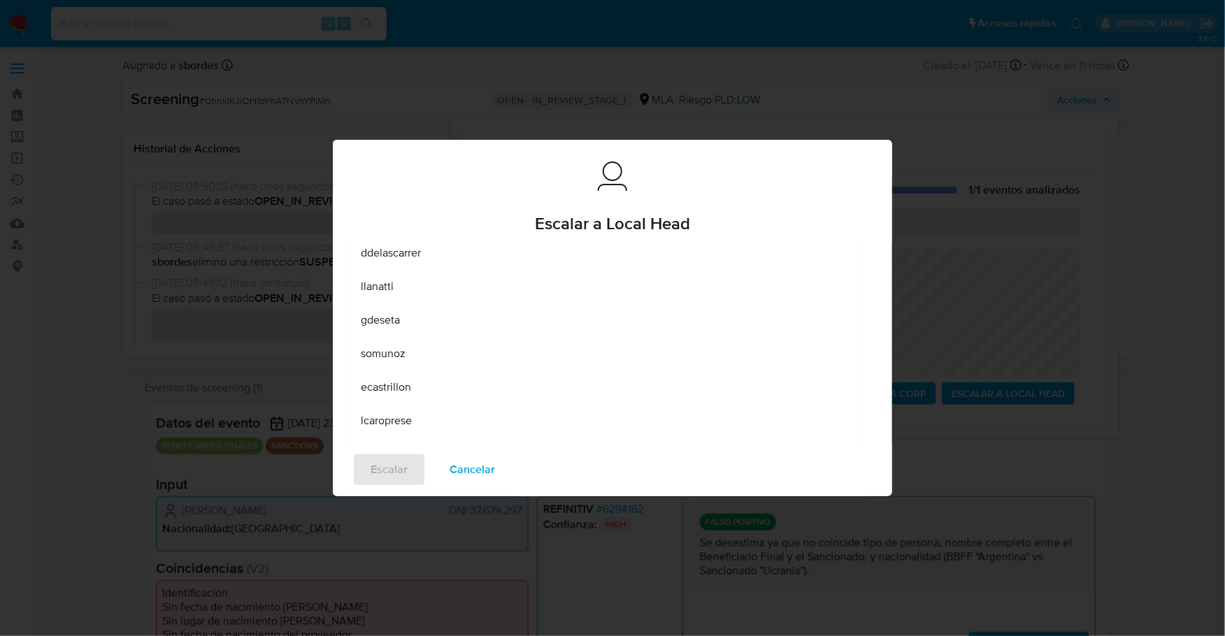
scroll to position [20, 0]
click at [376, 479] on span "Escalar" at bounding box center [388, 469] width 37 height 31
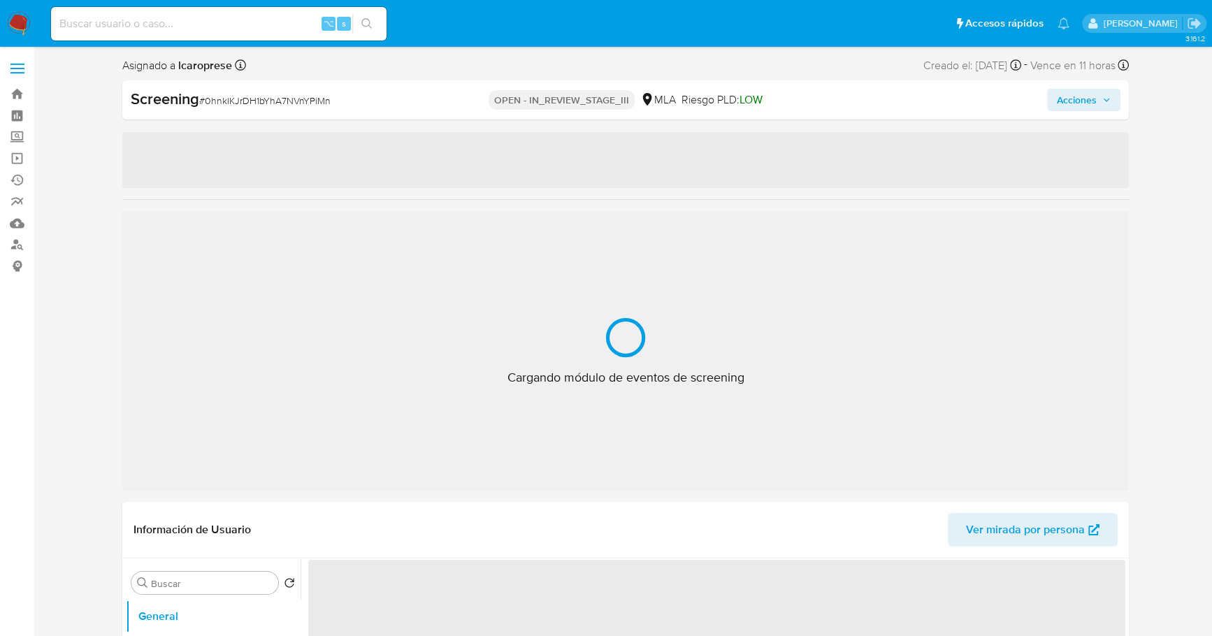
select select "10"
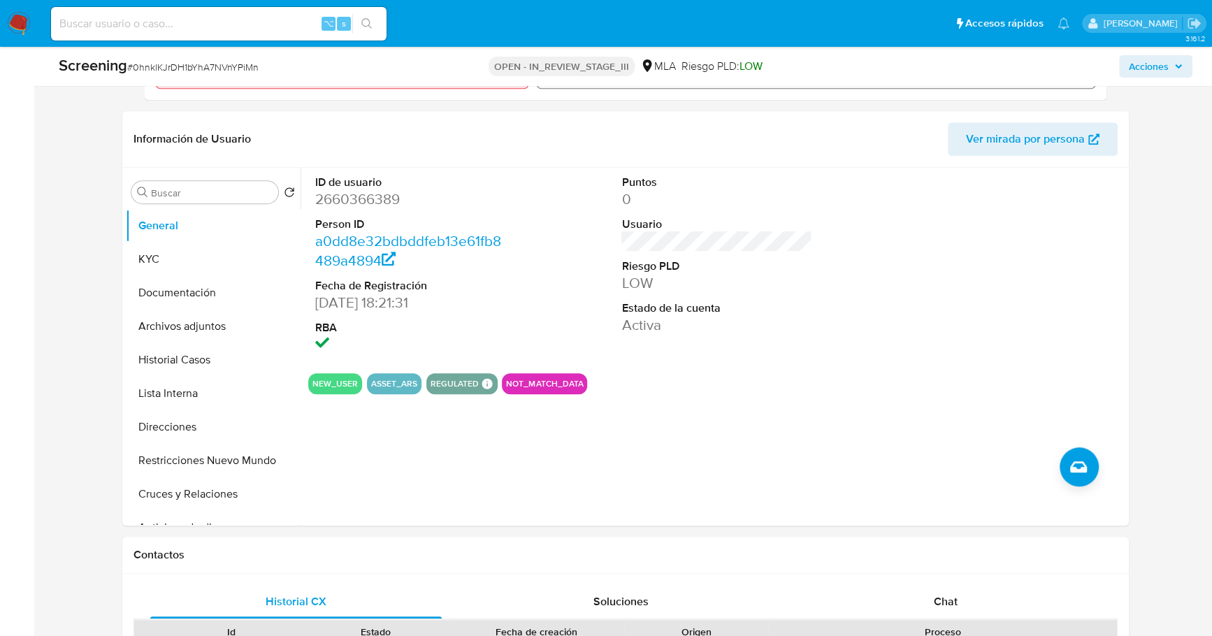
scroll to position [545, 0]
click at [181, 361] on button "Historial Casos" at bounding box center [208, 359] width 164 height 34
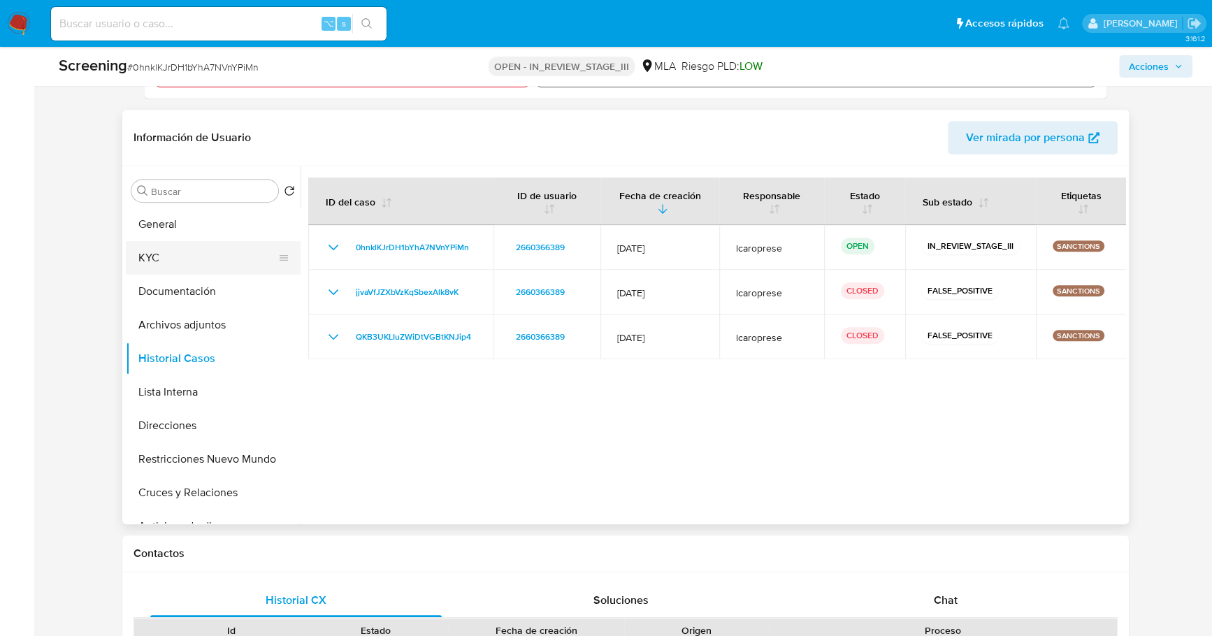
click at [192, 247] on button "KYC" at bounding box center [208, 258] width 164 height 34
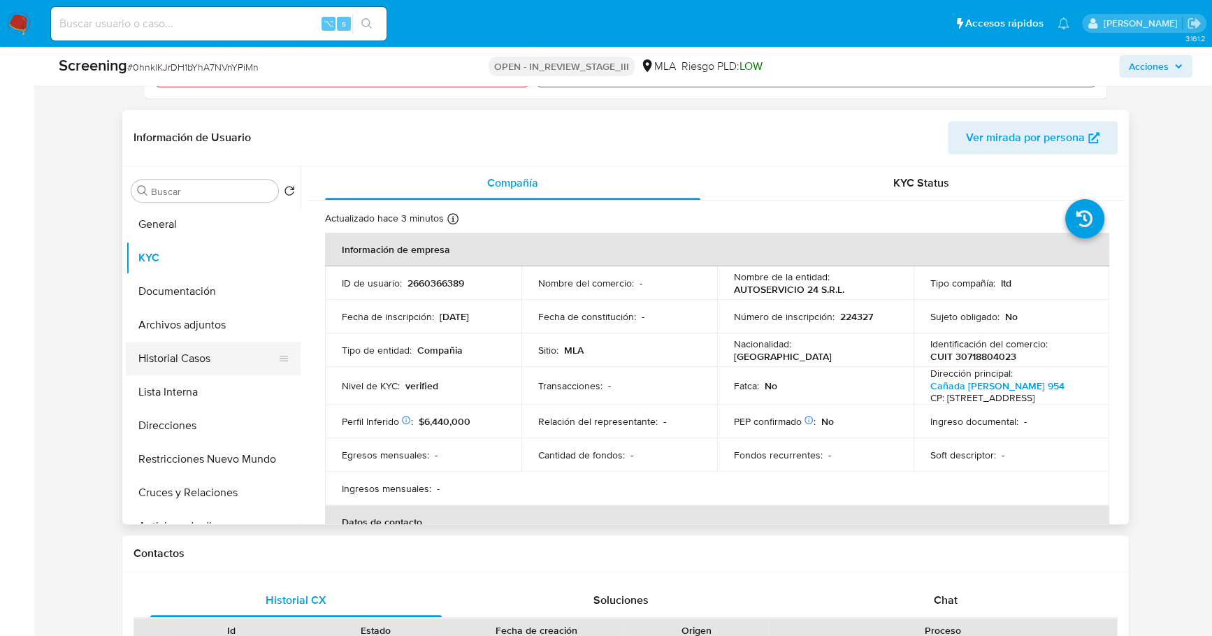
click at [201, 362] on button "Historial Casos" at bounding box center [208, 359] width 164 height 34
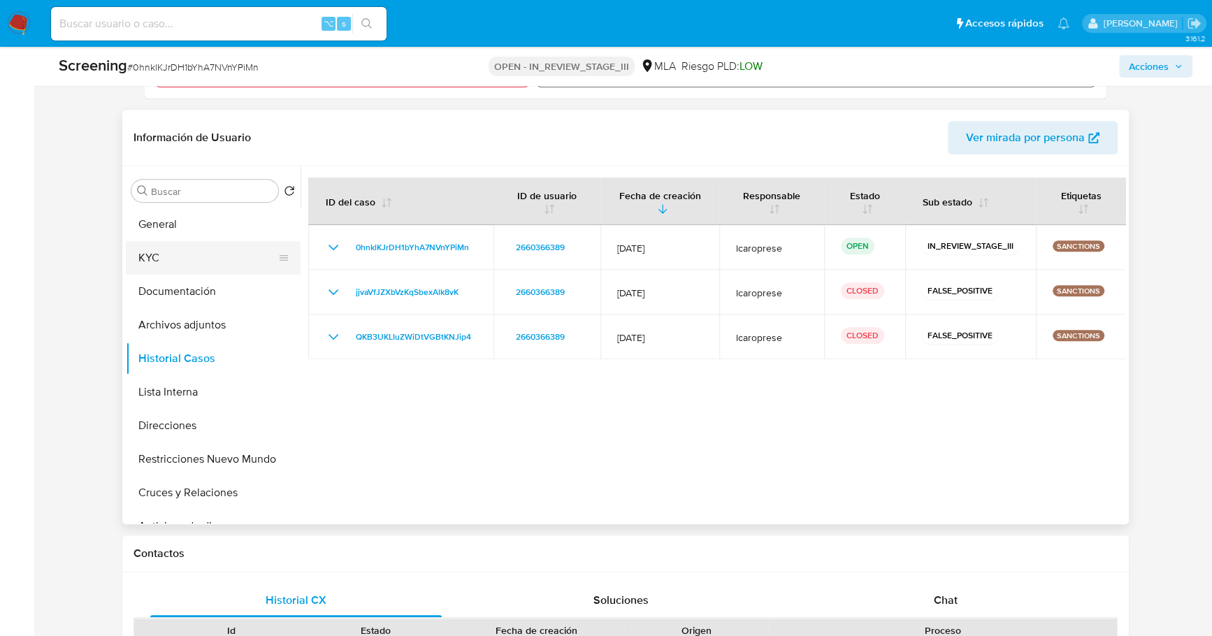
click at [201, 264] on button "KYC" at bounding box center [208, 258] width 164 height 34
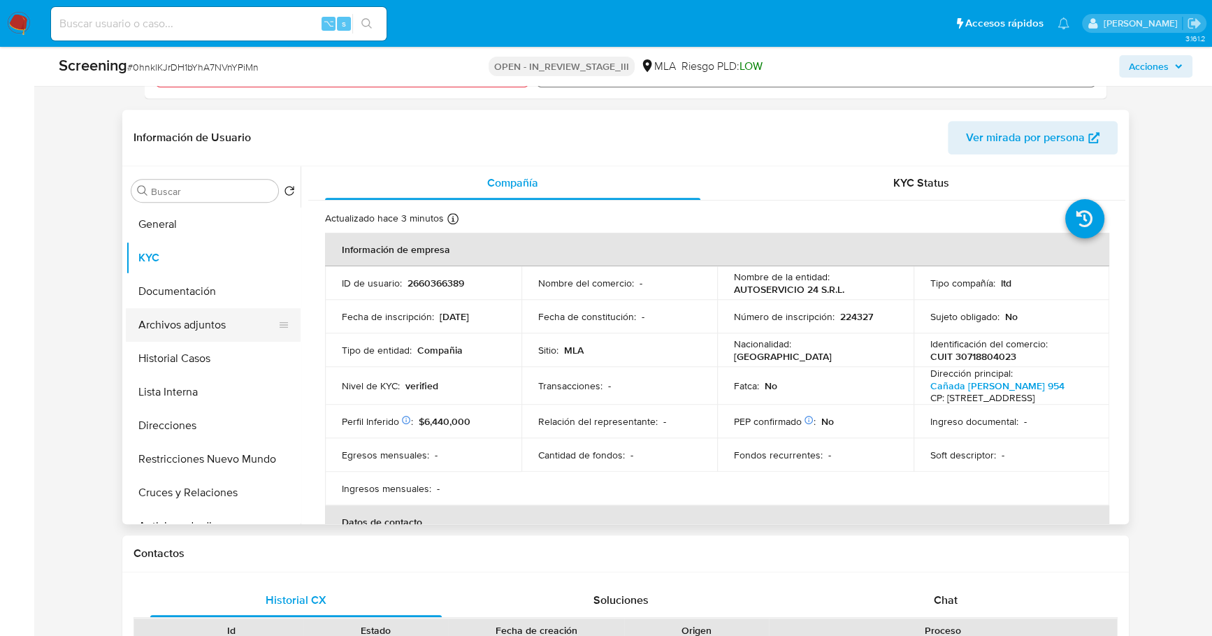
click at [206, 324] on button "Archivos adjuntos" at bounding box center [208, 325] width 164 height 34
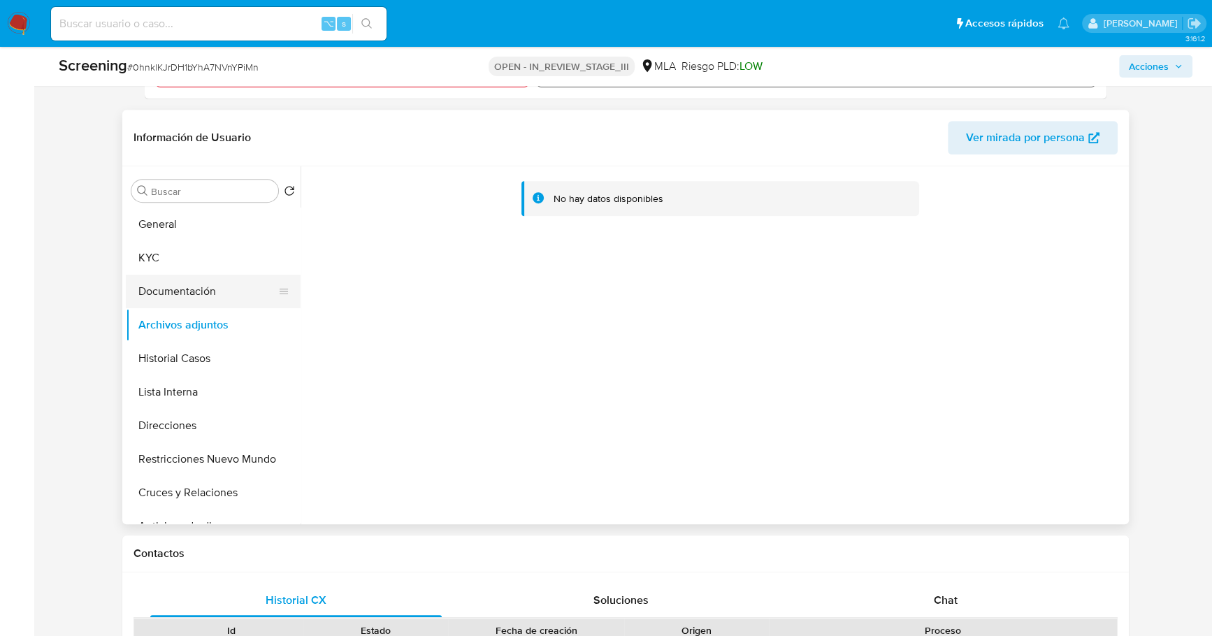
click at [205, 296] on button "Documentación" at bounding box center [208, 292] width 164 height 34
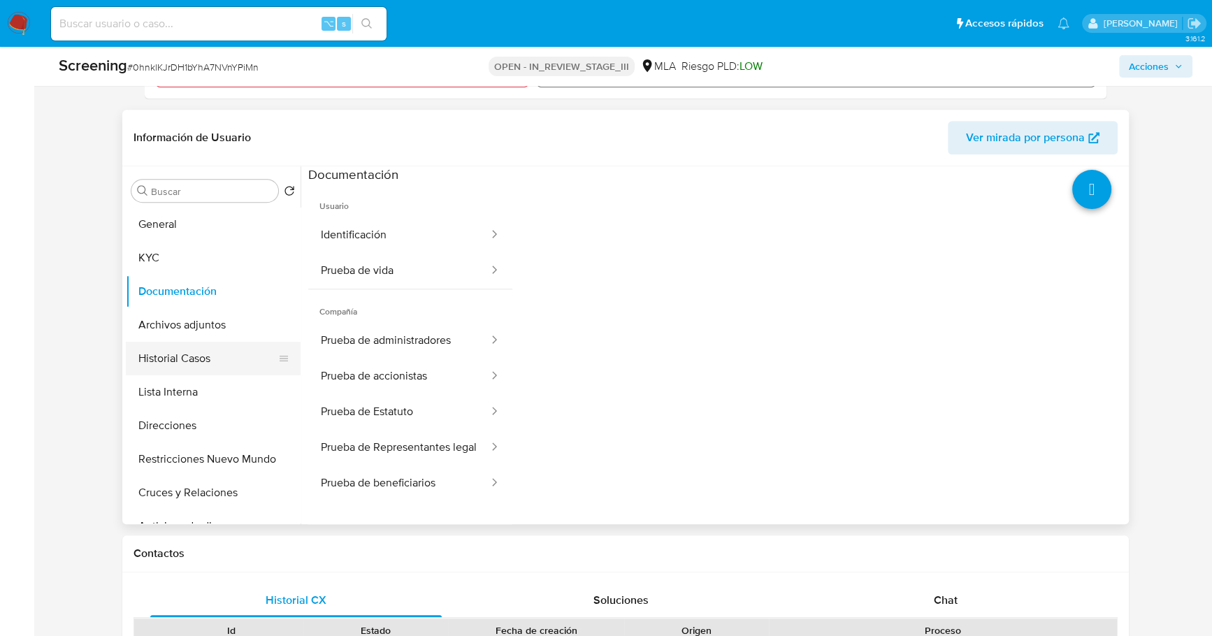
click at [198, 357] on button "Historial Casos" at bounding box center [208, 359] width 164 height 34
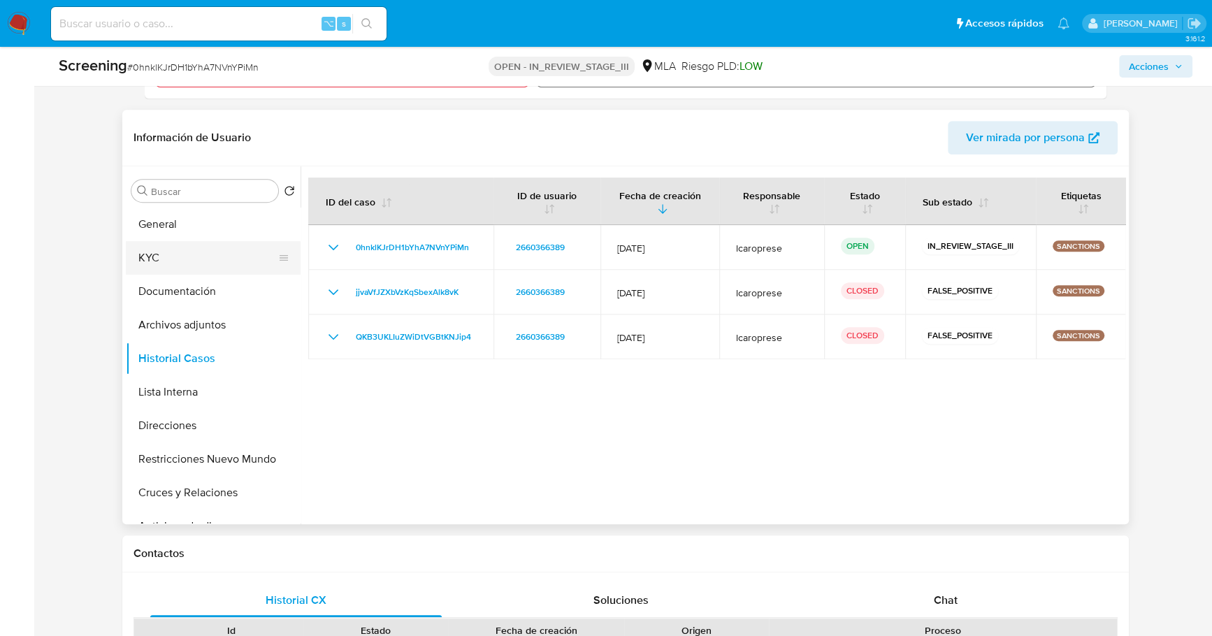
click at [175, 254] on button "KYC" at bounding box center [208, 258] width 164 height 34
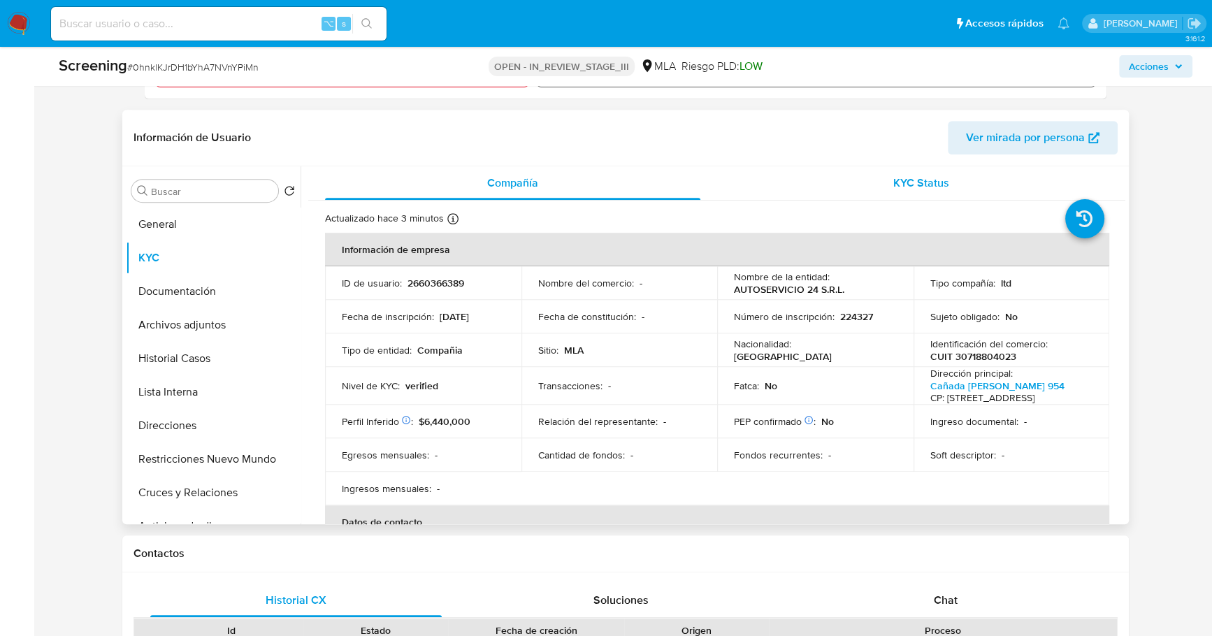
click at [902, 184] on span "KYC Status" at bounding box center [921, 183] width 56 height 16
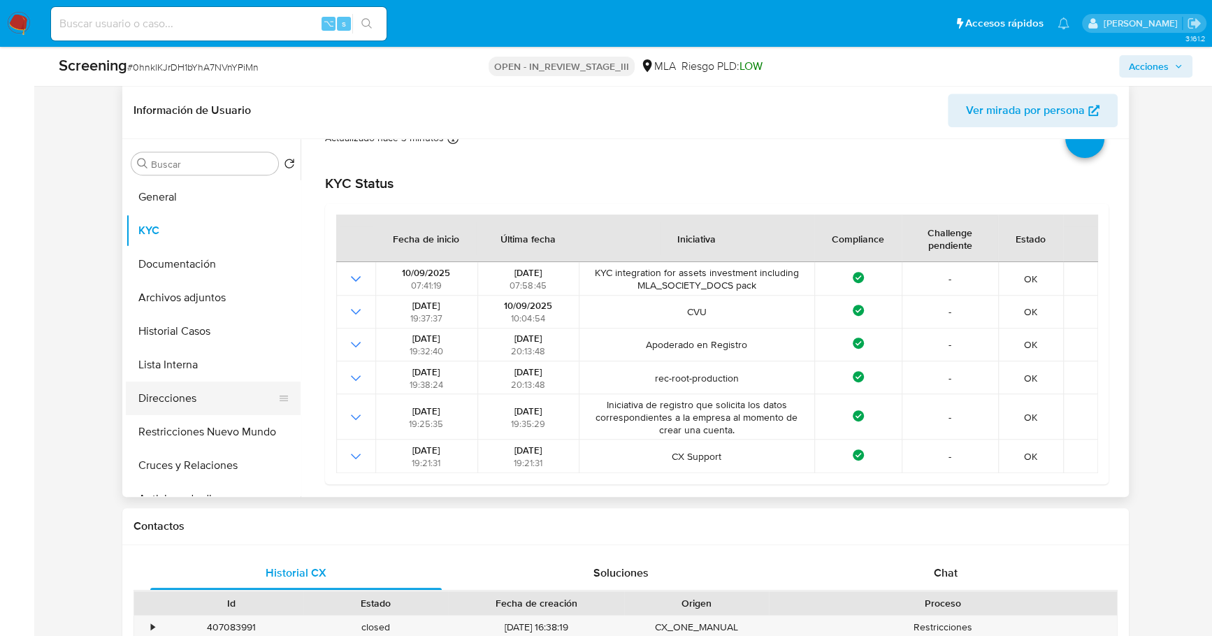
scroll to position [52, 0]
click at [175, 339] on button "Historial Casos" at bounding box center [208, 332] width 164 height 34
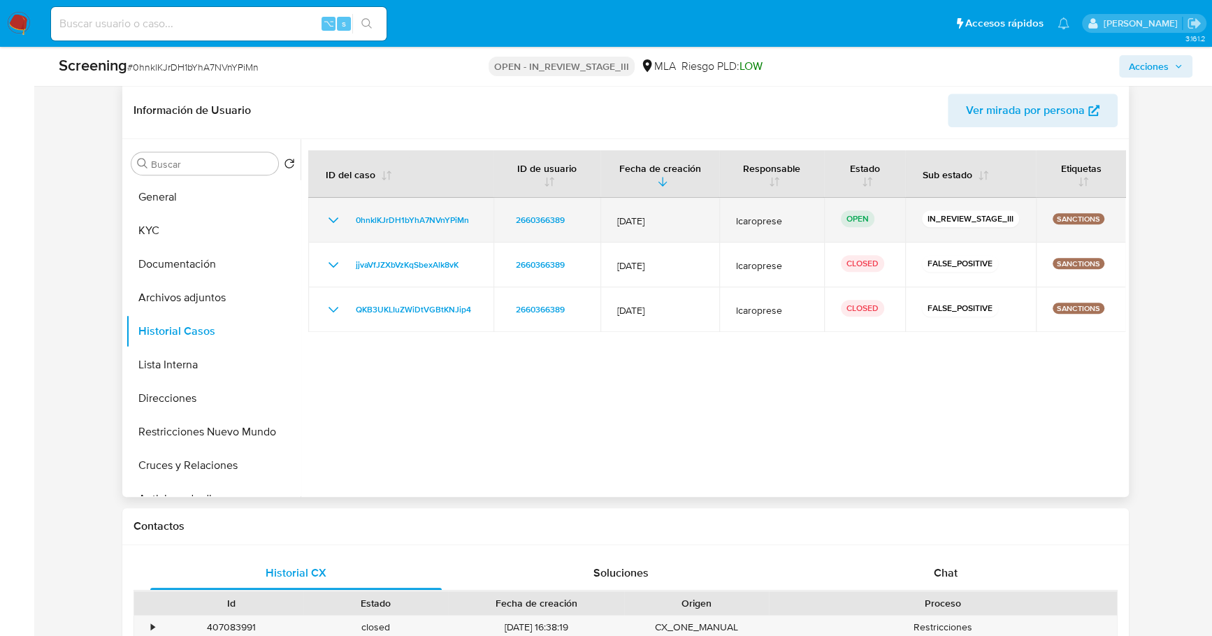
click at [333, 218] on icon "Mostrar/Ocultar" at bounding box center [333, 220] width 17 height 17
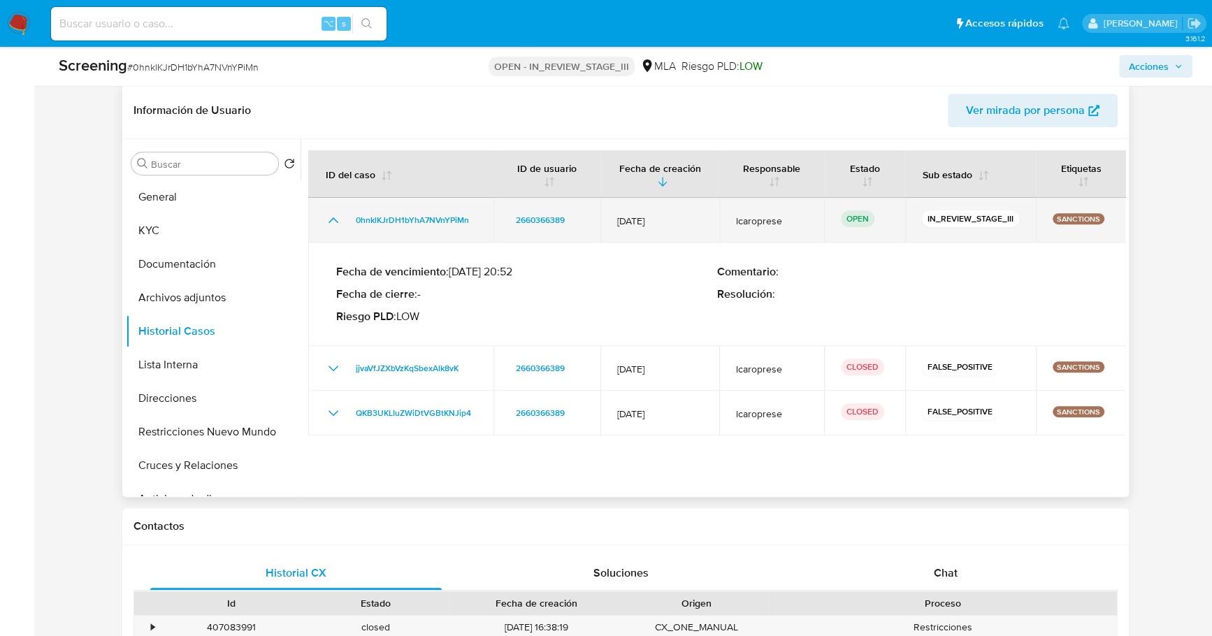
click at [333, 218] on icon "Mostrar/Ocultar" at bounding box center [334, 220] width 10 height 6
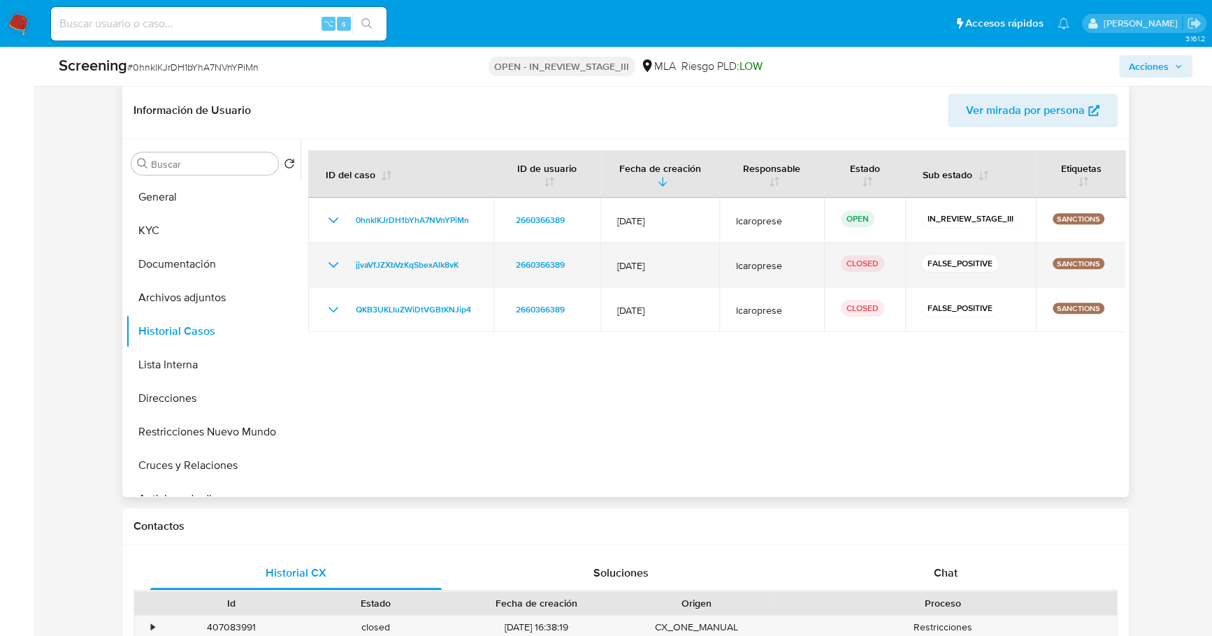
click at [336, 261] on icon "Mostrar/Ocultar" at bounding box center [333, 265] width 17 height 17
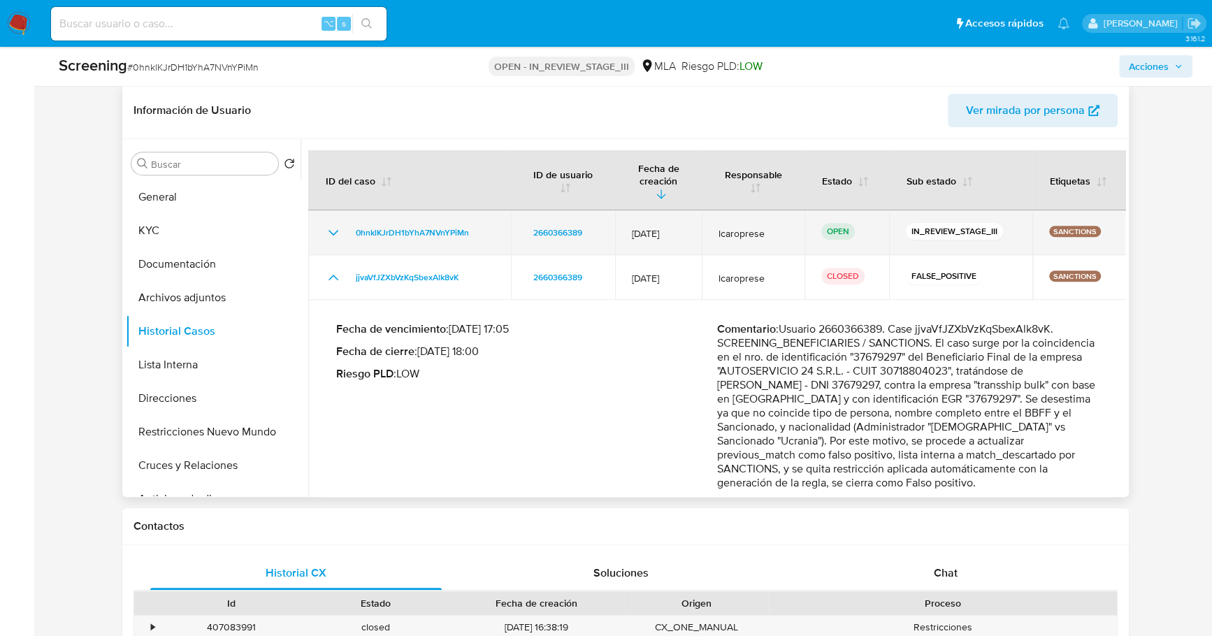
click at [333, 224] on icon "Mostrar/Ocultar" at bounding box center [333, 232] width 17 height 17
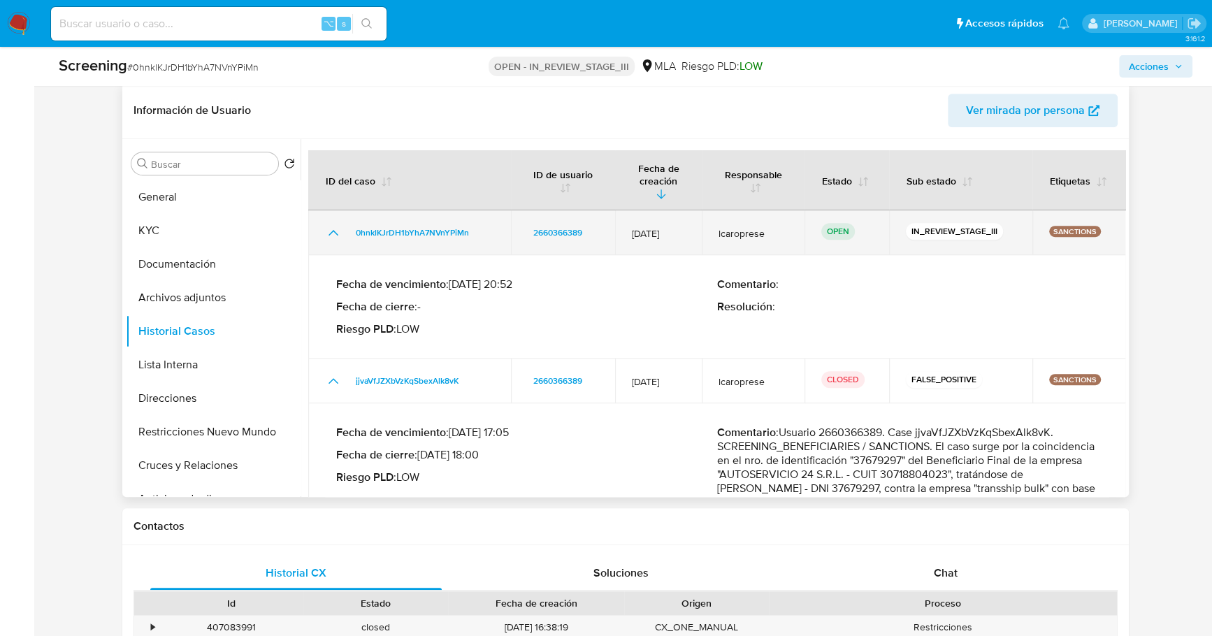
click at [329, 224] on icon "Mostrar/Ocultar" at bounding box center [333, 232] width 17 height 17
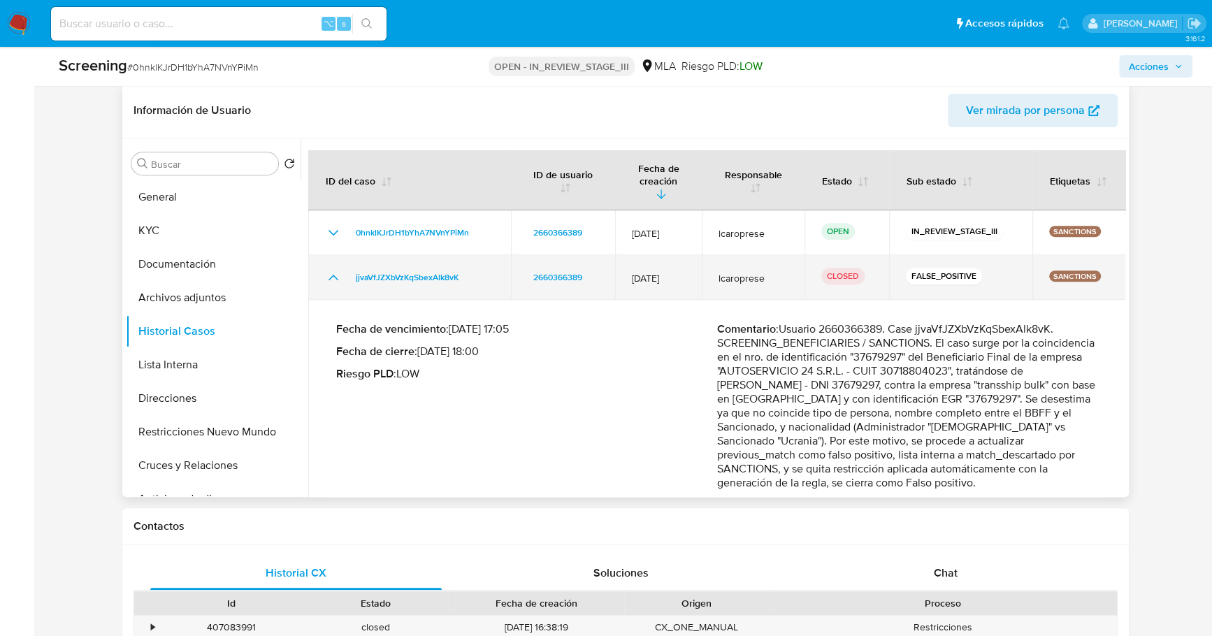
click at [330, 269] on icon "Mostrar/Ocultar" at bounding box center [333, 277] width 17 height 17
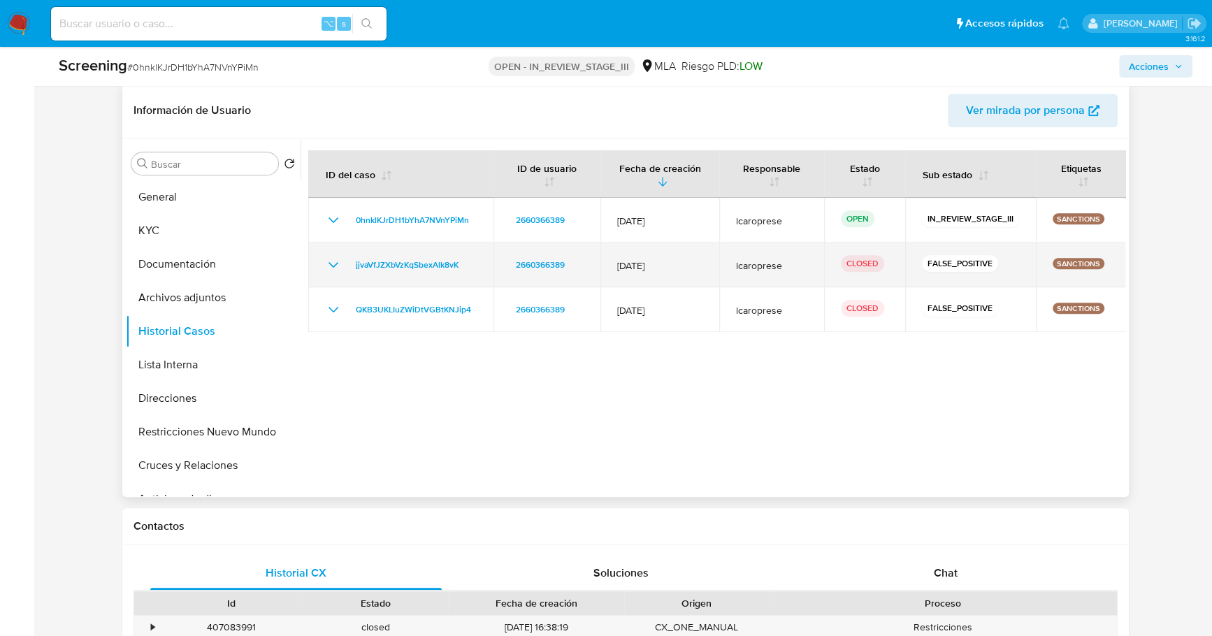
click at [330, 258] on icon "Mostrar/Ocultar" at bounding box center [333, 265] width 17 height 17
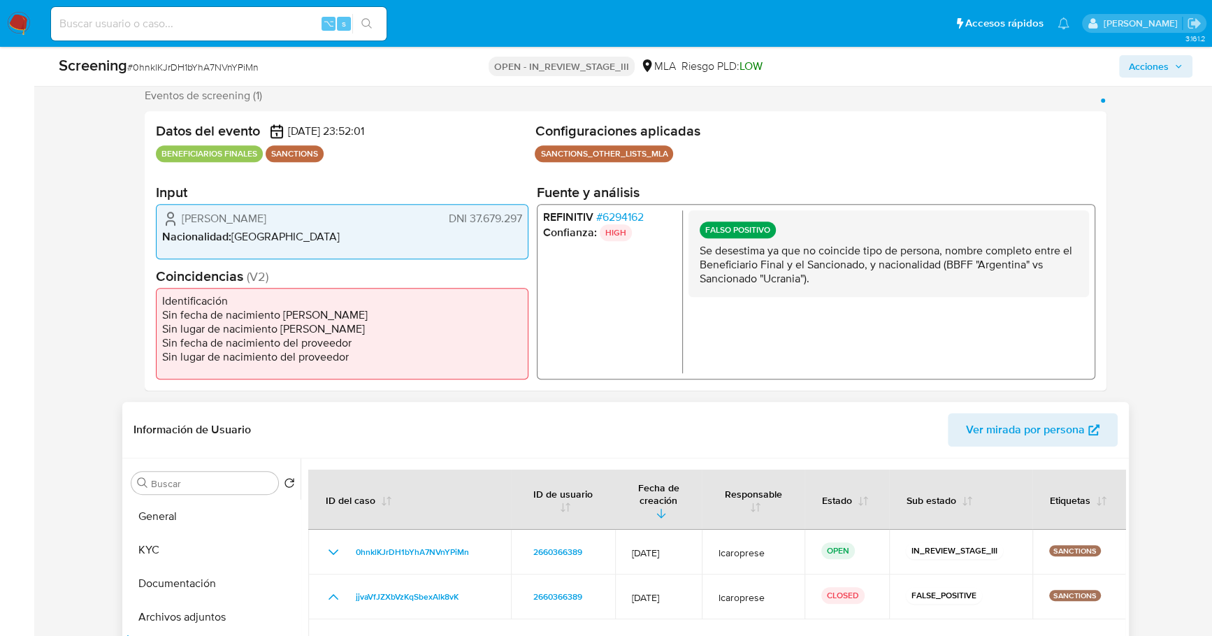
scroll to position [357, 0]
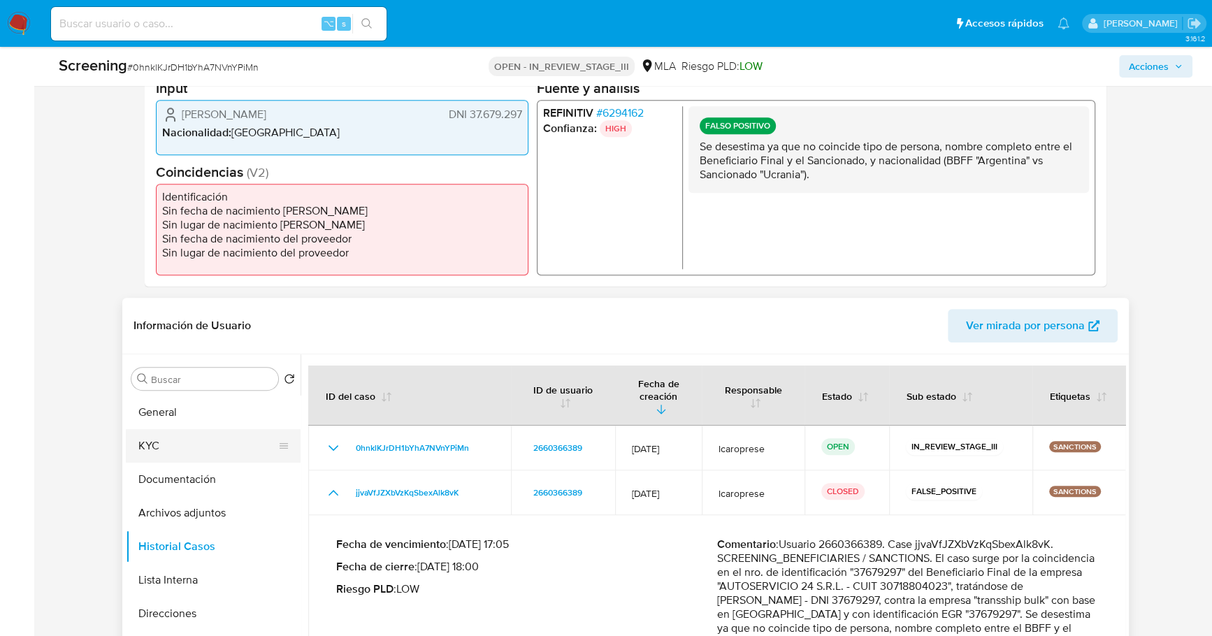
click at [212, 454] on button "KYC" at bounding box center [208, 446] width 164 height 34
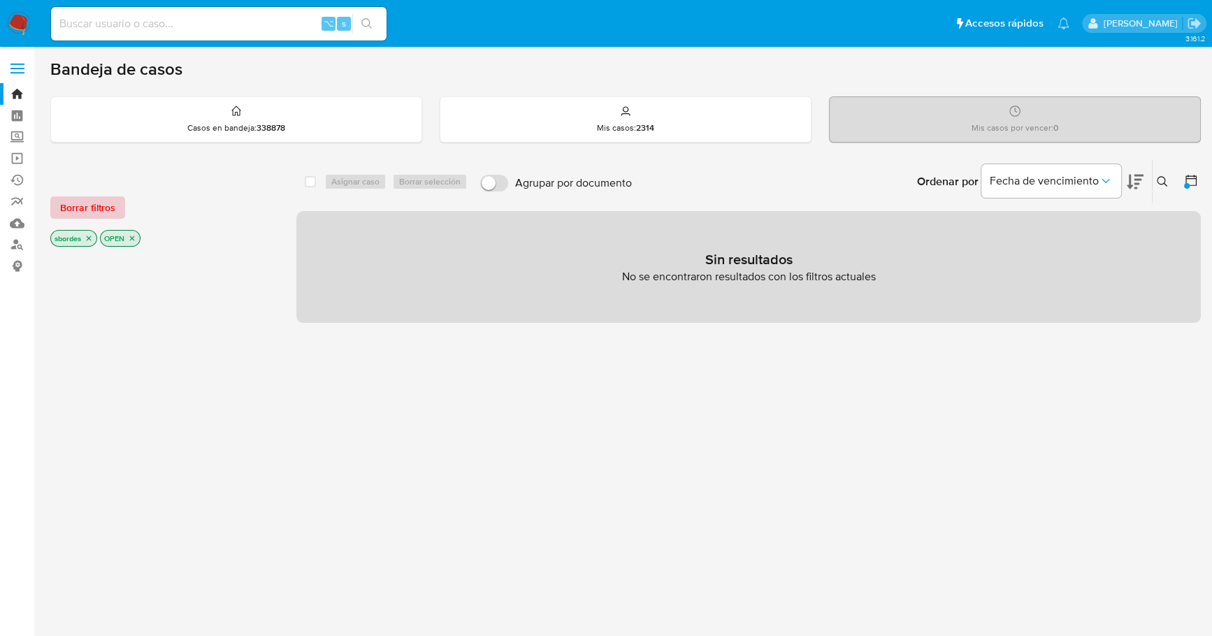
click at [71, 204] on span "Borrar filtros" at bounding box center [87, 208] width 55 height 20
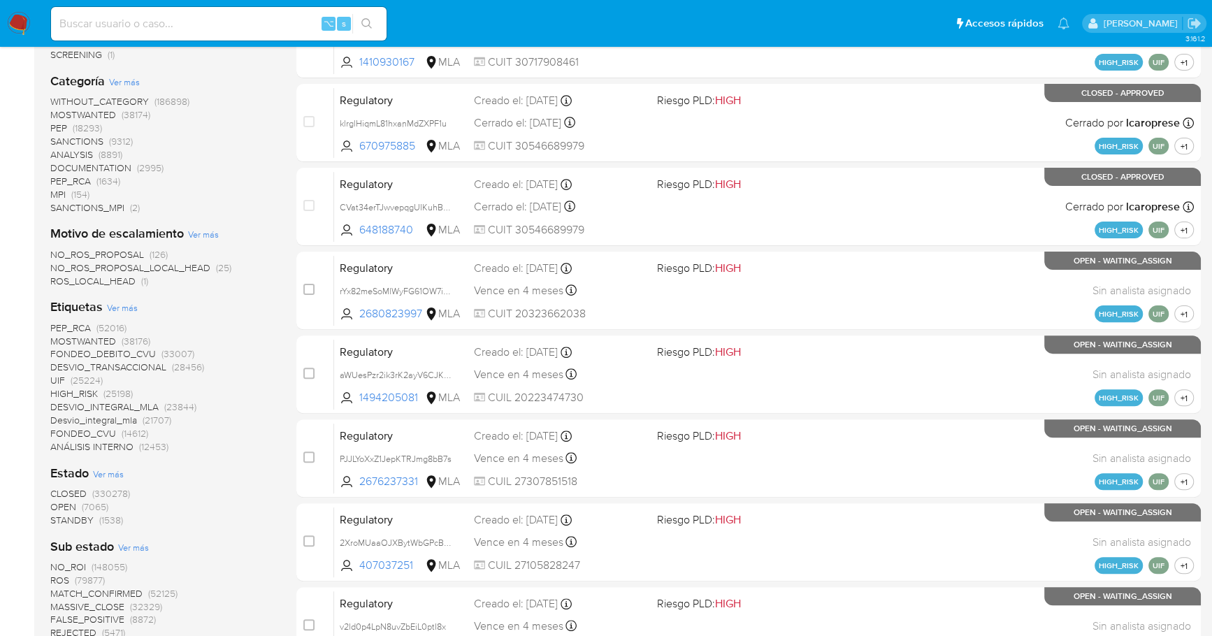
scroll to position [442, 0]
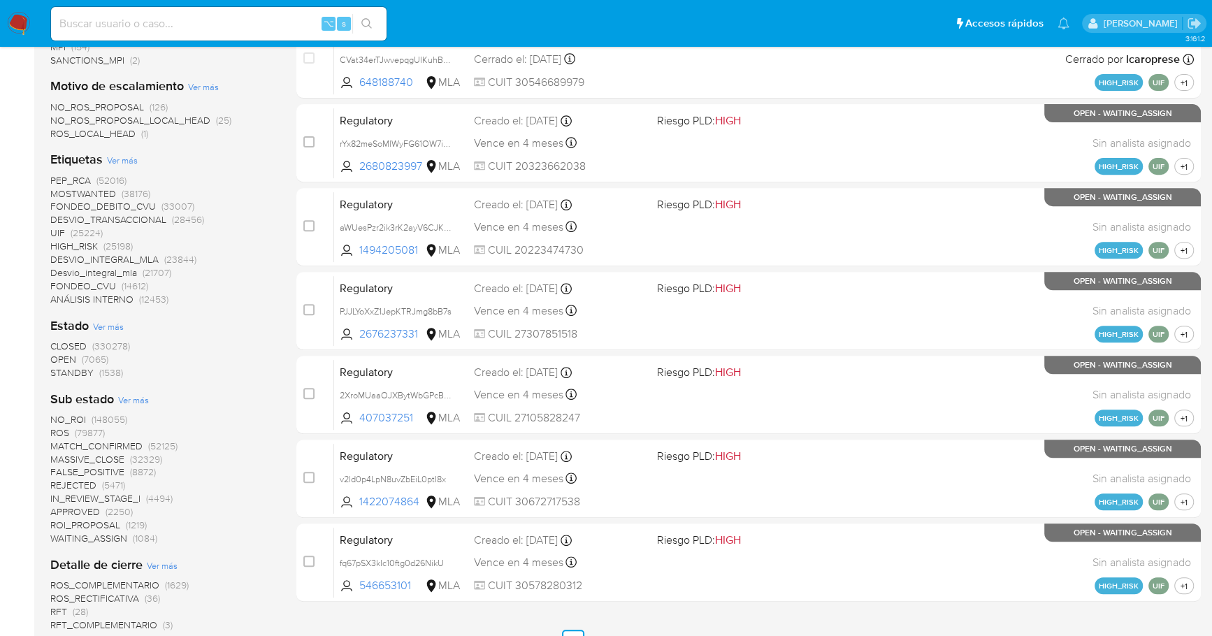
click at [85, 373] on span "STANDBY" at bounding box center [71, 373] width 43 height 14
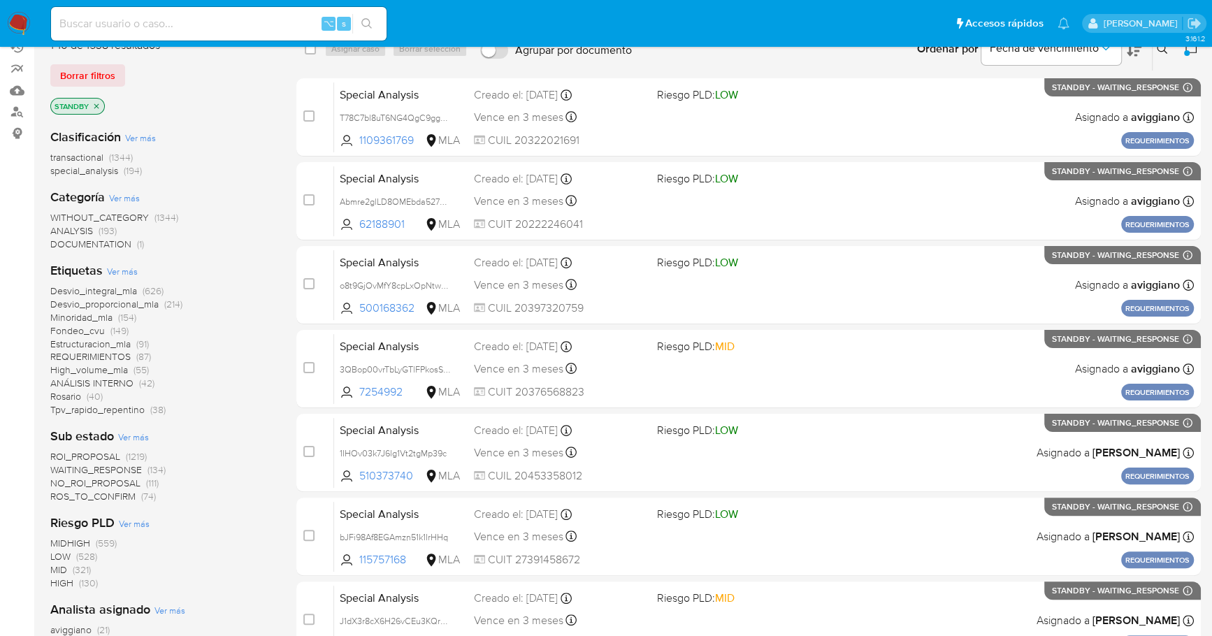
scroll to position [136, 0]
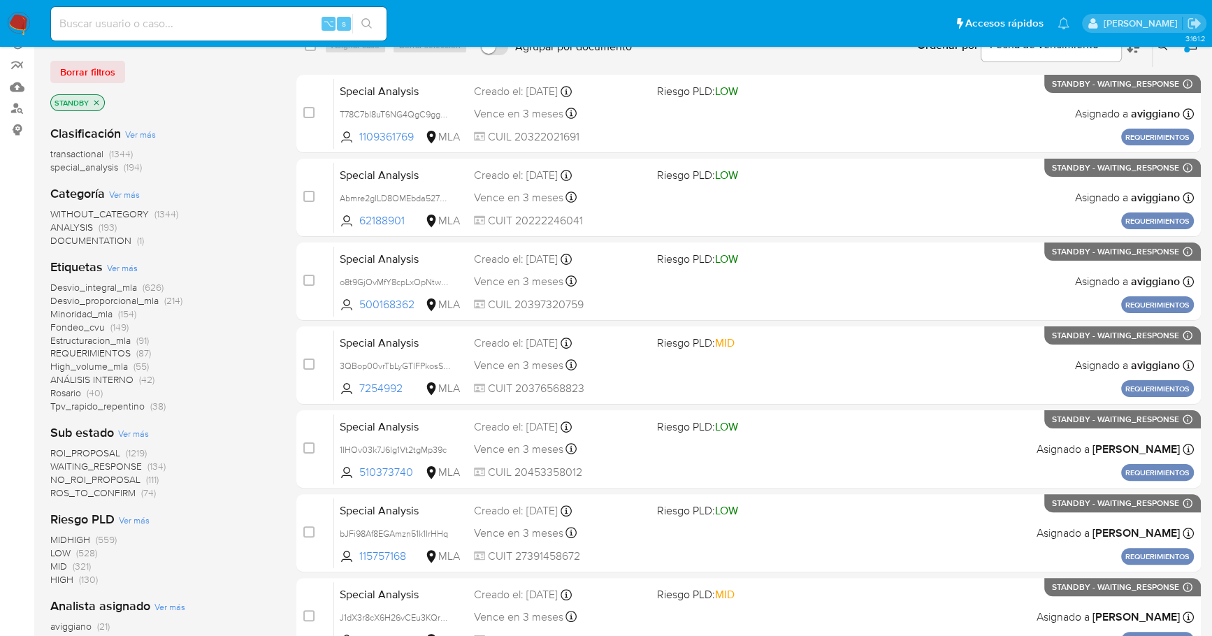
click at [96, 101] on icon "close-filter" at bounding box center [96, 102] width 5 height 5
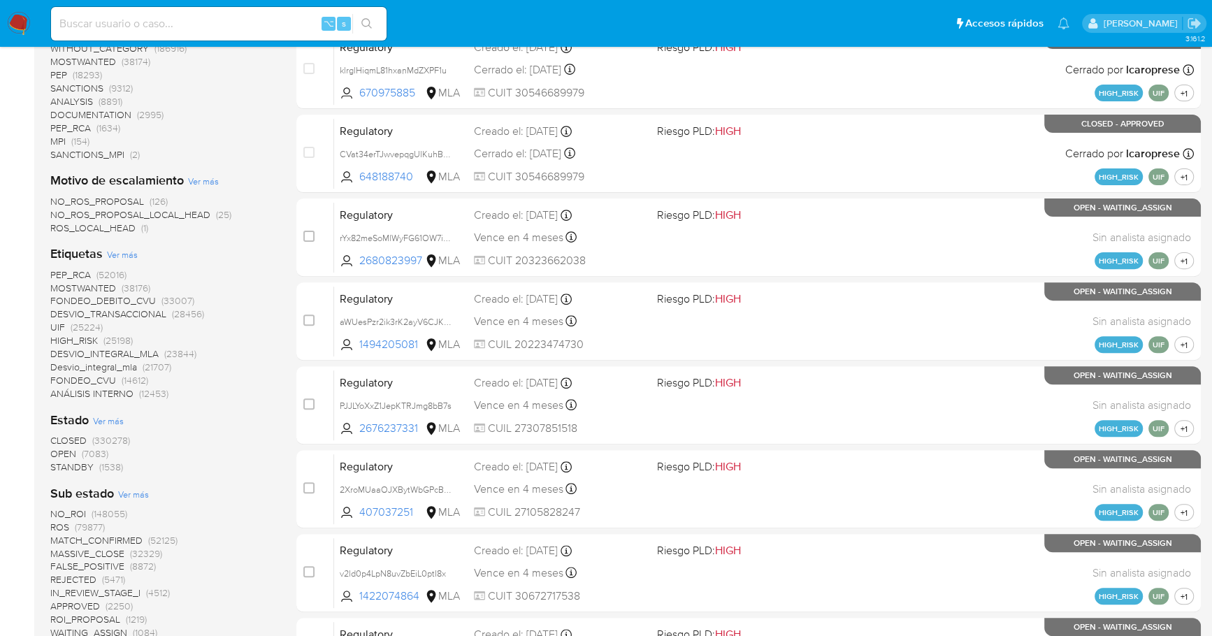
scroll to position [421, 0]
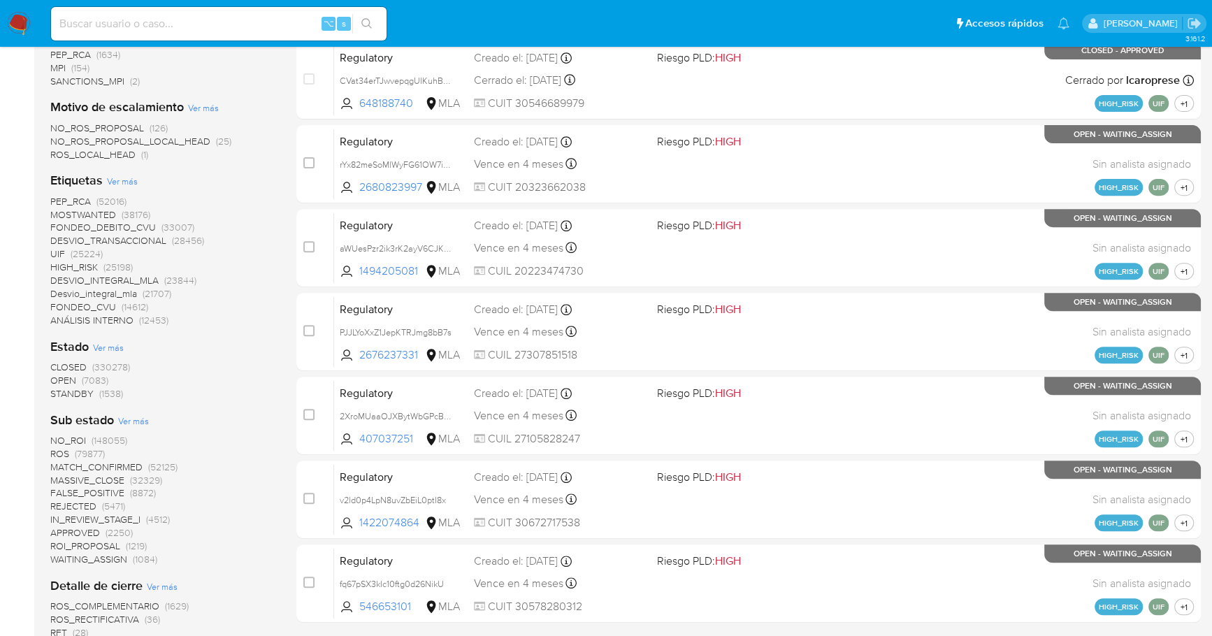
click at [74, 380] on span "OPEN" at bounding box center [63, 380] width 26 height 14
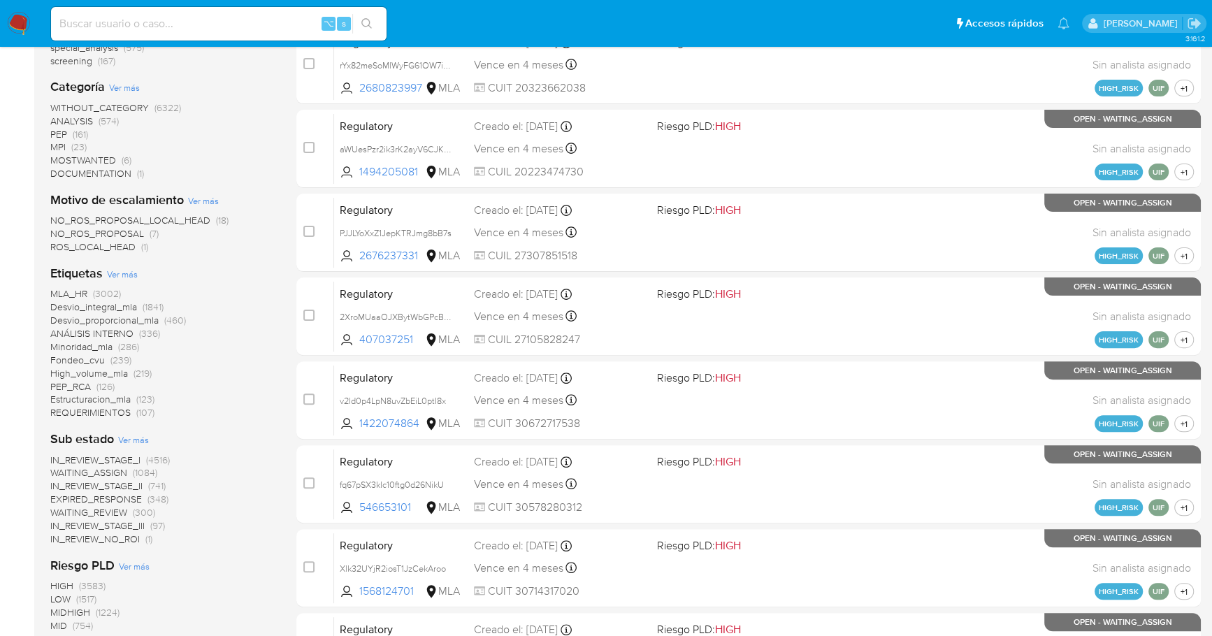
scroll to position [257, 0]
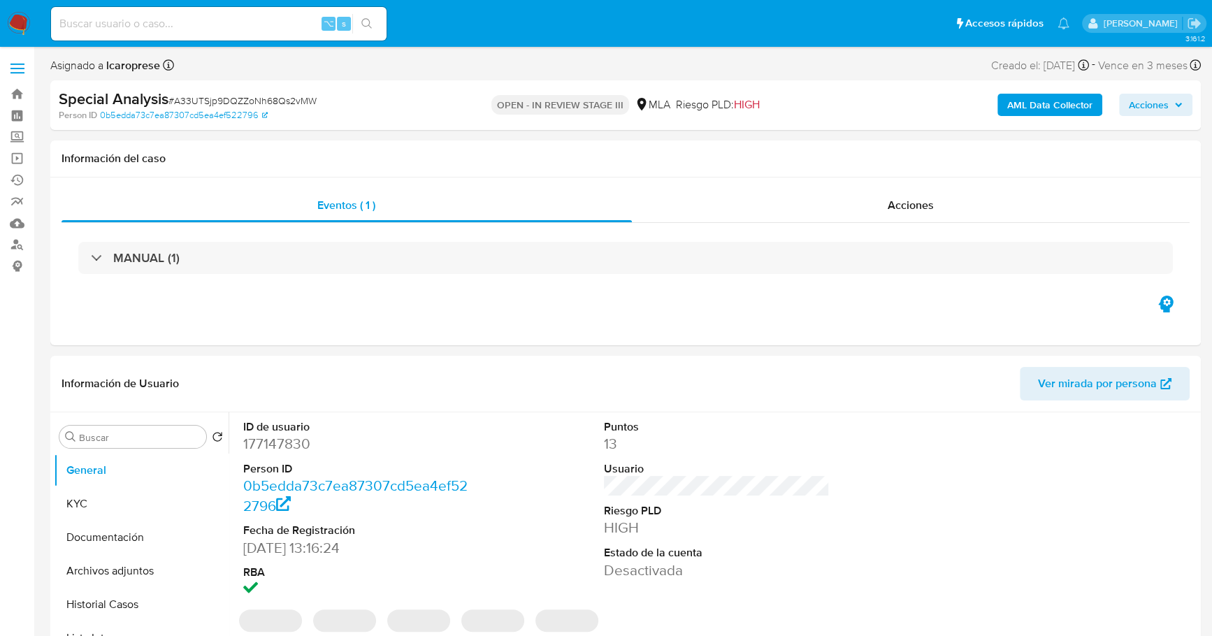
select select "10"
